Goal: Information Seeking & Learning: Learn about a topic

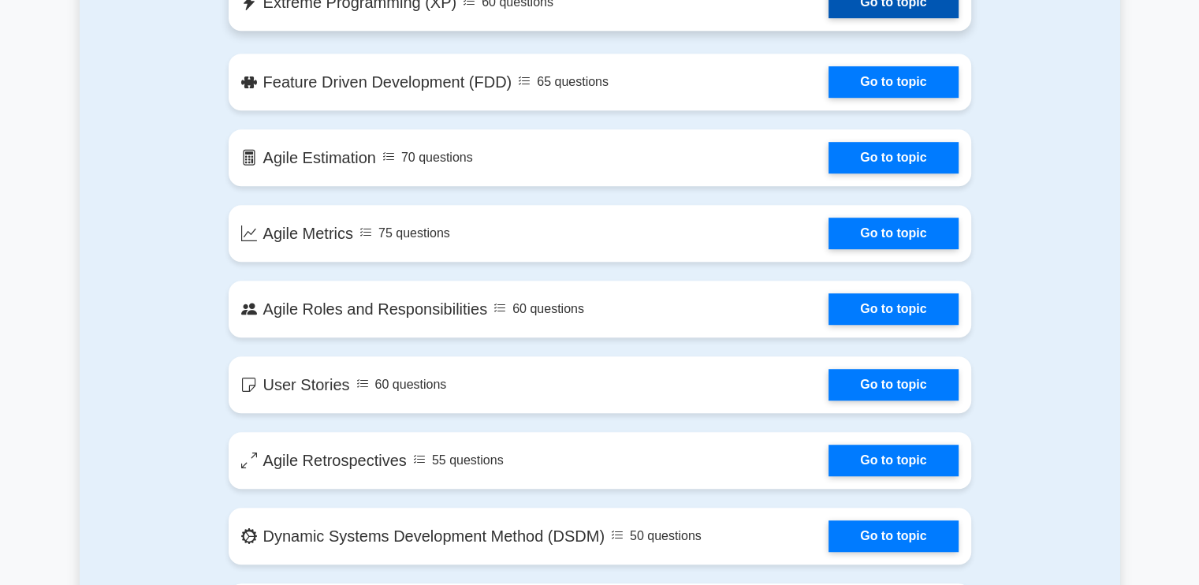
scroll to position [1025, 0]
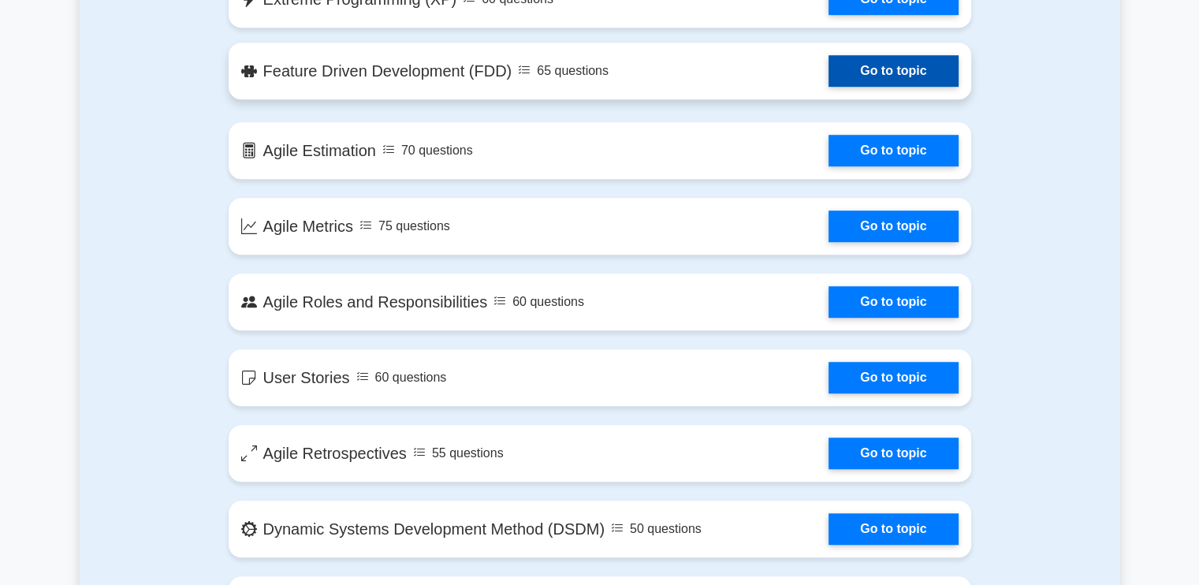
click at [829, 84] on link "Go to topic" at bounding box center [893, 71] width 129 height 32
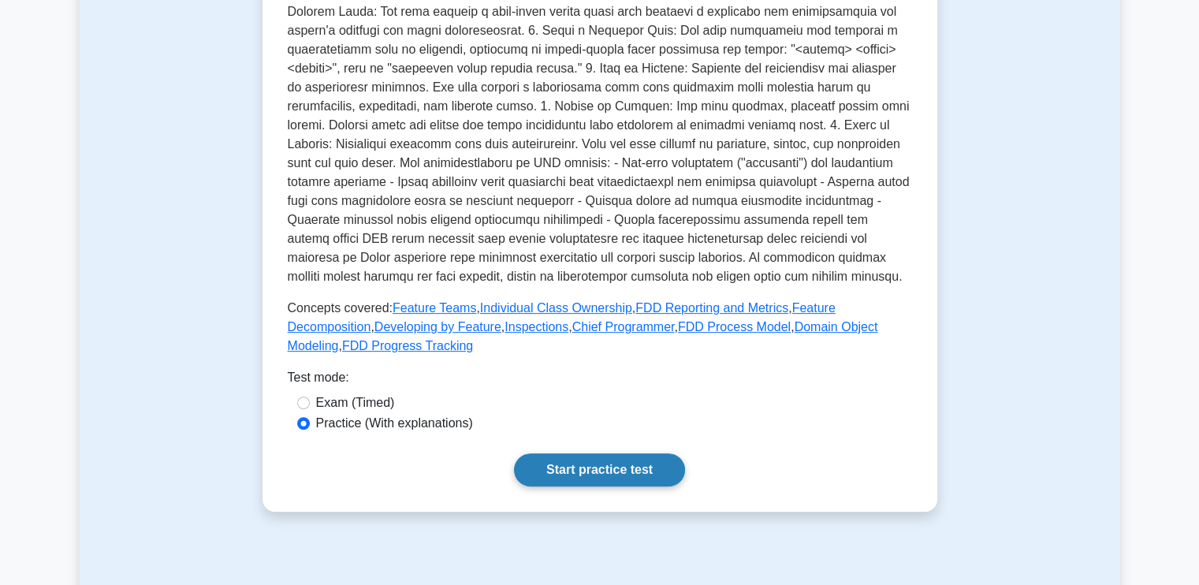
scroll to position [552, 0]
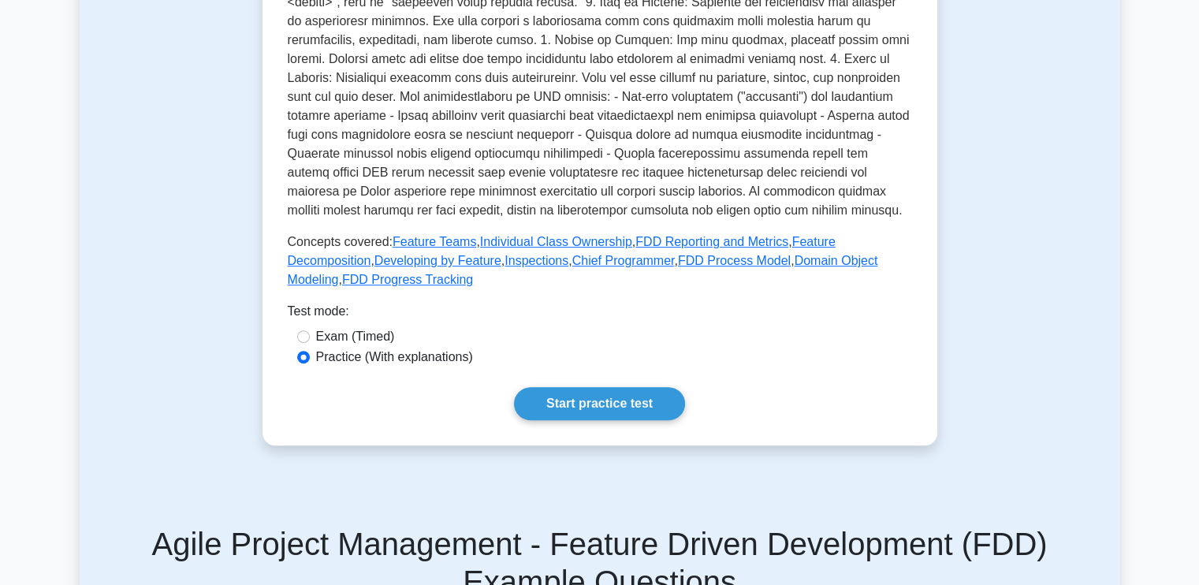
click at [602, 429] on div "Feature Driven Development (FDD) Domain-driven, client-focused methodology. Fea…" at bounding box center [600, 45] width 675 height 799
click at [613, 406] on link "Start practice test" at bounding box center [599, 403] width 171 height 33
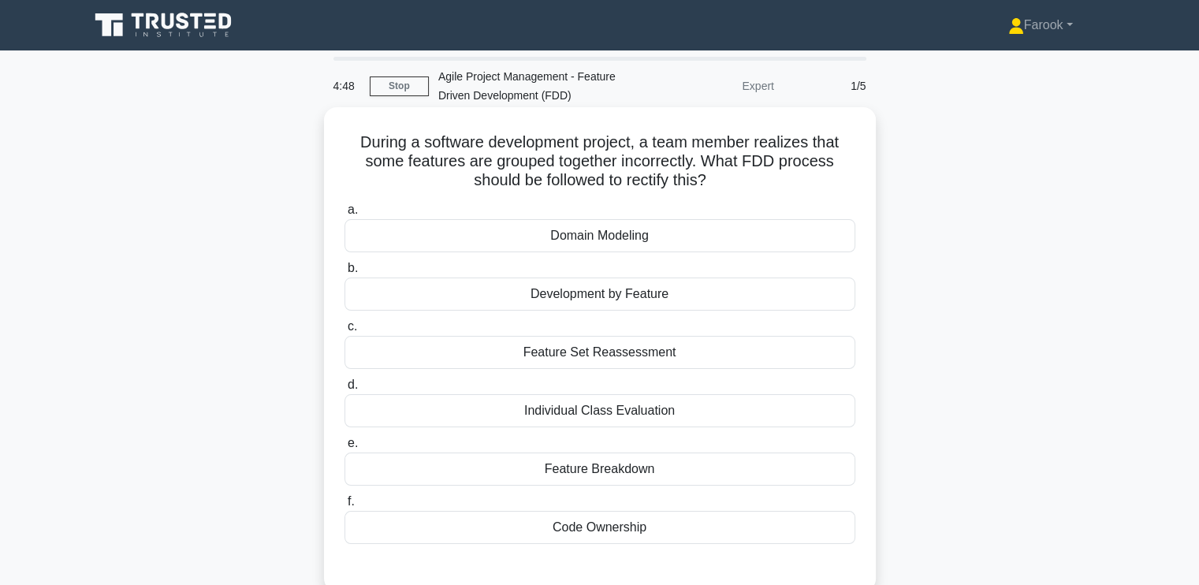
scroll to position [79, 0]
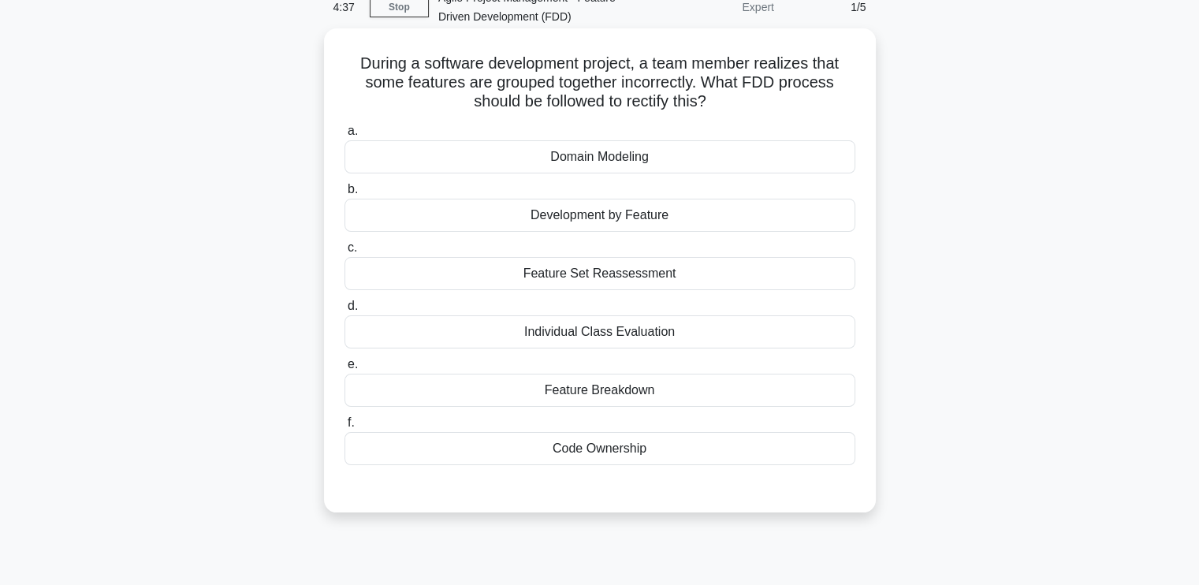
click at [596, 393] on div "Feature Breakdown" at bounding box center [600, 390] width 511 height 33
click at [345, 370] on input "e. Feature Breakdown" at bounding box center [345, 364] width 0 height 10
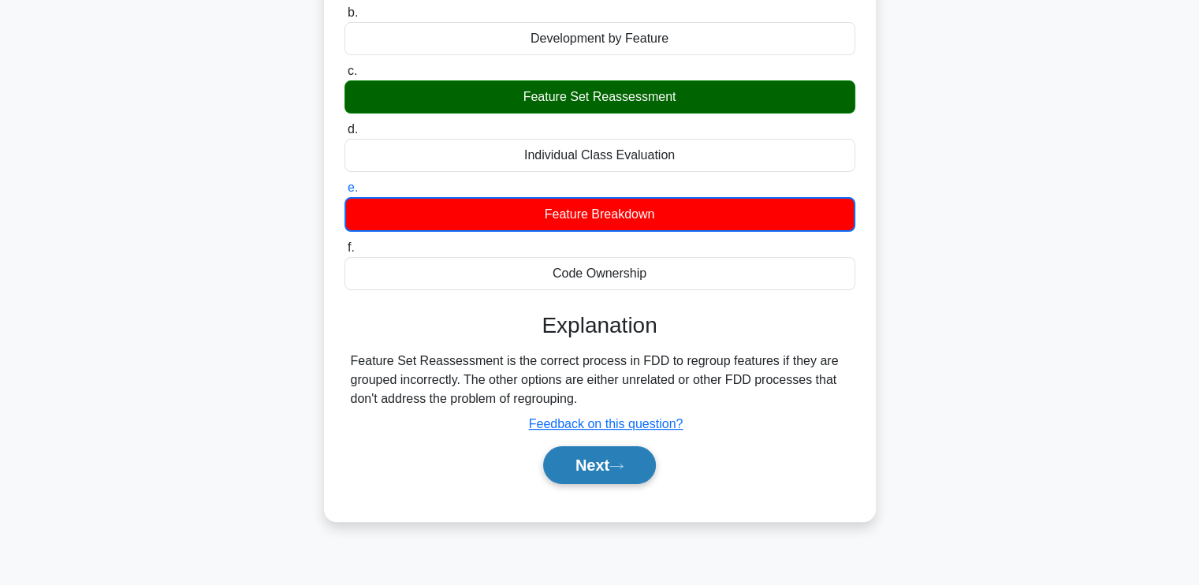
scroll to position [267, 0]
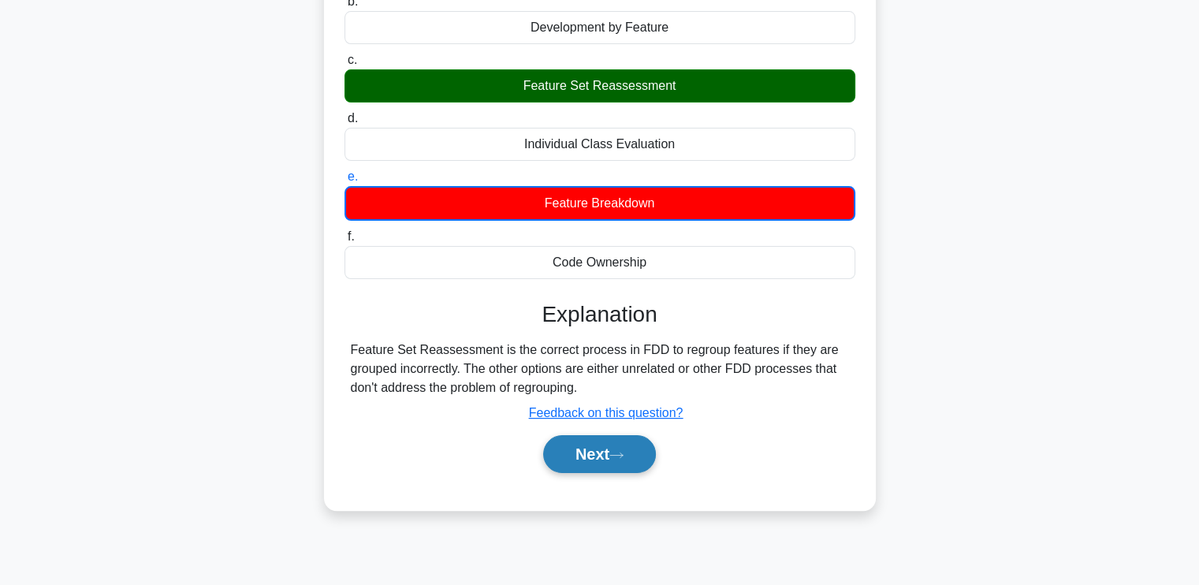
click at [567, 449] on button "Next" at bounding box center [599, 454] width 113 height 38
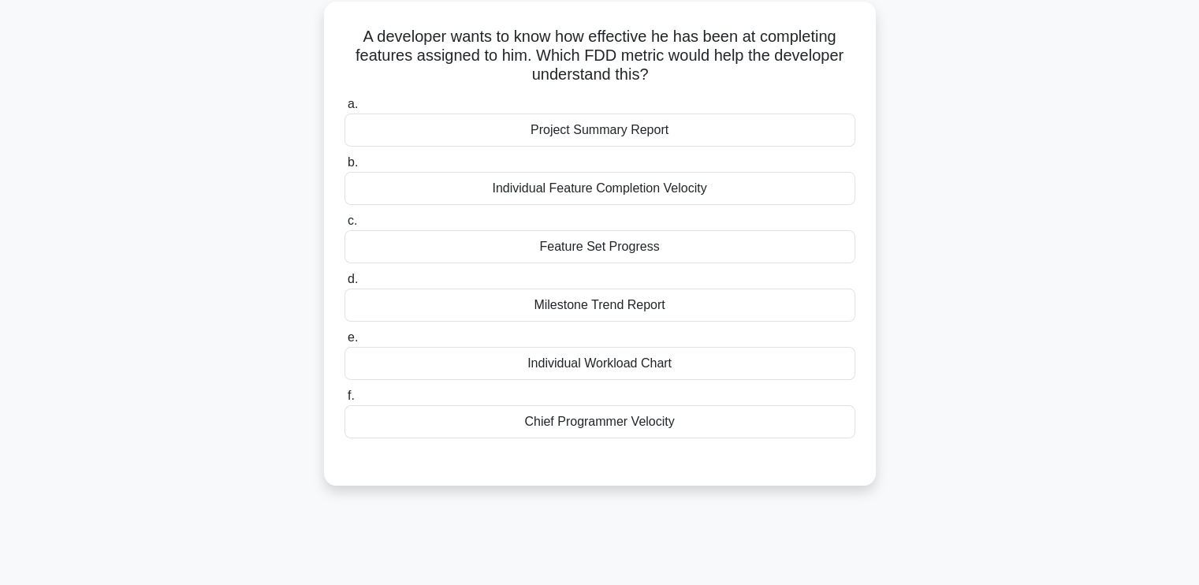
scroll to position [31, 0]
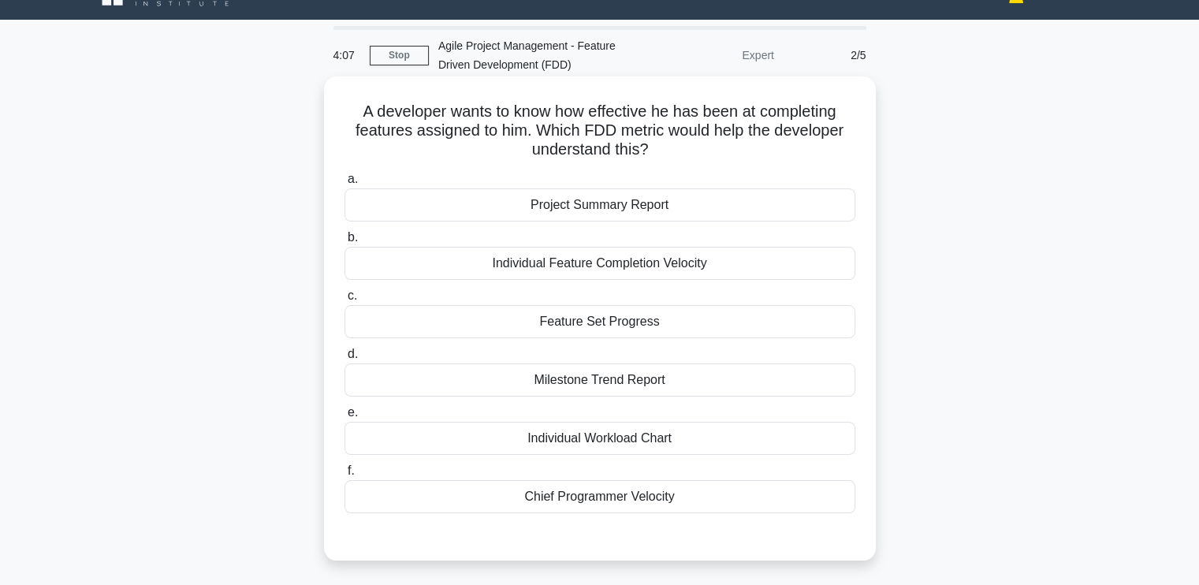
click at [597, 263] on div "Individual Feature Completion Velocity" at bounding box center [600, 263] width 511 height 33
click at [345, 243] on input "b. Individual Feature Completion Velocity" at bounding box center [345, 238] width 0 height 10
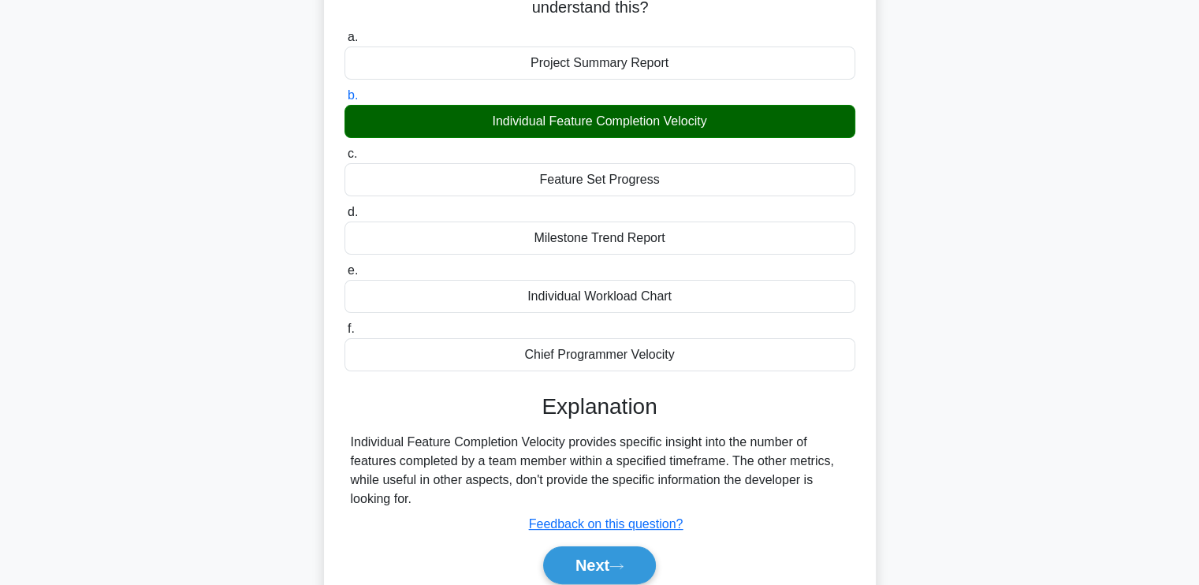
scroll to position [267, 0]
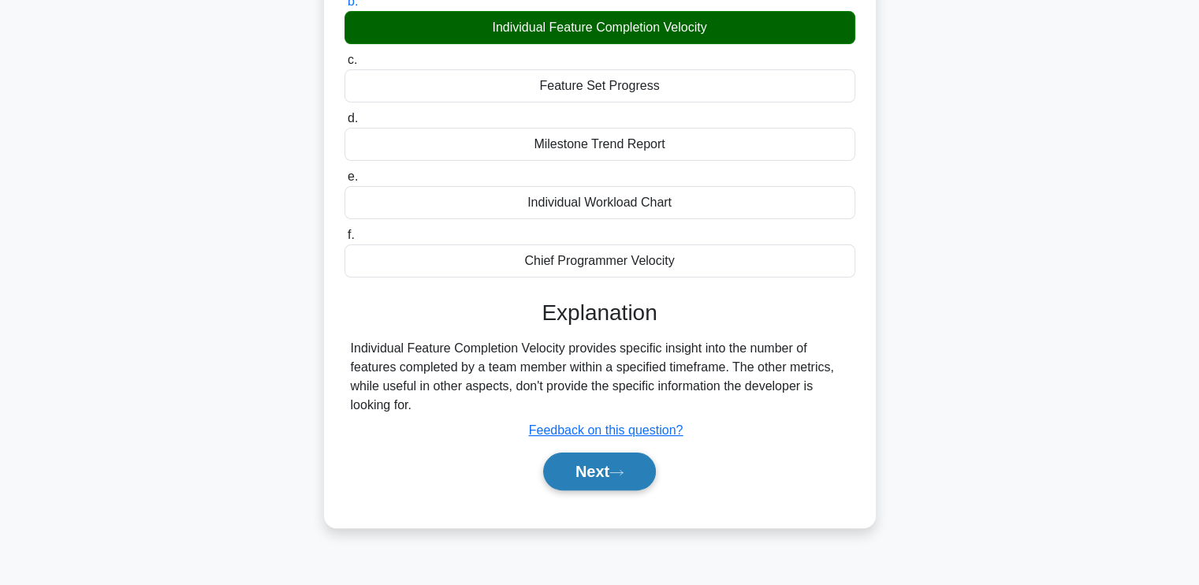
click at [593, 460] on button "Next" at bounding box center [599, 472] width 113 height 38
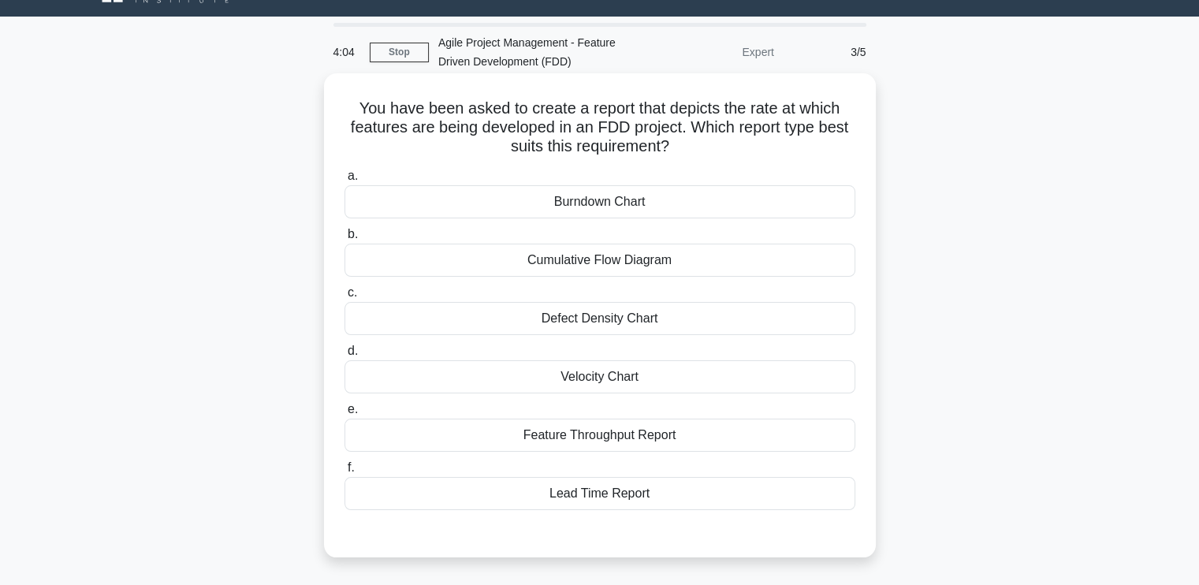
scroll to position [31, 0]
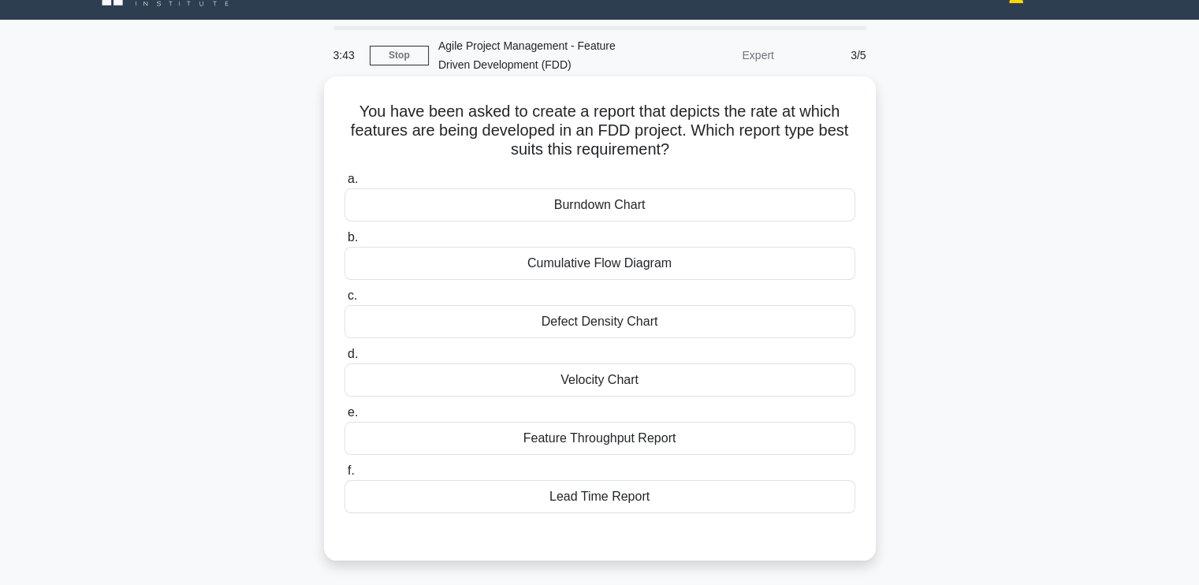
click at [605, 387] on div "Velocity Chart" at bounding box center [600, 379] width 511 height 33
click at [345, 359] on input "d. Velocity Chart" at bounding box center [345, 354] width 0 height 10
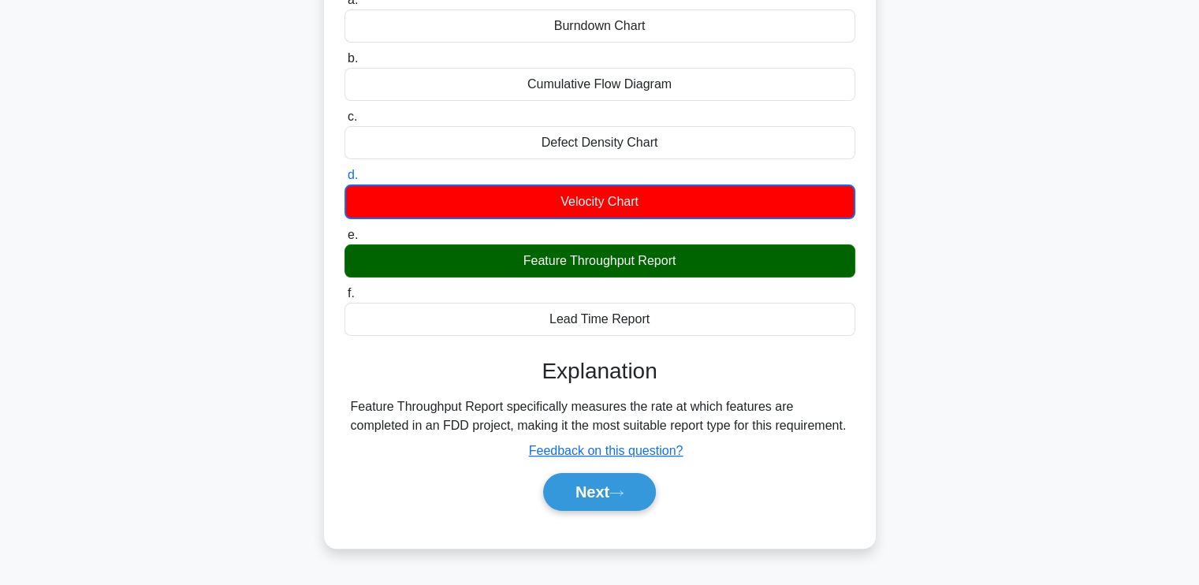
scroll to position [267, 0]
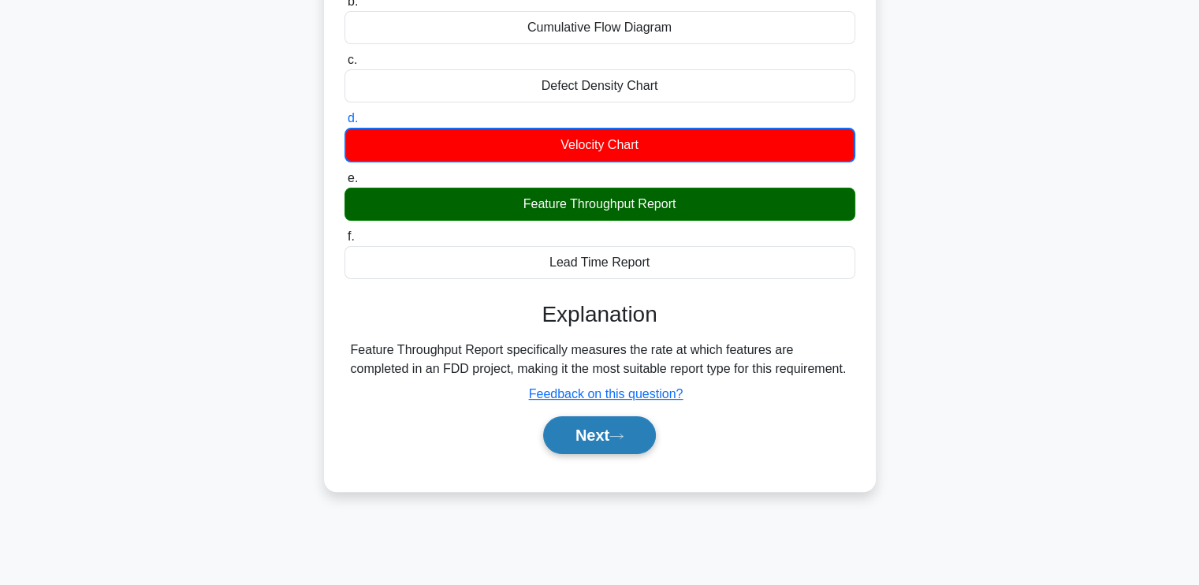
click at [605, 439] on button "Next" at bounding box center [599, 435] width 113 height 38
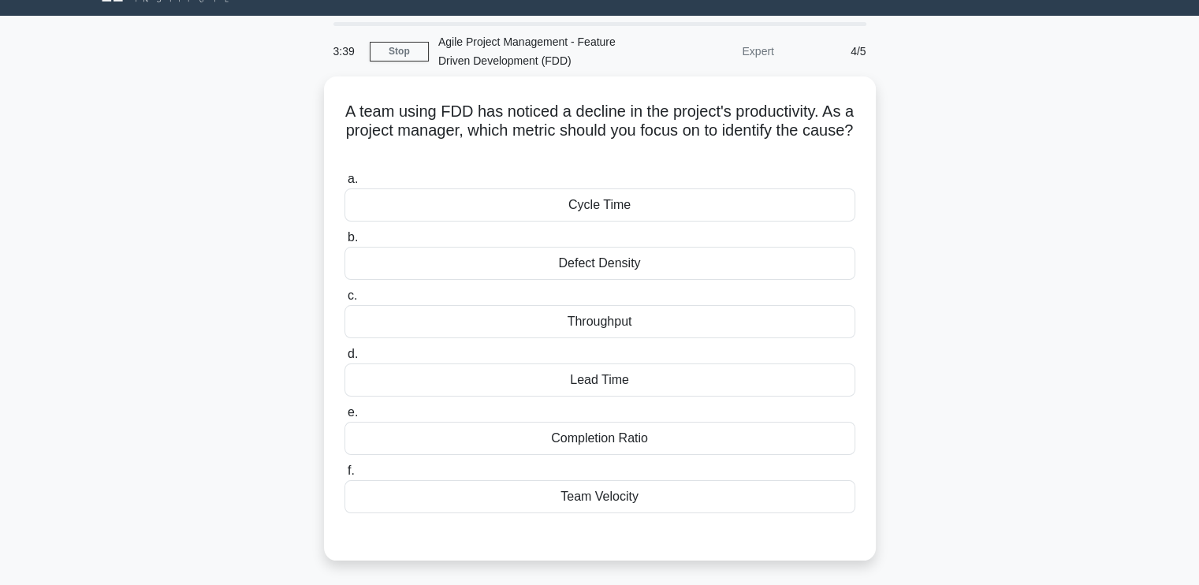
scroll to position [31, 0]
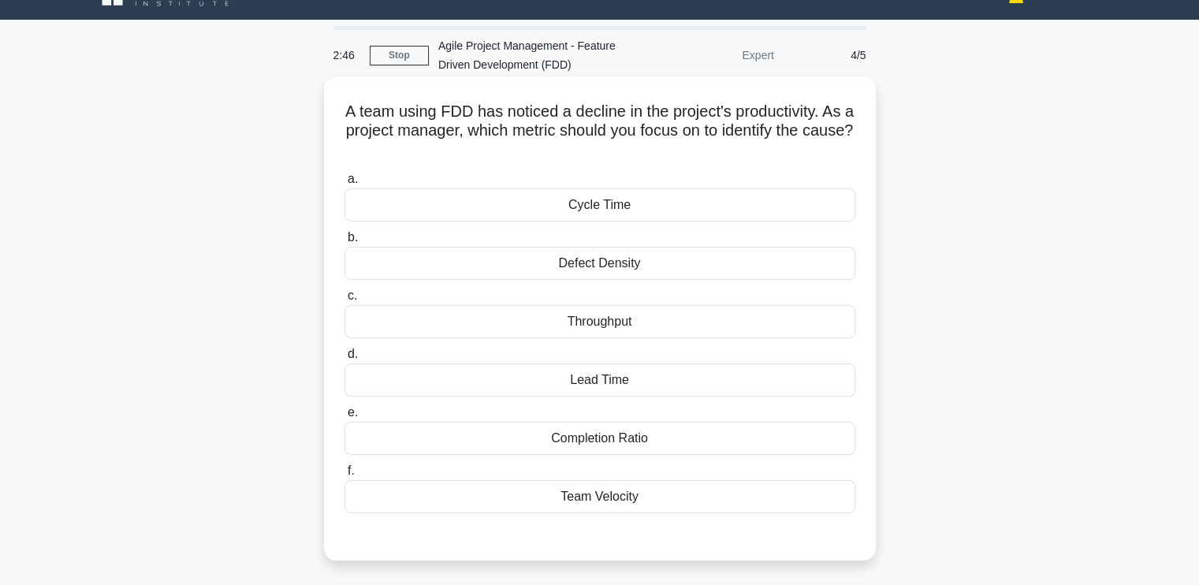
click at [646, 250] on div "Defect Density" at bounding box center [600, 263] width 511 height 33
click at [345, 243] on input "b. Defect Density" at bounding box center [345, 238] width 0 height 10
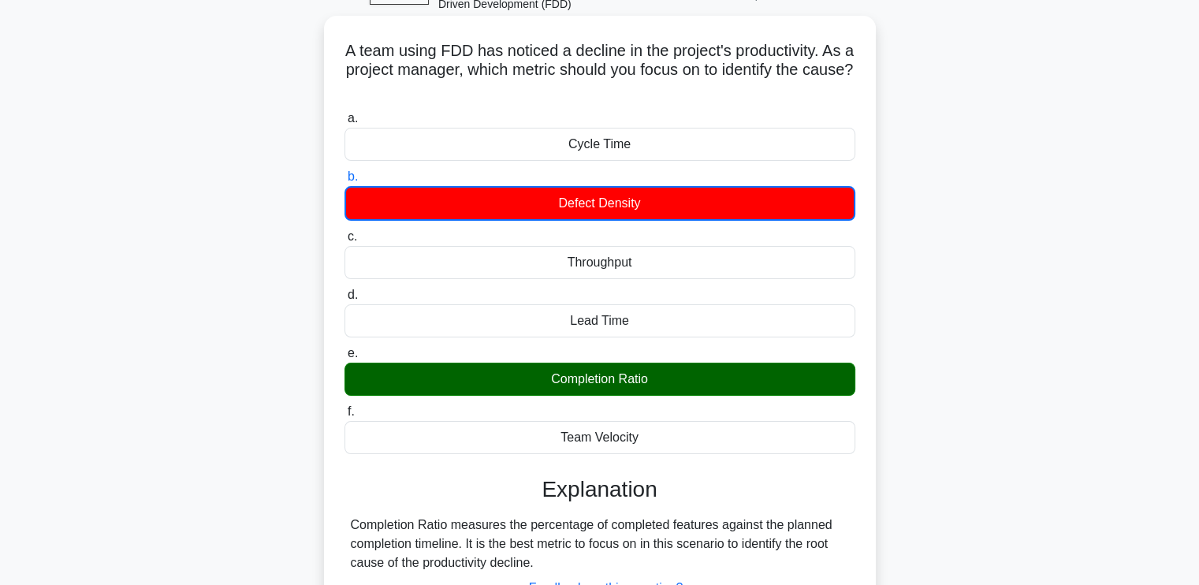
scroll to position [188, 0]
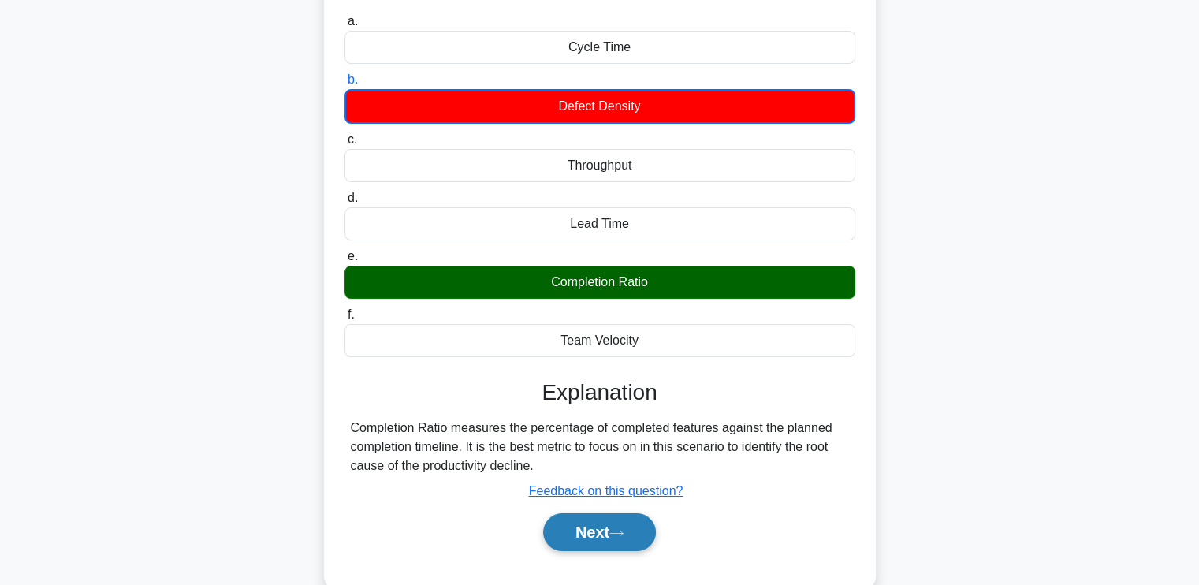
click at [613, 527] on button "Next" at bounding box center [599, 532] width 113 height 38
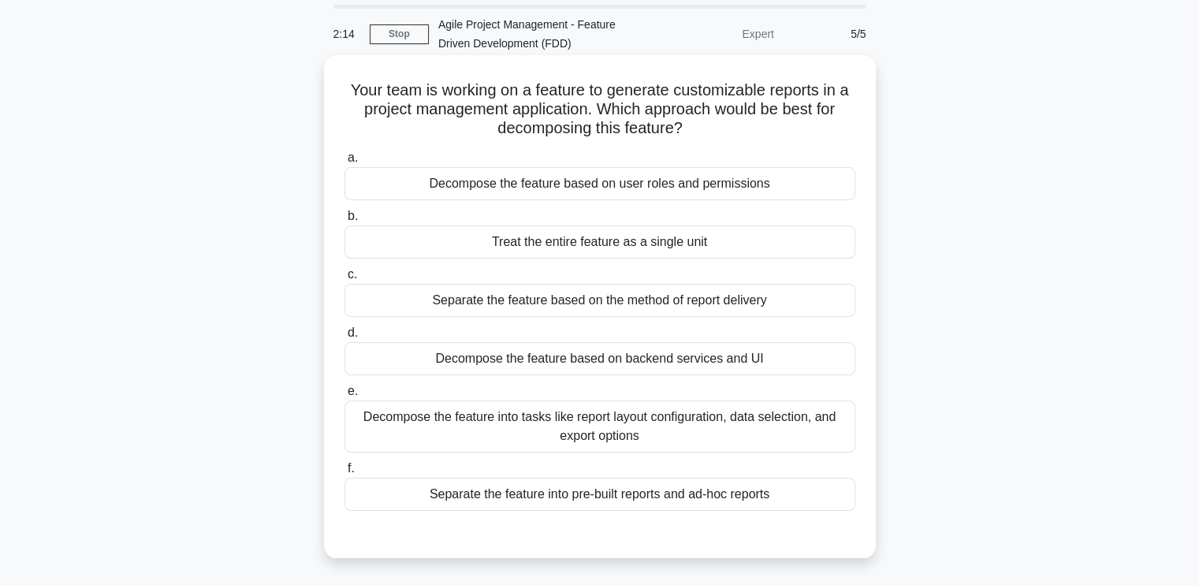
scroll to position [79, 0]
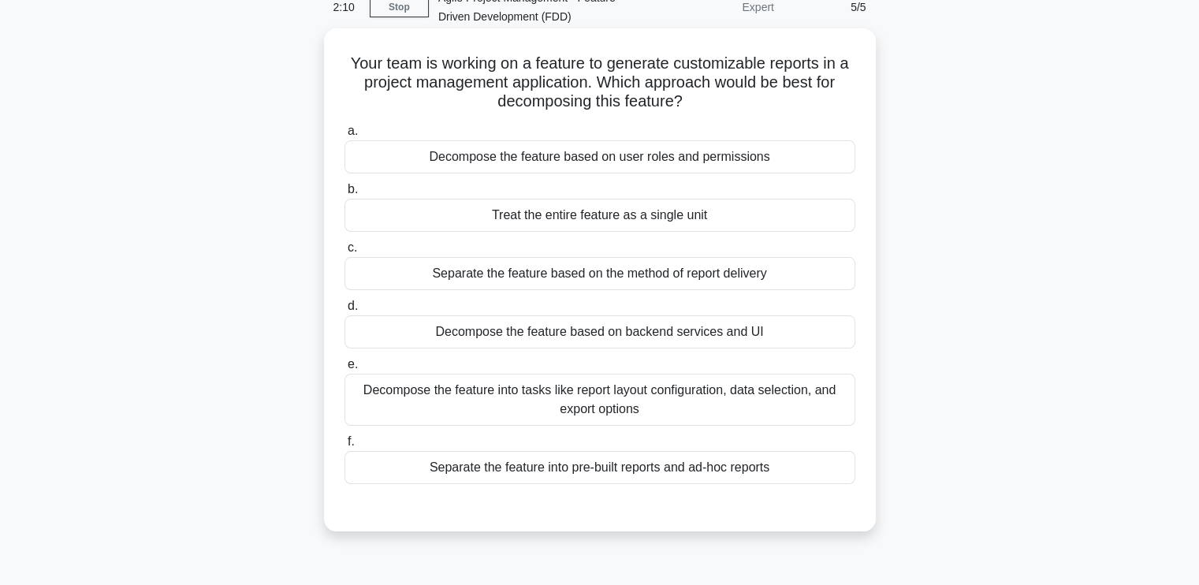
click at [634, 281] on div "Separate the feature based on the method of report delivery" at bounding box center [600, 273] width 511 height 33
click at [345, 253] on input "c. Separate the feature based on the method of report delivery" at bounding box center [345, 248] width 0 height 10
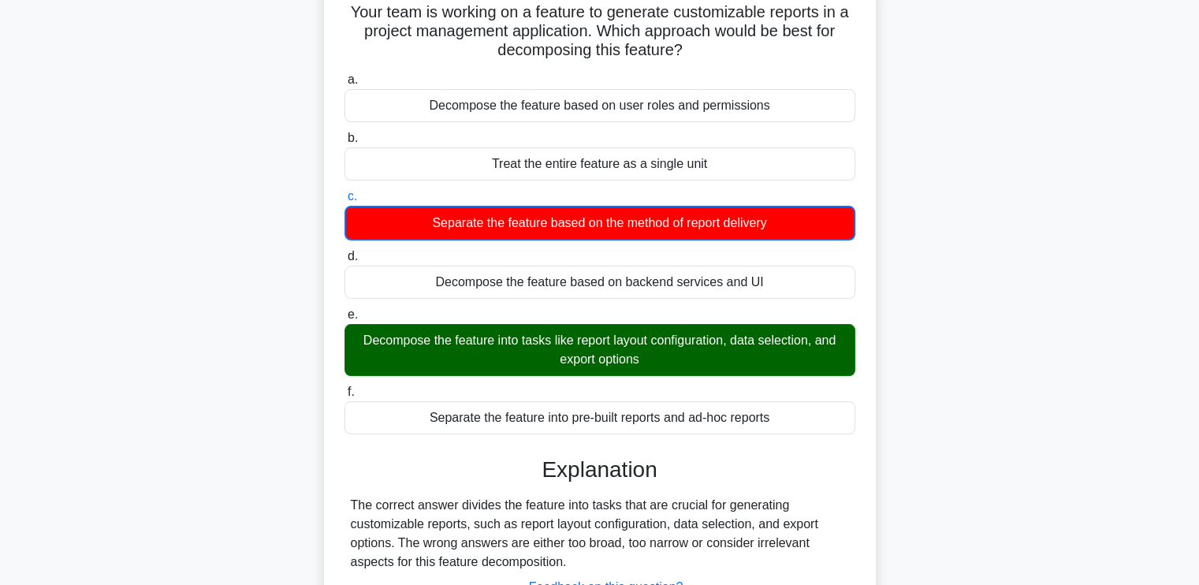
scroll to position [237, 0]
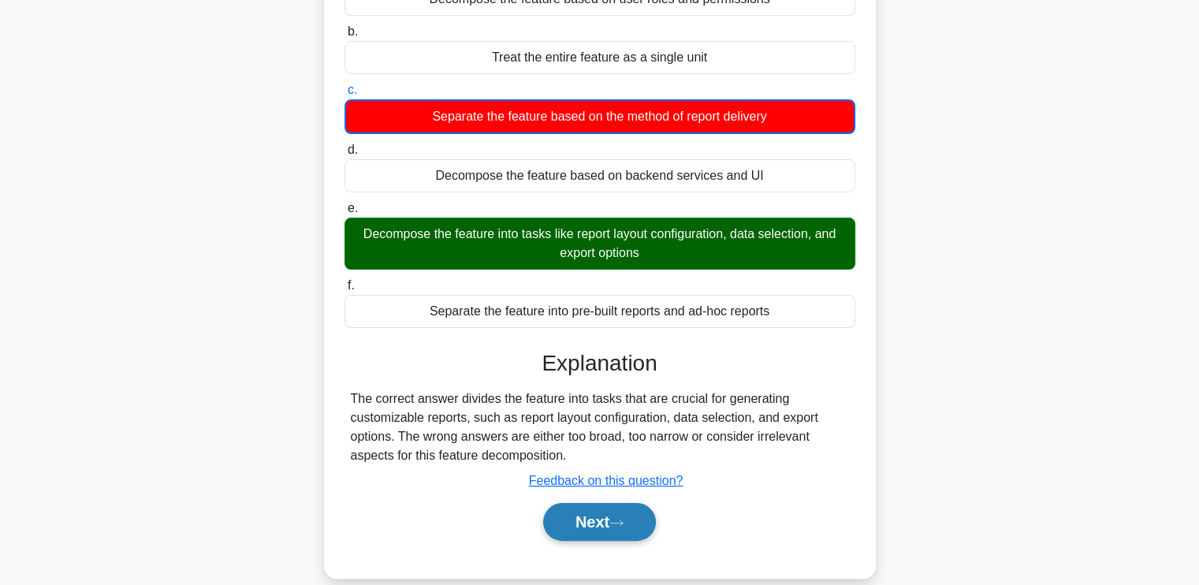
click at [616, 525] on icon at bounding box center [616, 523] width 14 height 9
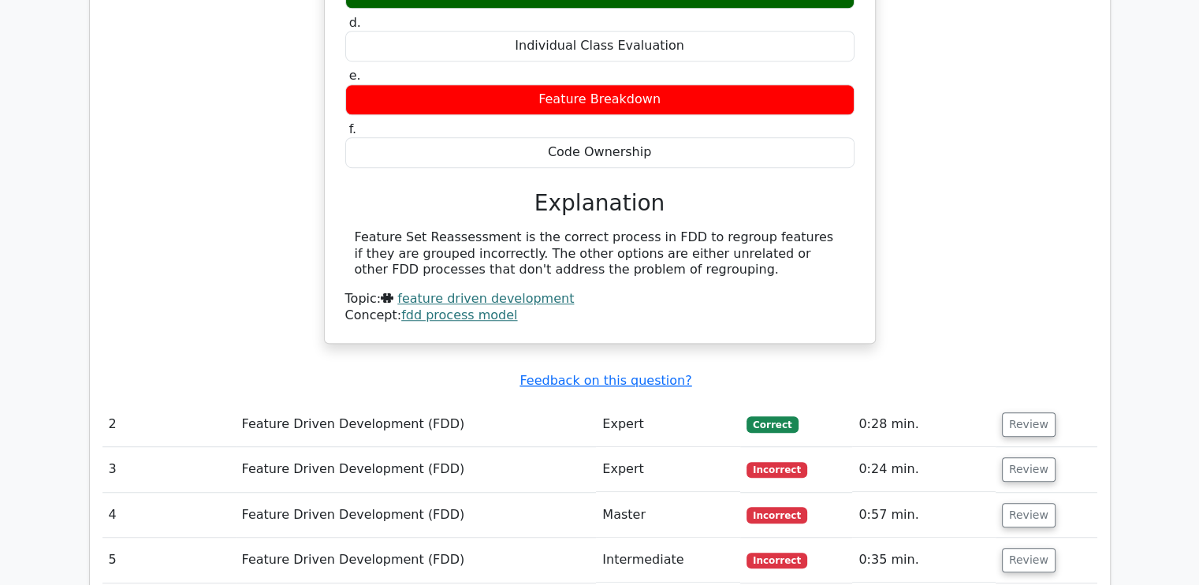
scroll to position [1183, 0]
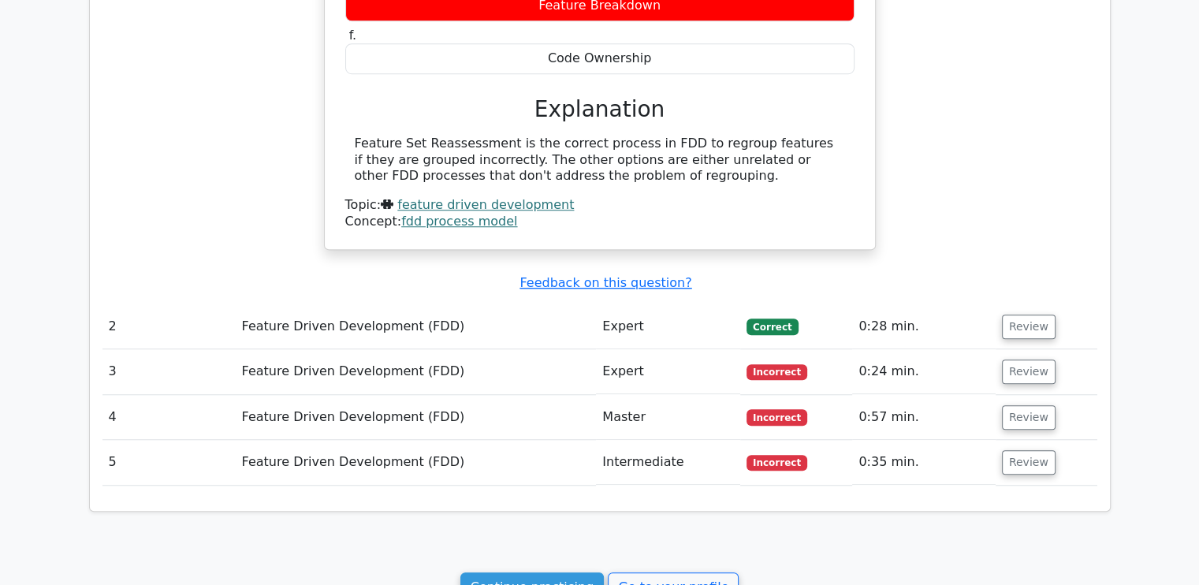
click at [996, 372] on td "Review" at bounding box center [1047, 371] width 102 height 45
click at [1004, 370] on button "Review" at bounding box center [1029, 371] width 54 height 24
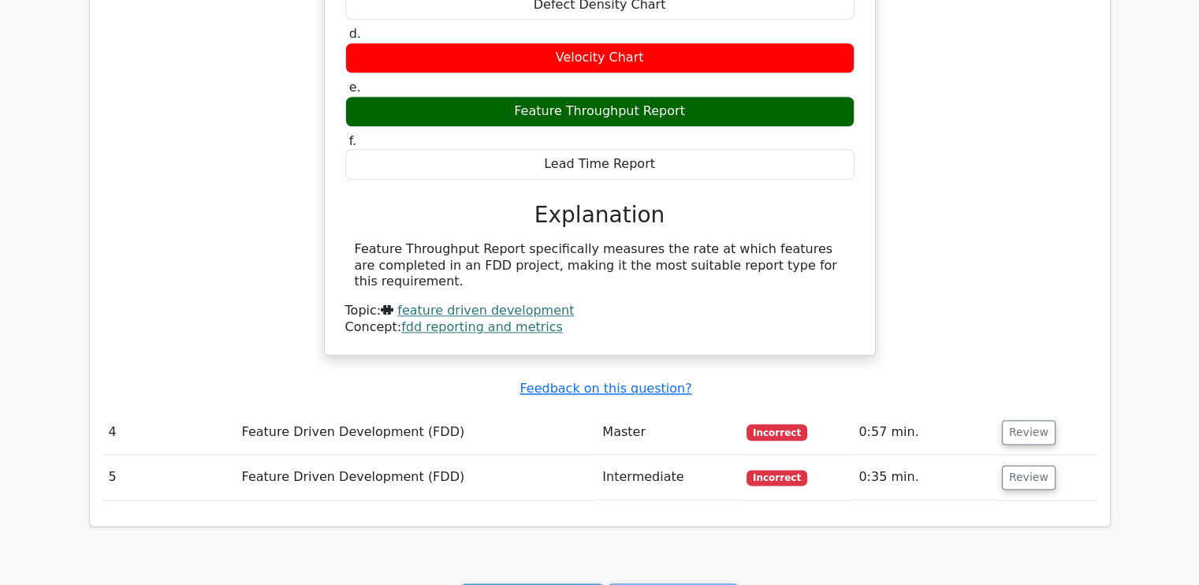
scroll to position [1892, 0]
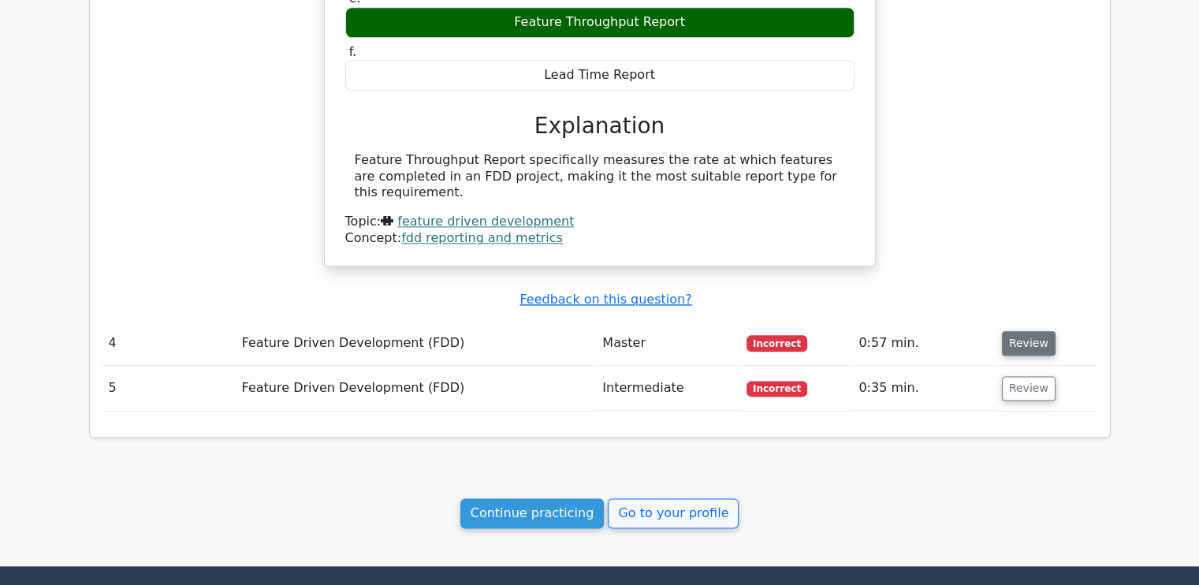
click at [1017, 335] on button "Review" at bounding box center [1029, 343] width 54 height 24
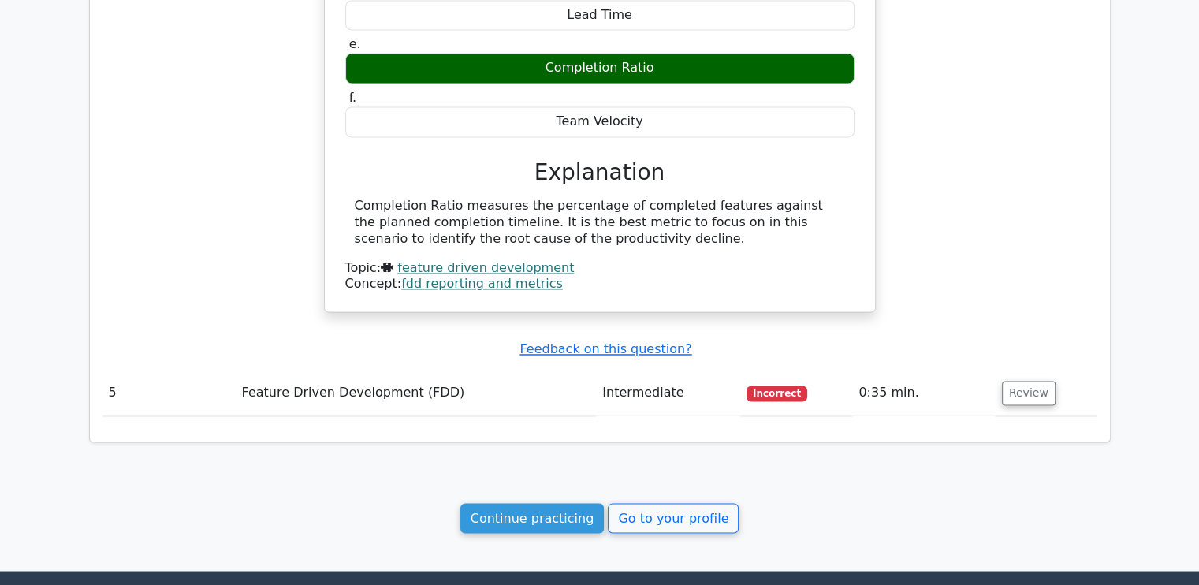
scroll to position [2602, 0]
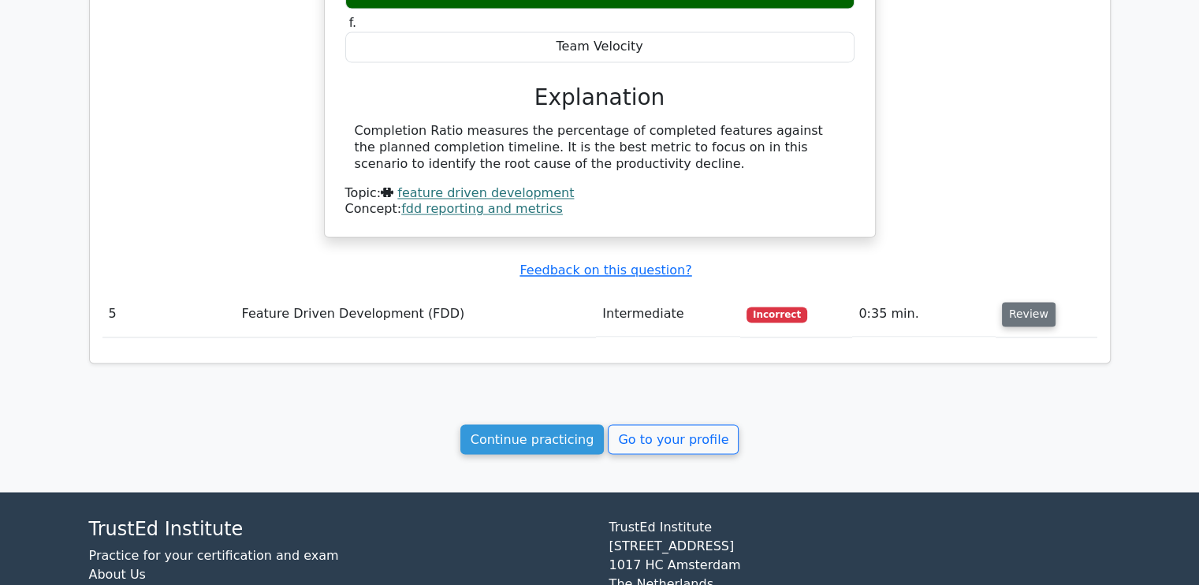
click at [1040, 304] on button "Review" at bounding box center [1029, 314] width 54 height 24
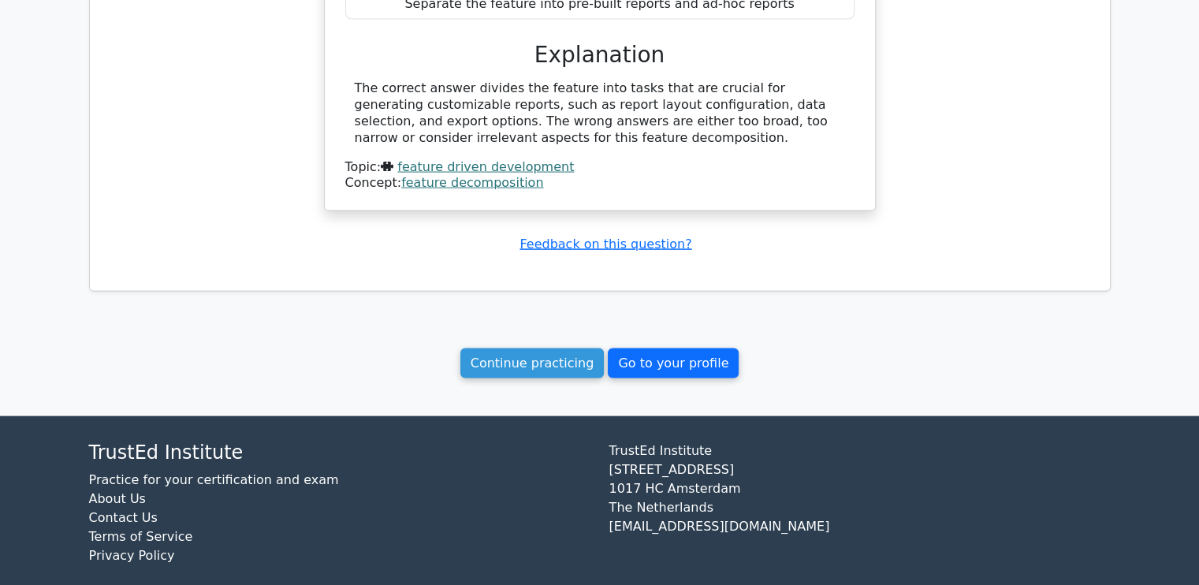
scroll to position [3363, 0]
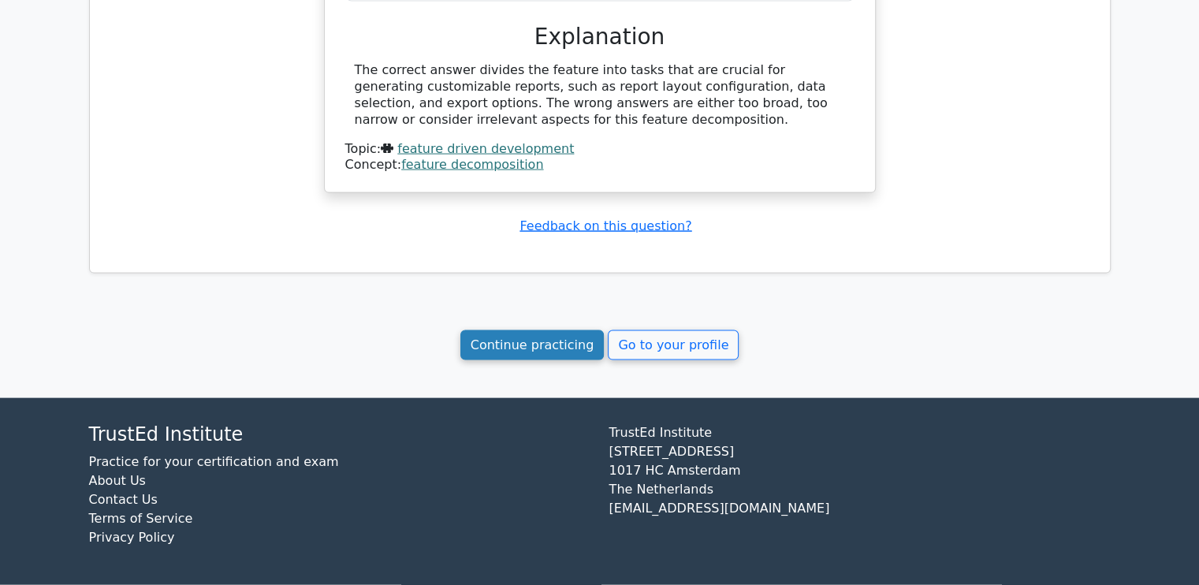
click at [537, 341] on link "Continue practicing" at bounding box center [532, 345] width 144 height 30
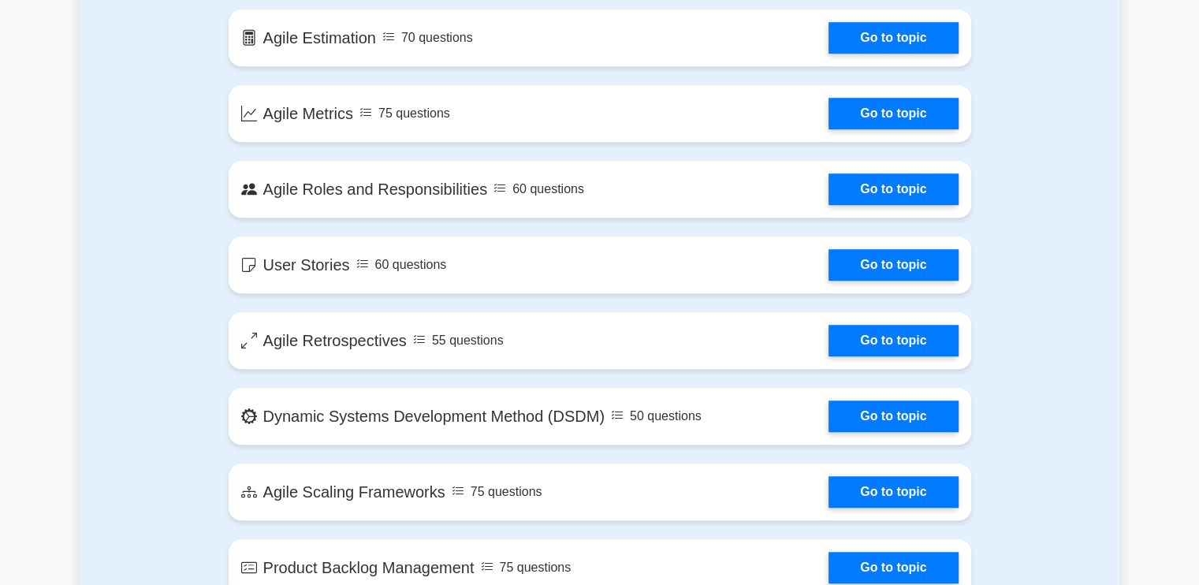
scroll to position [1183, 0]
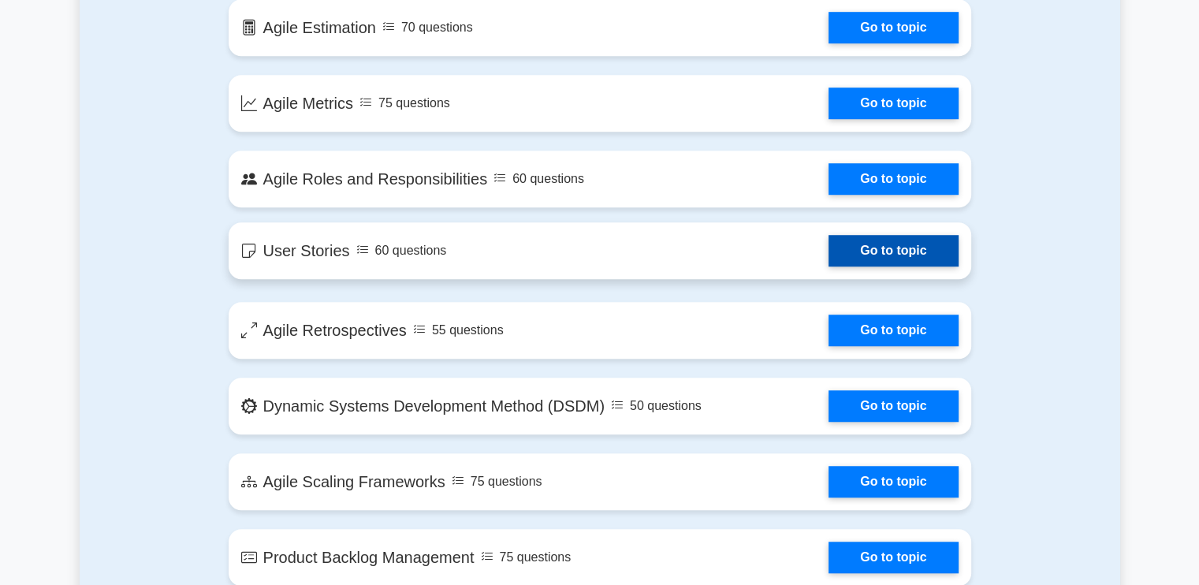
click at [829, 259] on link "Go to topic" at bounding box center [893, 251] width 129 height 32
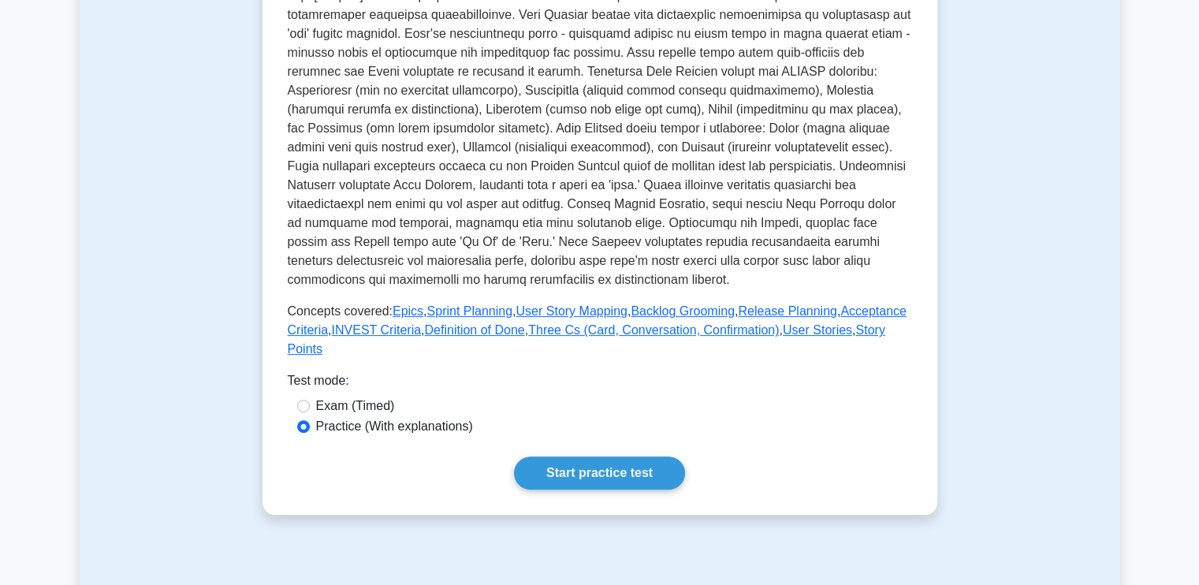
scroll to position [473, 0]
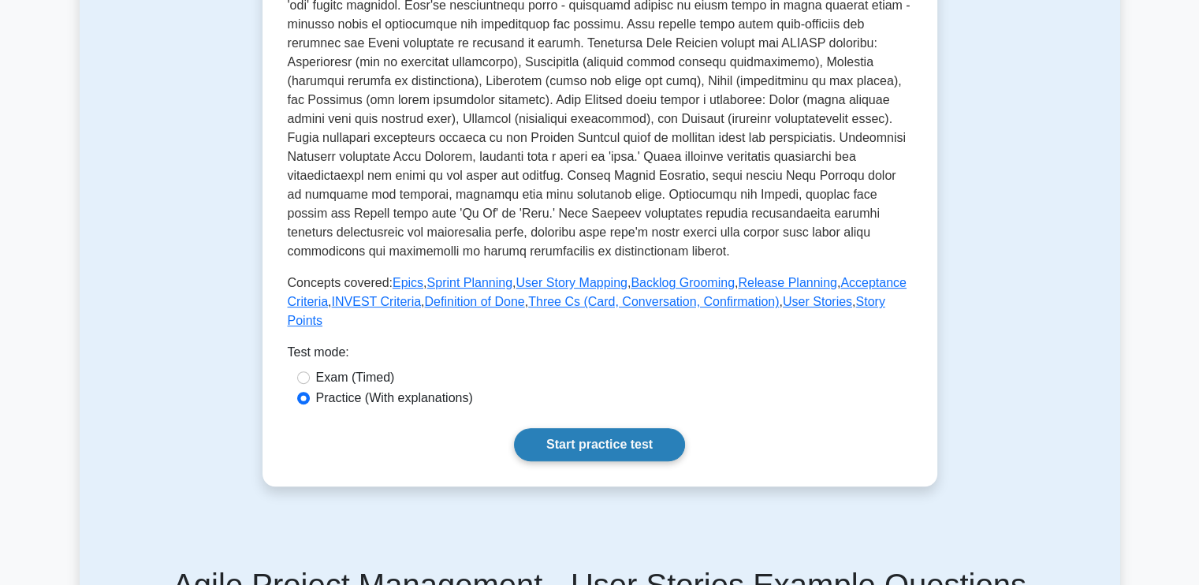
click at [561, 435] on link "Start practice test" at bounding box center [599, 444] width 171 height 33
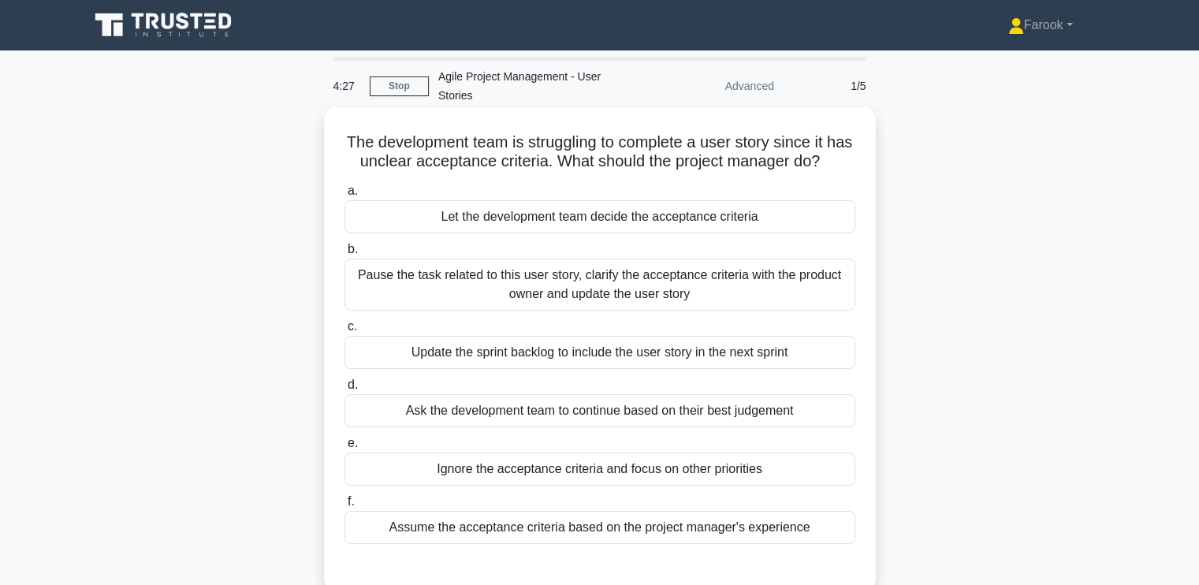
click at [508, 288] on div "Pause the task related to this user story, clarify the acceptance criteria with…" at bounding box center [600, 285] width 511 height 52
click at [345, 255] on input "b. Pause the task related to this user story, clarify the acceptance criteria w…" at bounding box center [345, 249] width 0 height 10
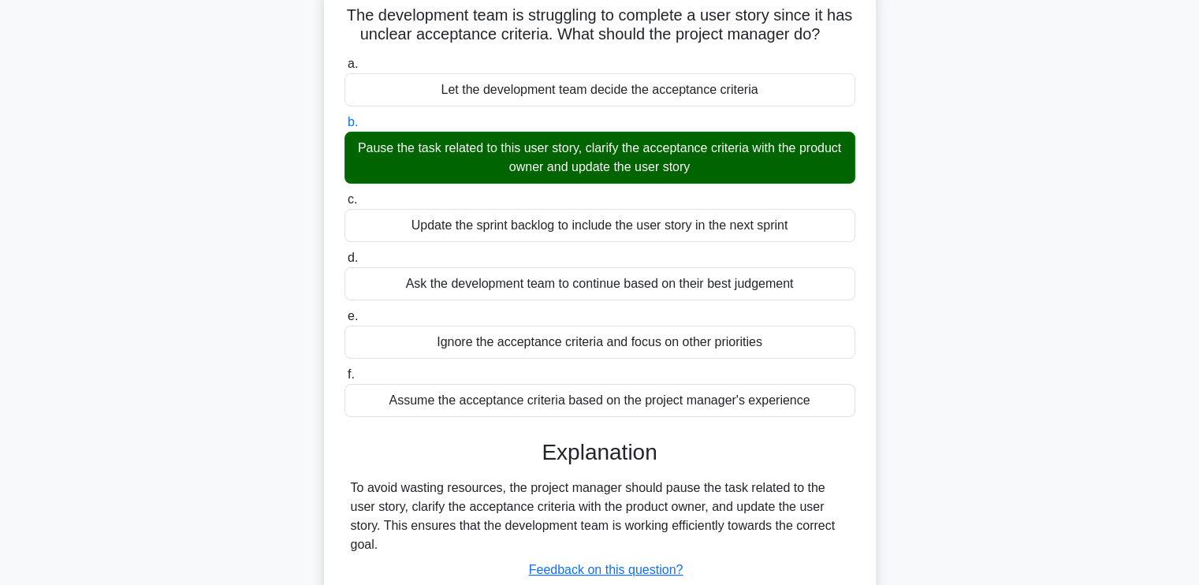
scroll to position [267, 0]
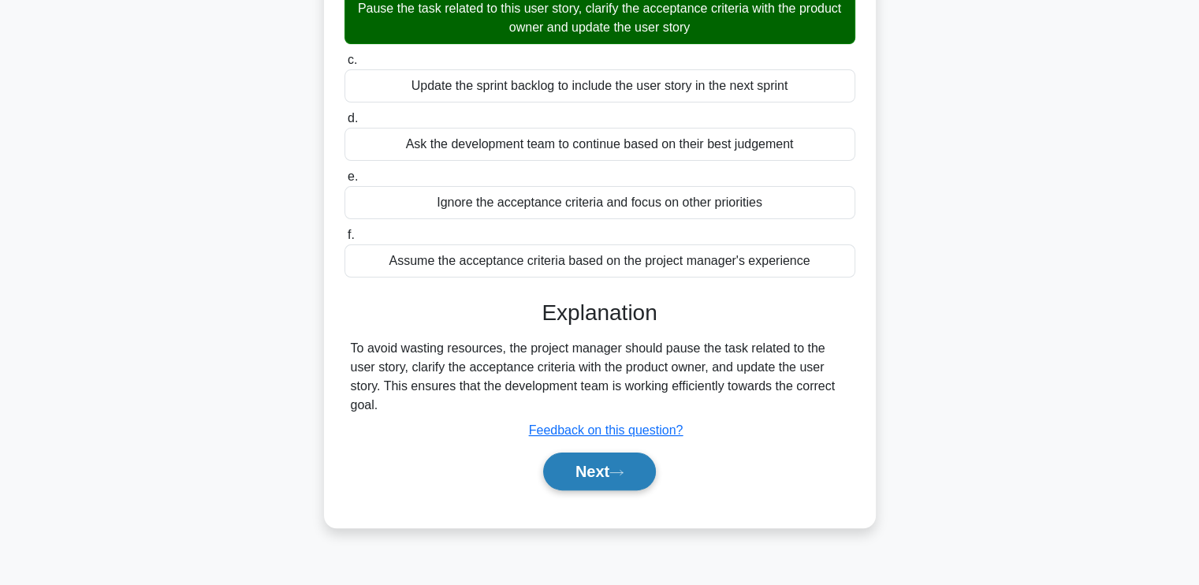
click at [601, 474] on button "Next" at bounding box center [599, 472] width 113 height 38
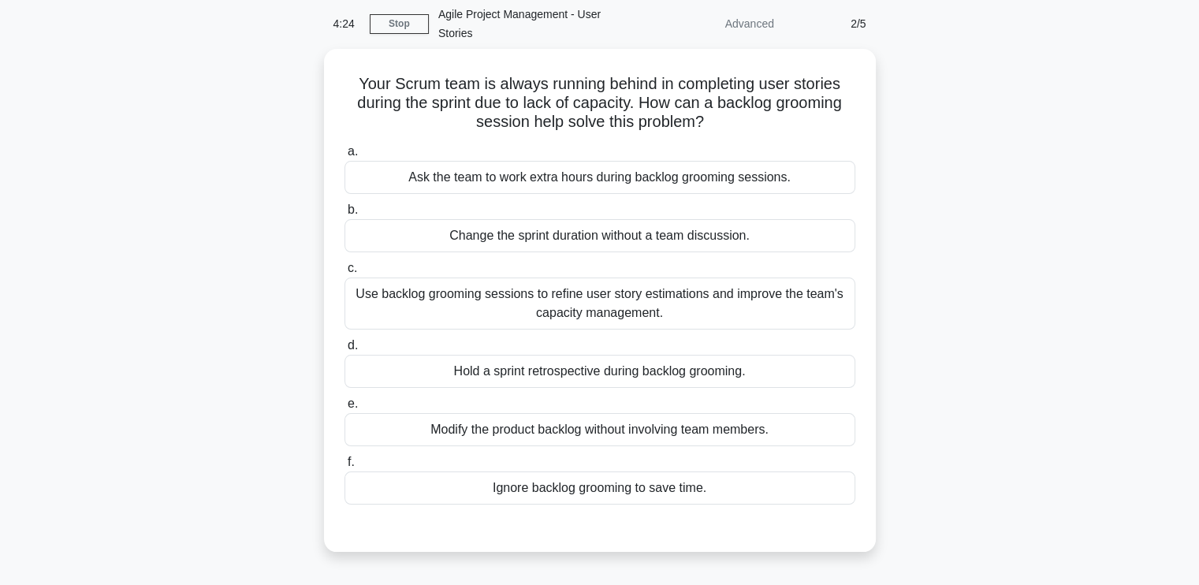
scroll to position [31, 0]
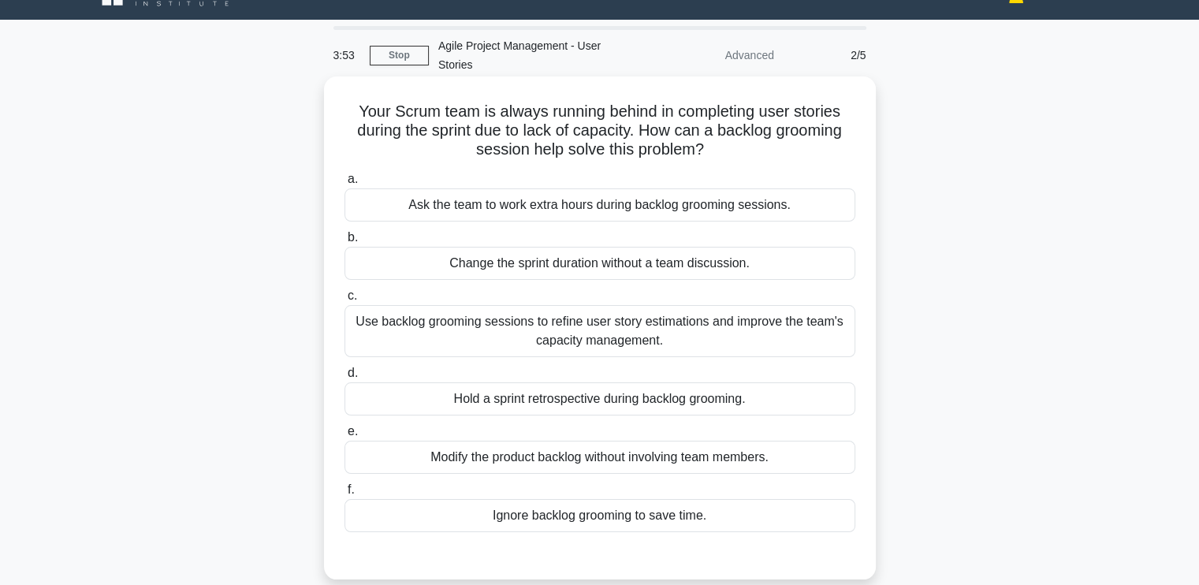
click at [589, 315] on div "Use backlog grooming sessions to refine user story estimations and improve the …" at bounding box center [600, 331] width 511 height 52
click at [345, 301] on input "c. Use backlog grooming sessions to refine user story estimations and improve t…" at bounding box center [345, 296] width 0 height 10
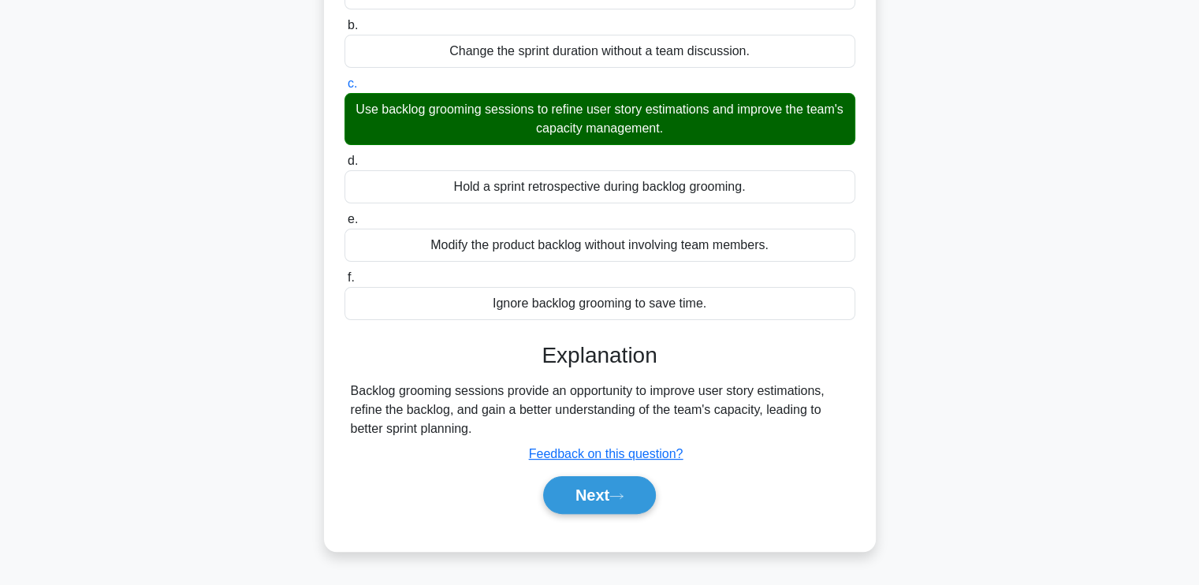
scroll to position [267, 0]
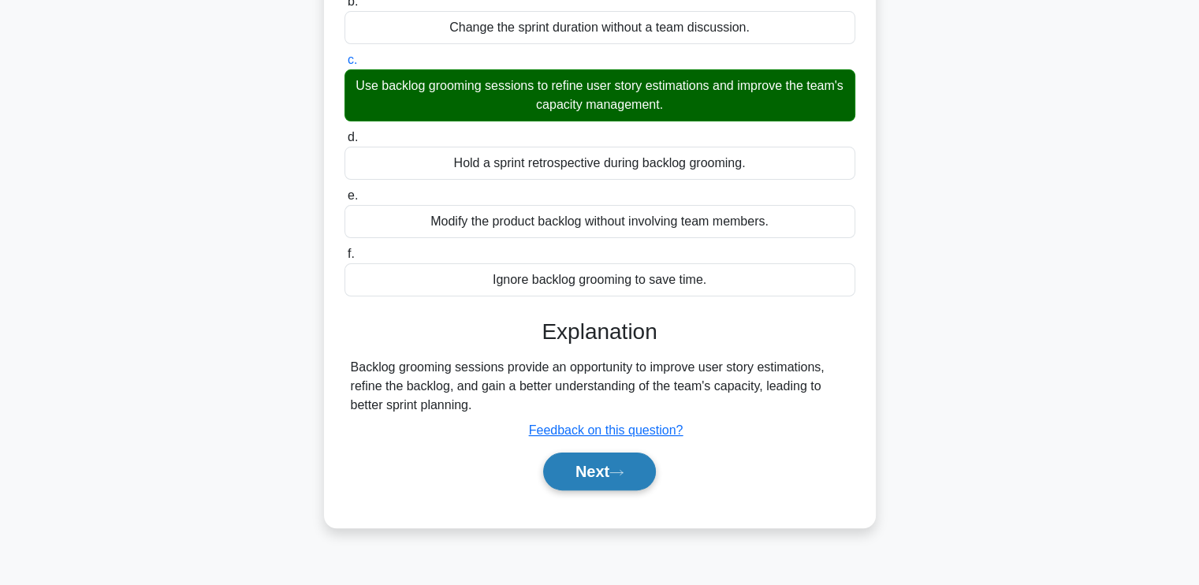
click at [599, 453] on button "Next" at bounding box center [599, 472] width 113 height 38
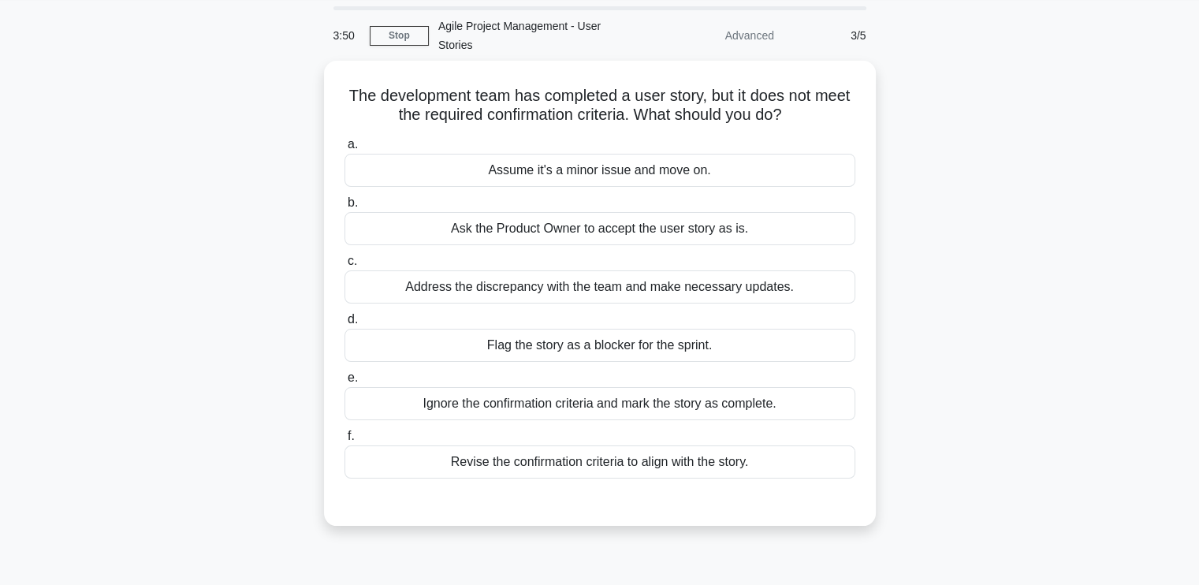
scroll to position [31, 0]
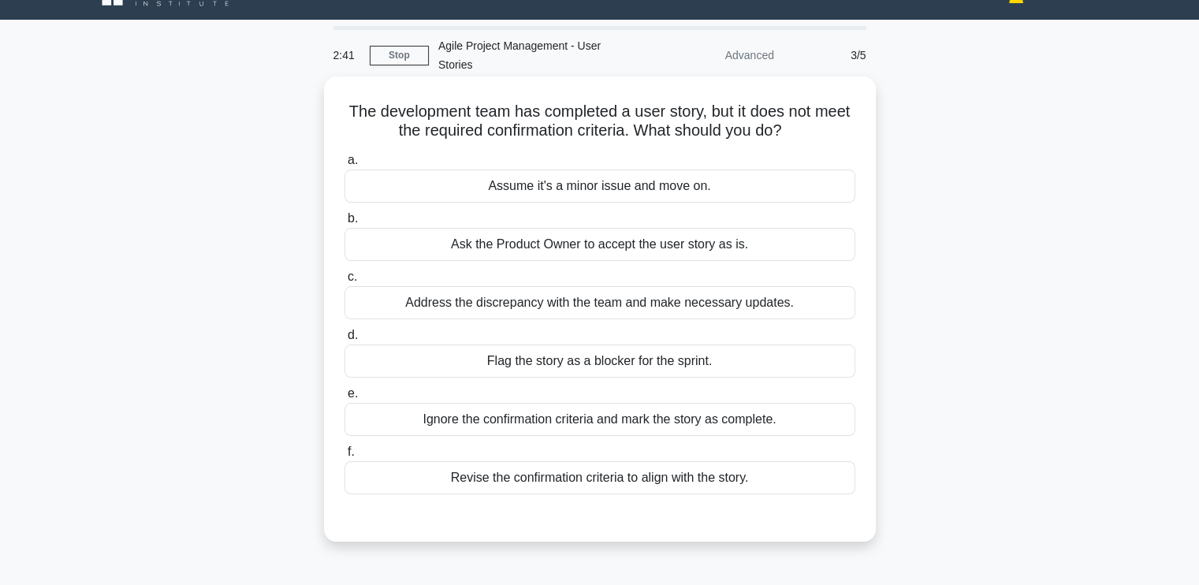
click at [728, 286] on div "Address the discrepancy with the team and make necessary updates." at bounding box center [600, 302] width 511 height 33
click at [345, 282] on input "c. Address the discrepancy with the team and make necessary updates." at bounding box center [345, 277] width 0 height 10
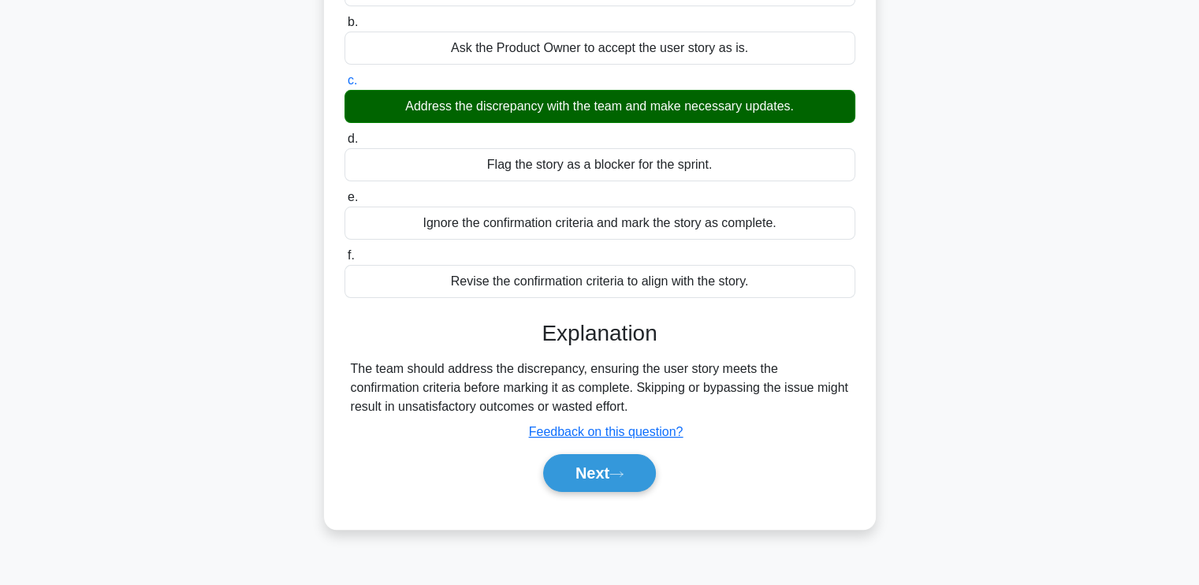
scroll to position [267, 0]
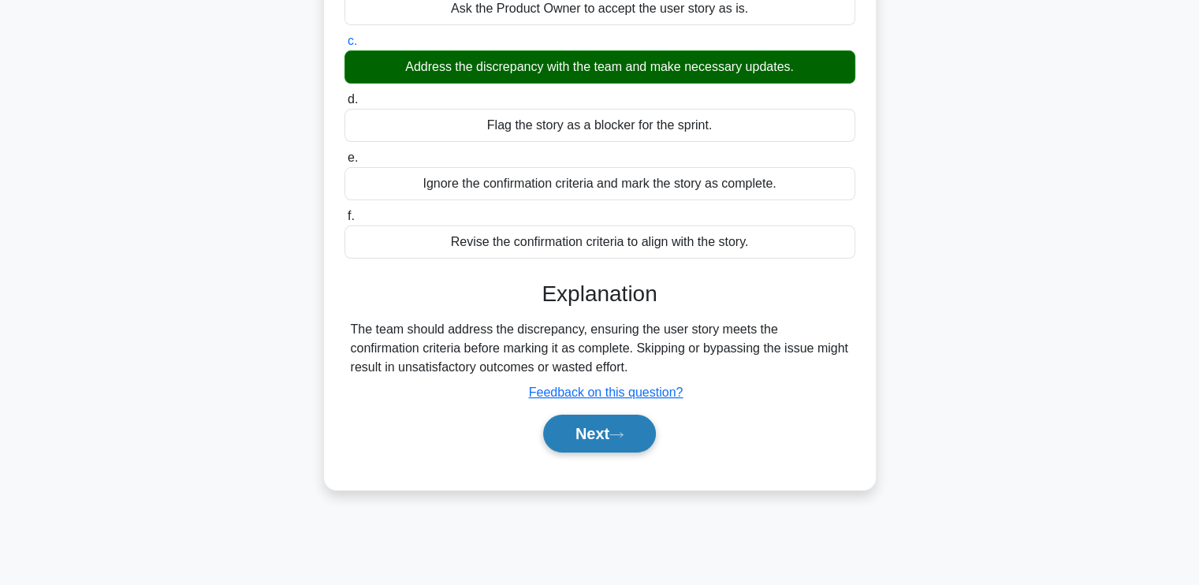
click at [602, 415] on button "Next" at bounding box center [599, 434] width 113 height 38
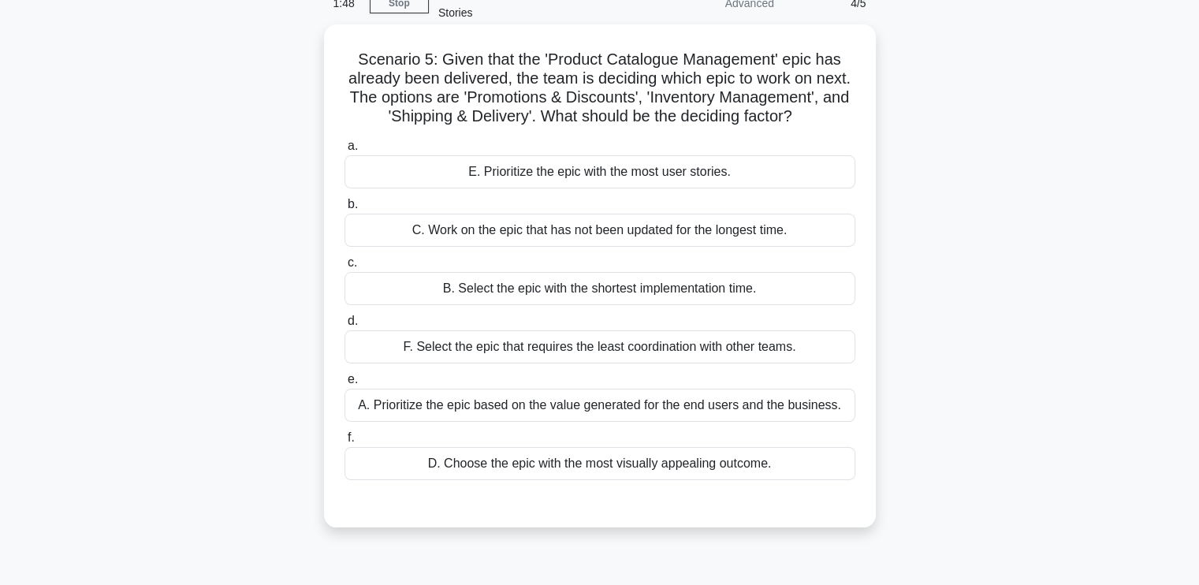
scroll to position [110, 0]
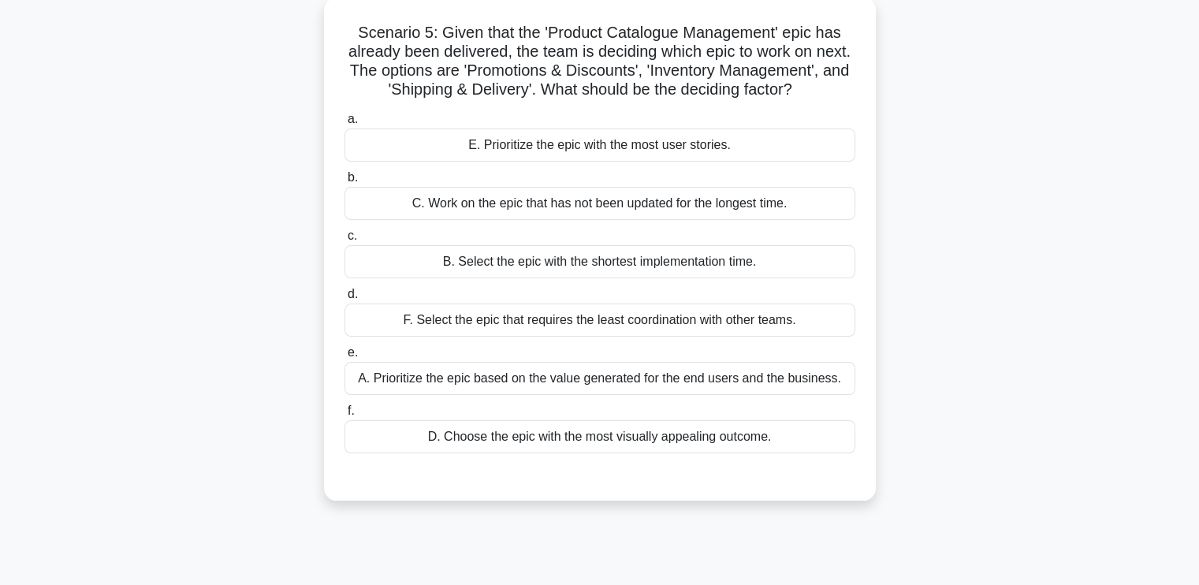
click at [634, 383] on div "A. Prioritize the epic based on the value generated for the end users and the b…" at bounding box center [600, 378] width 511 height 33
click at [345, 358] on input "e. A. Prioritize the epic based on the value generated for the end users and th…" at bounding box center [345, 353] width 0 height 10
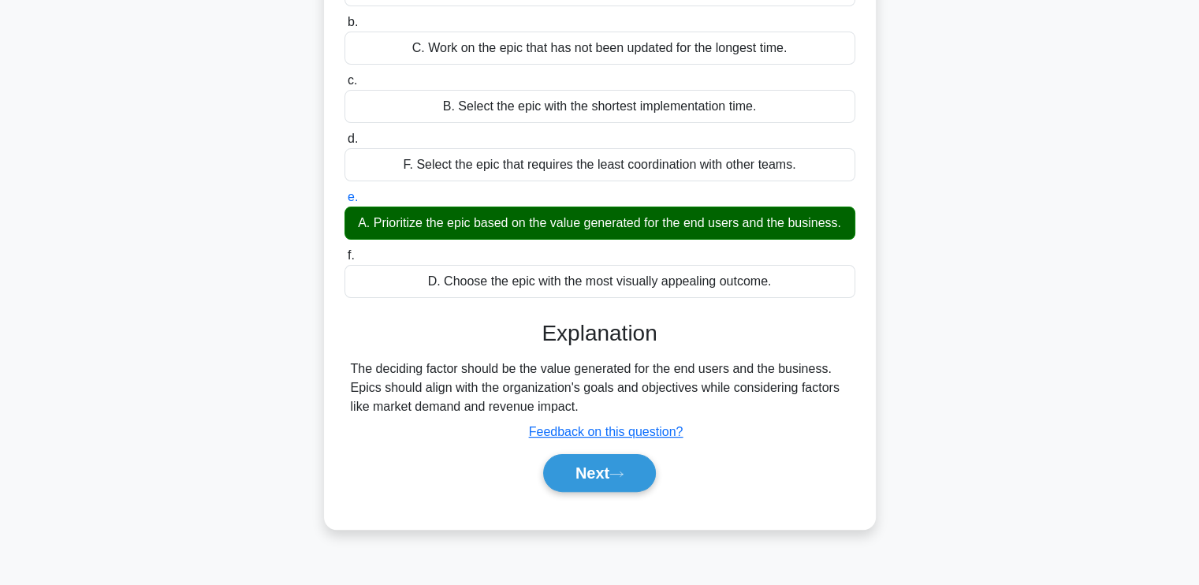
scroll to position [267, 0]
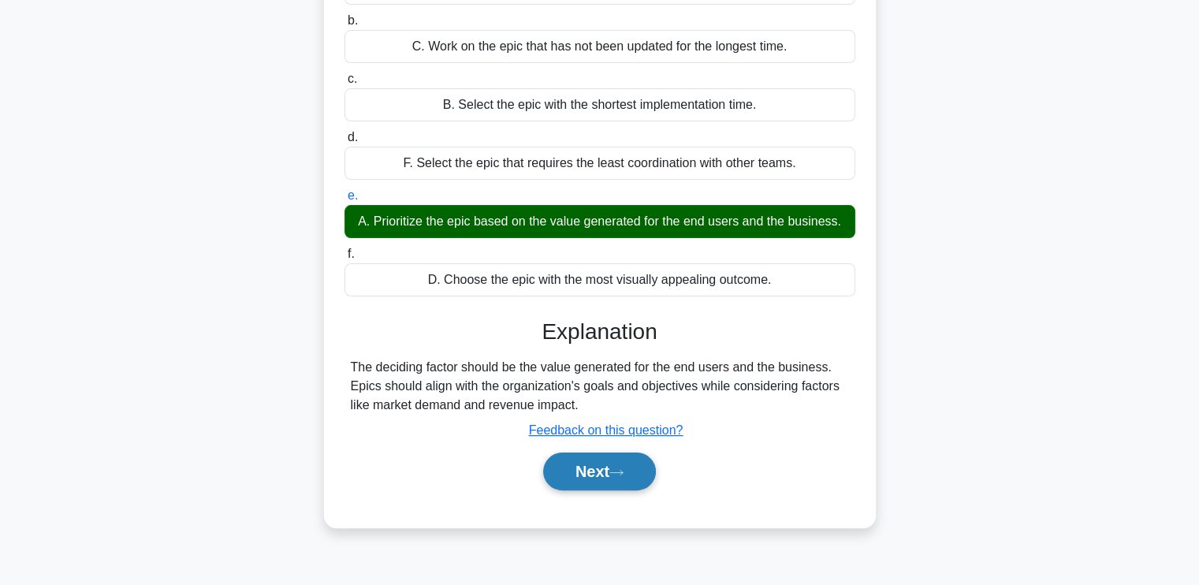
click at [584, 464] on button "Next" at bounding box center [599, 472] width 113 height 38
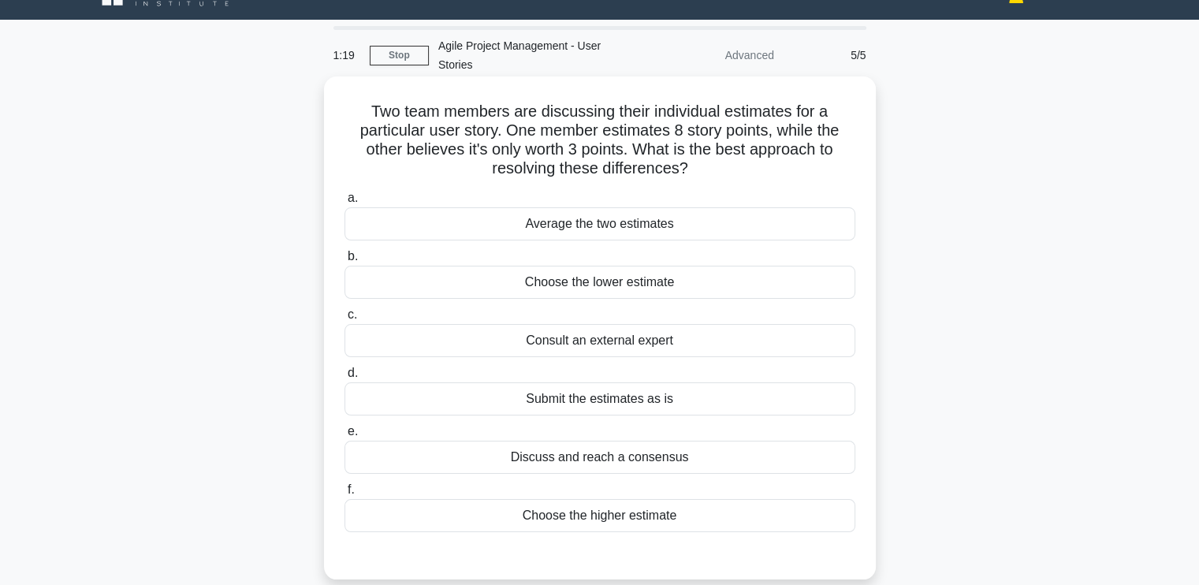
scroll to position [110, 0]
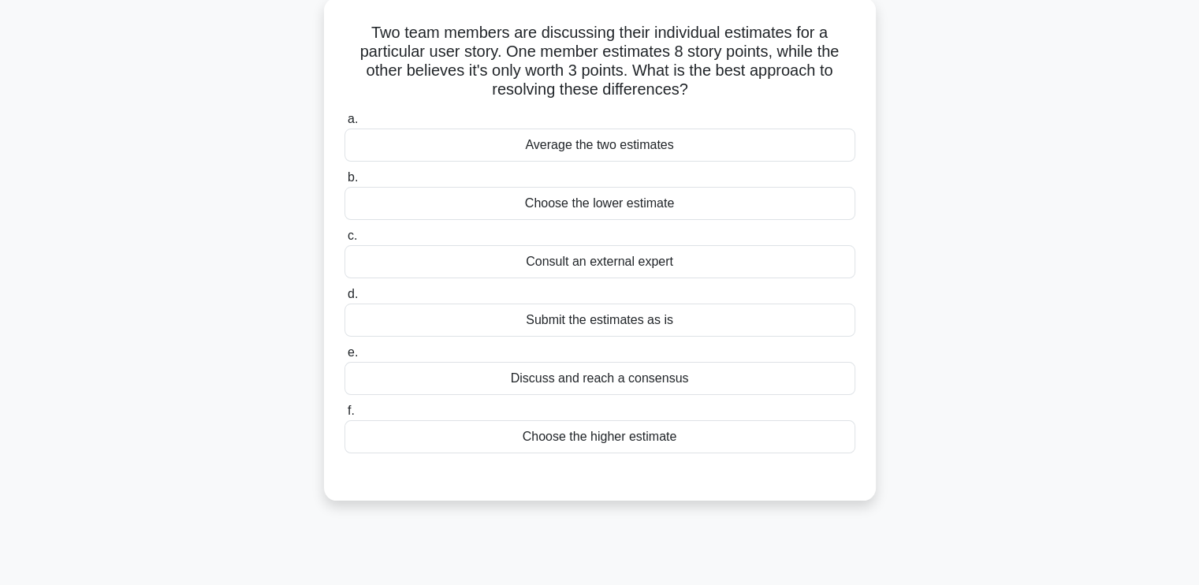
click at [642, 369] on div "Discuss and reach a consensus" at bounding box center [600, 378] width 511 height 33
click at [345, 358] on input "e. Discuss and reach a consensus" at bounding box center [345, 353] width 0 height 10
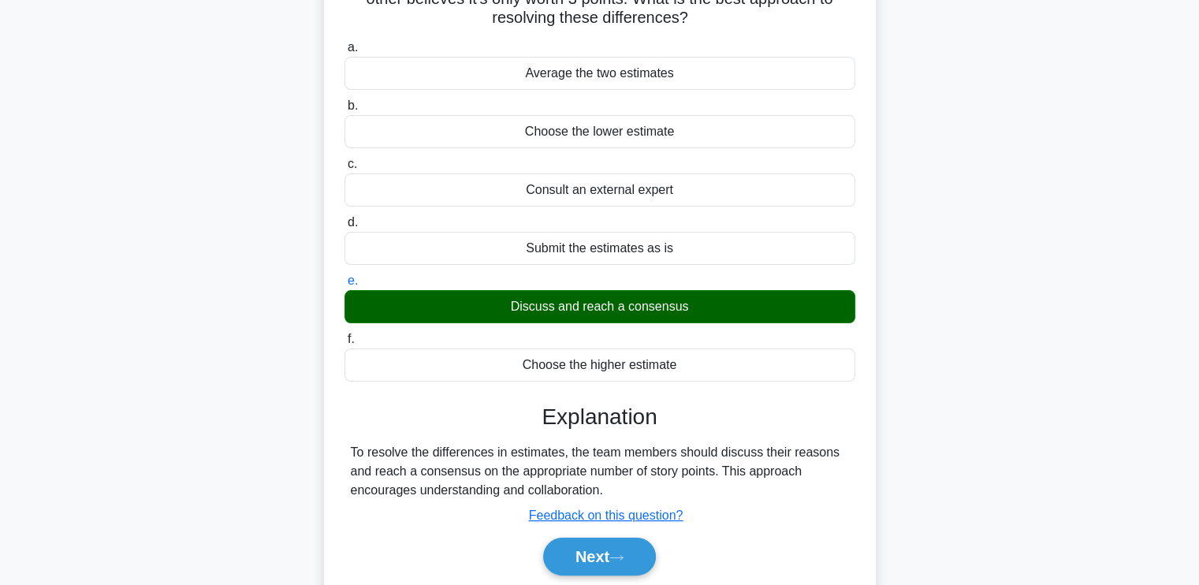
scroll to position [267, 0]
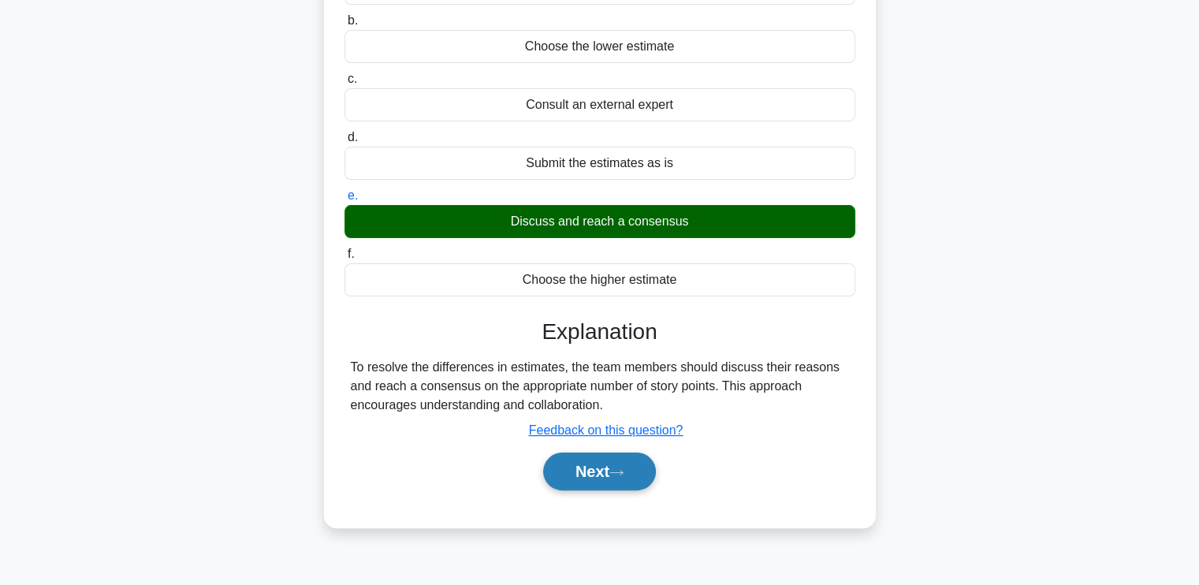
click at [598, 453] on button "Next" at bounding box center [599, 472] width 113 height 38
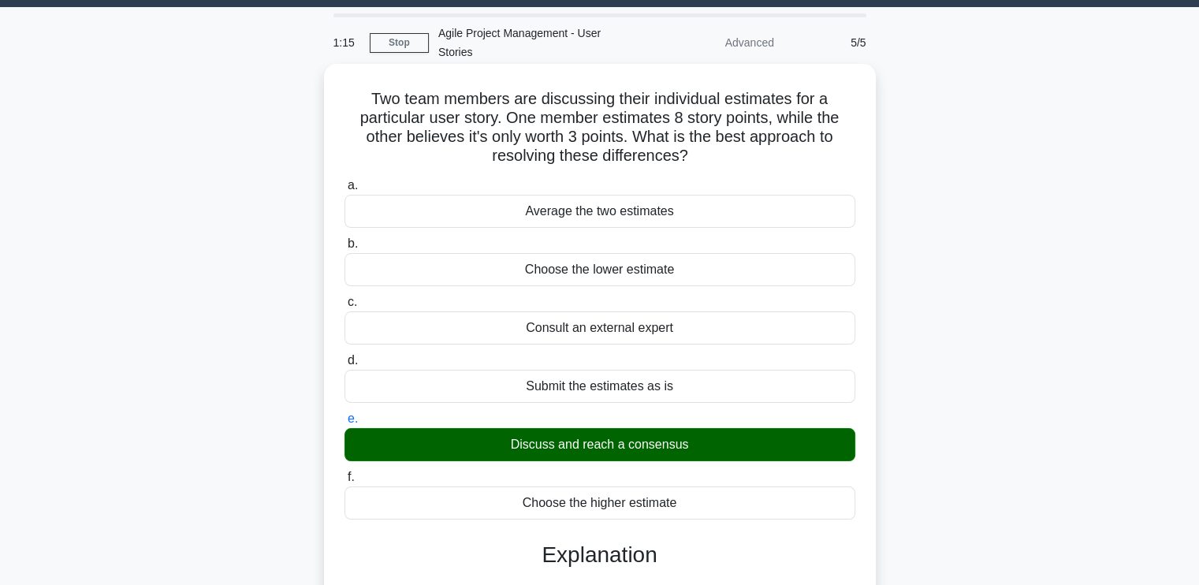
scroll to position [31, 0]
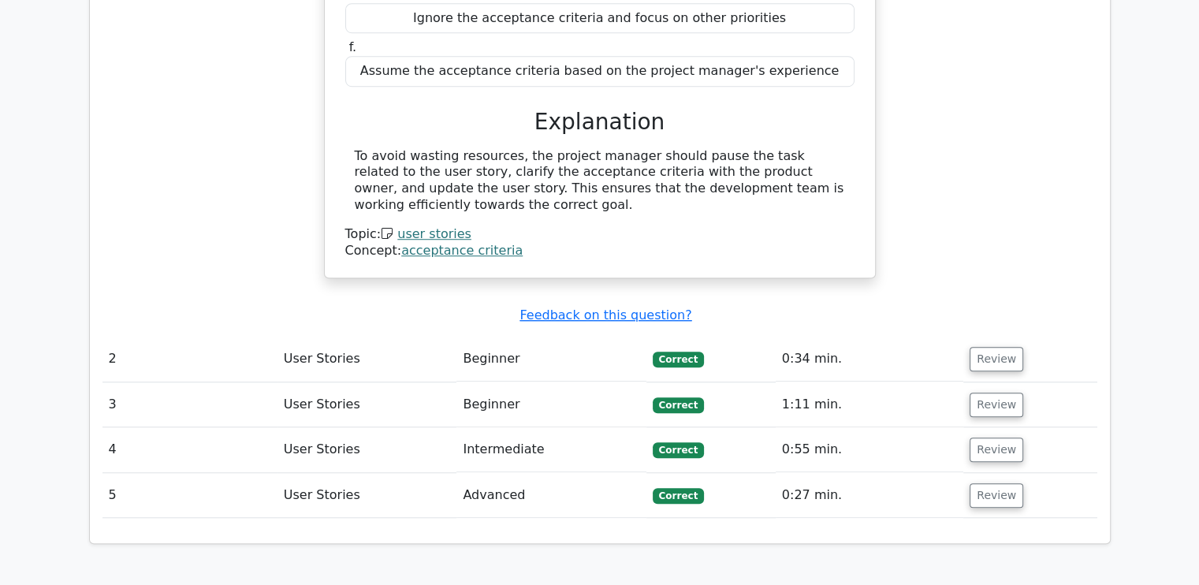
scroll to position [1261, 0]
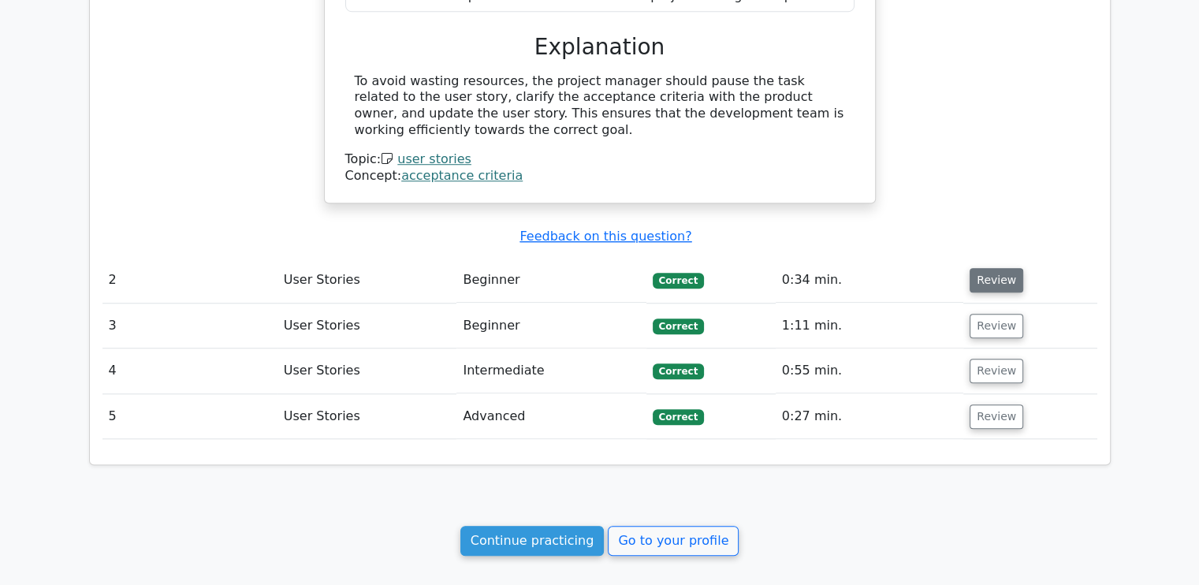
click at [1000, 268] on button "Review" at bounding box center [997, 280] width 54 height 24
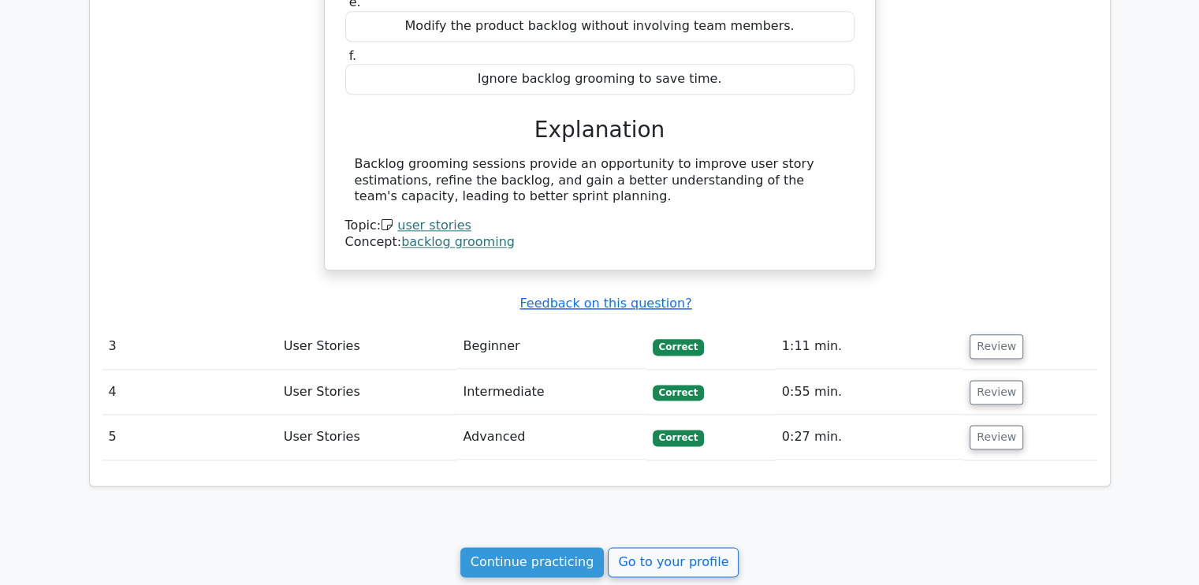
scroll to position [1971, 0]
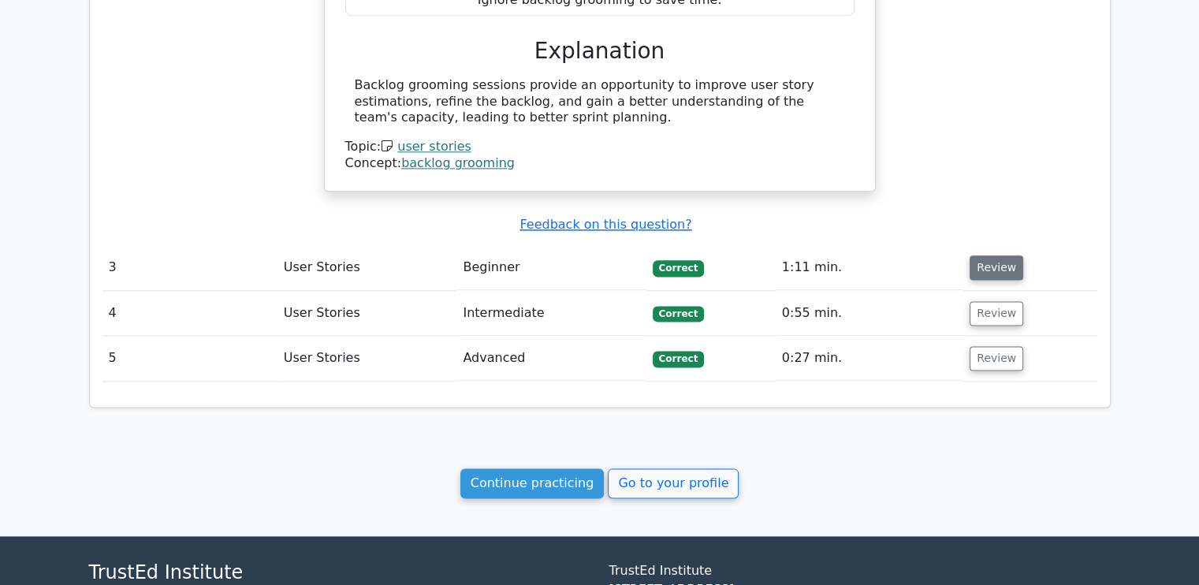
click at [973, 255] on button "Review" at bounding box center [997, 267] width 54 height 24
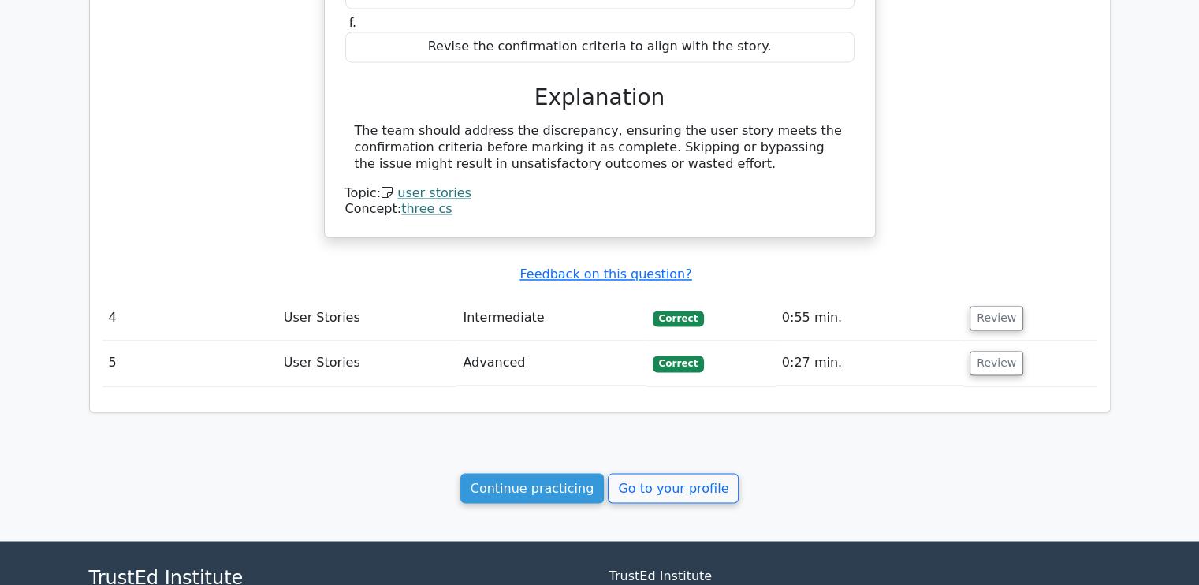
scroll to position [2680, 0]
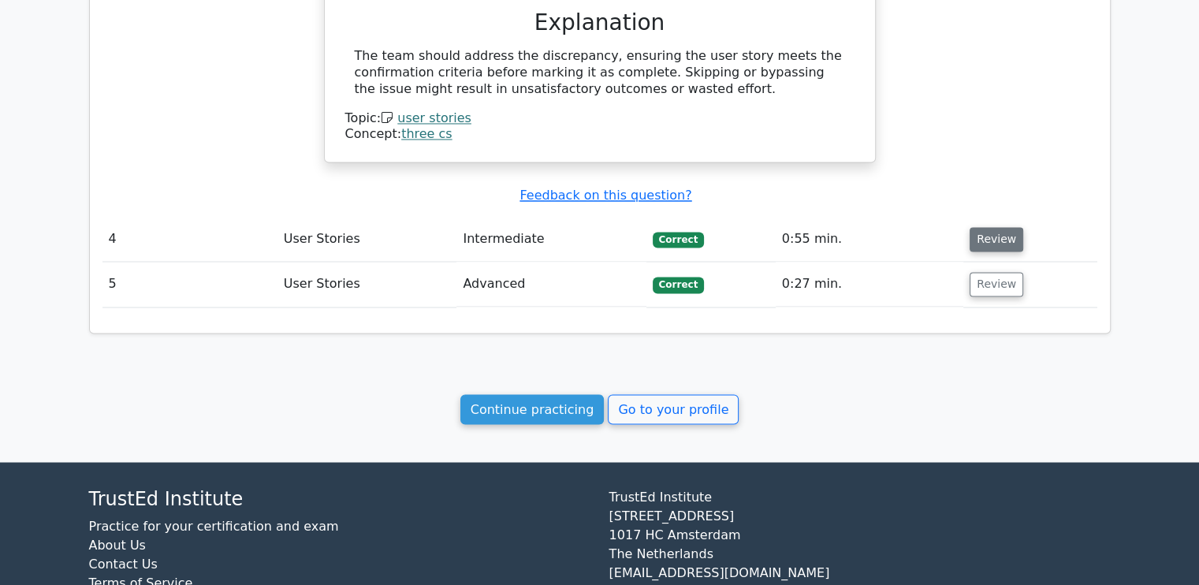
click at [979, 227] on button "Review" at bounding box center [997, 239] width 54 height 24
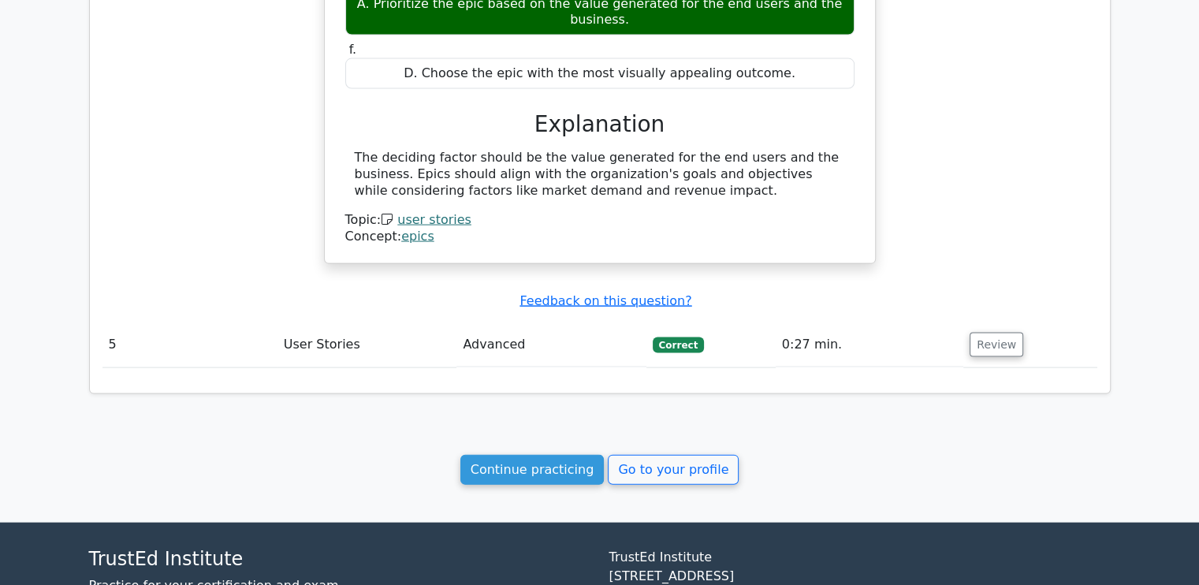
scroll to position [3311, 0]
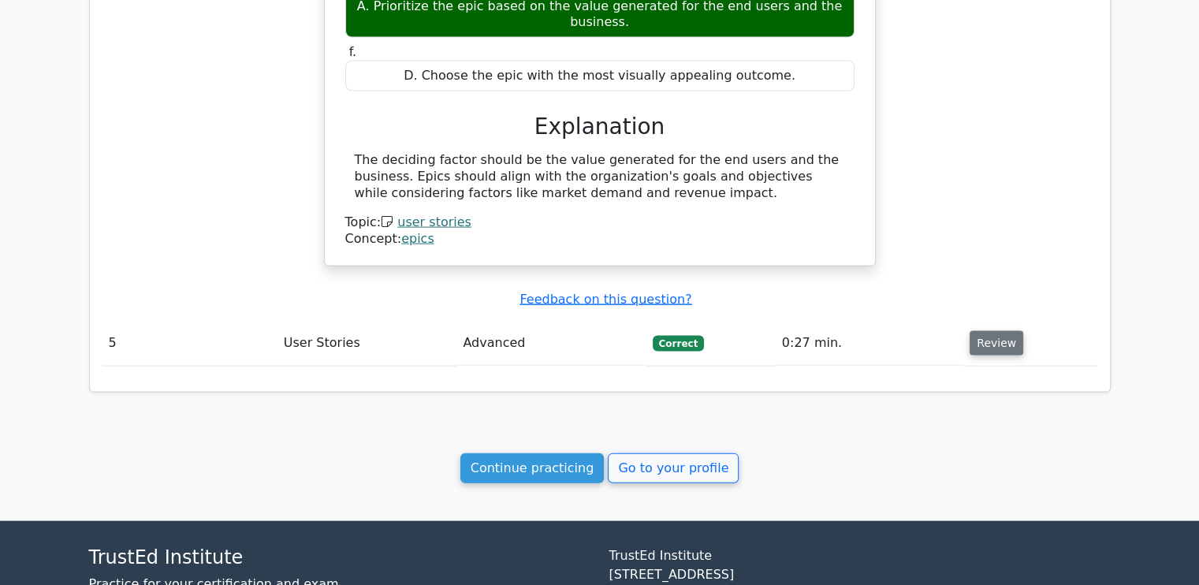
click at [979, 331] on button "Review" at bounding box center [997, 343] width 54 height 24
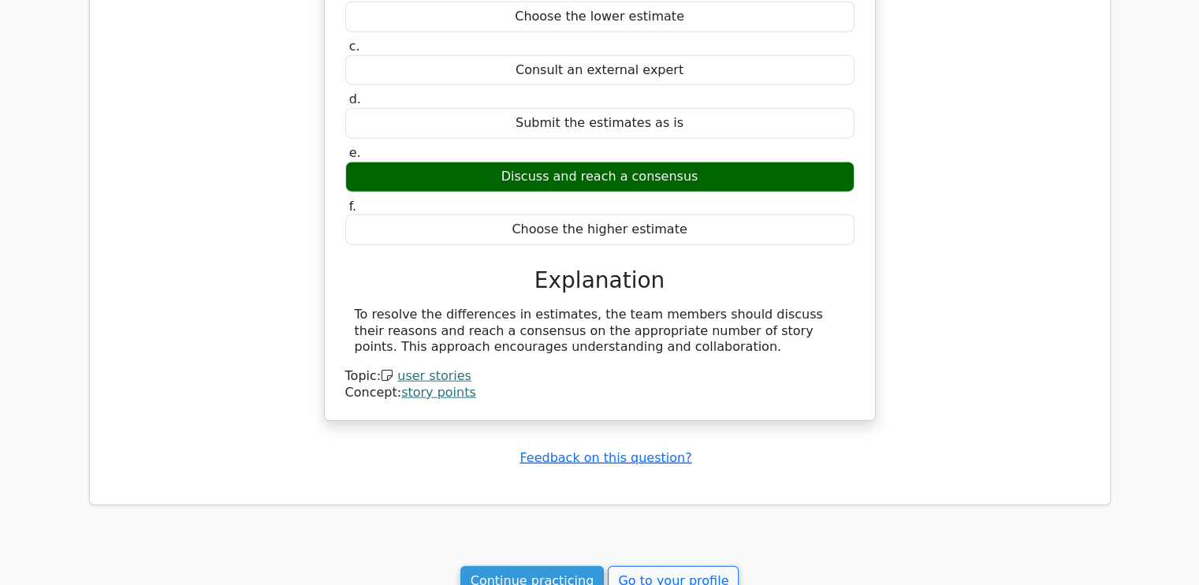
scroll to position [3863, 0]
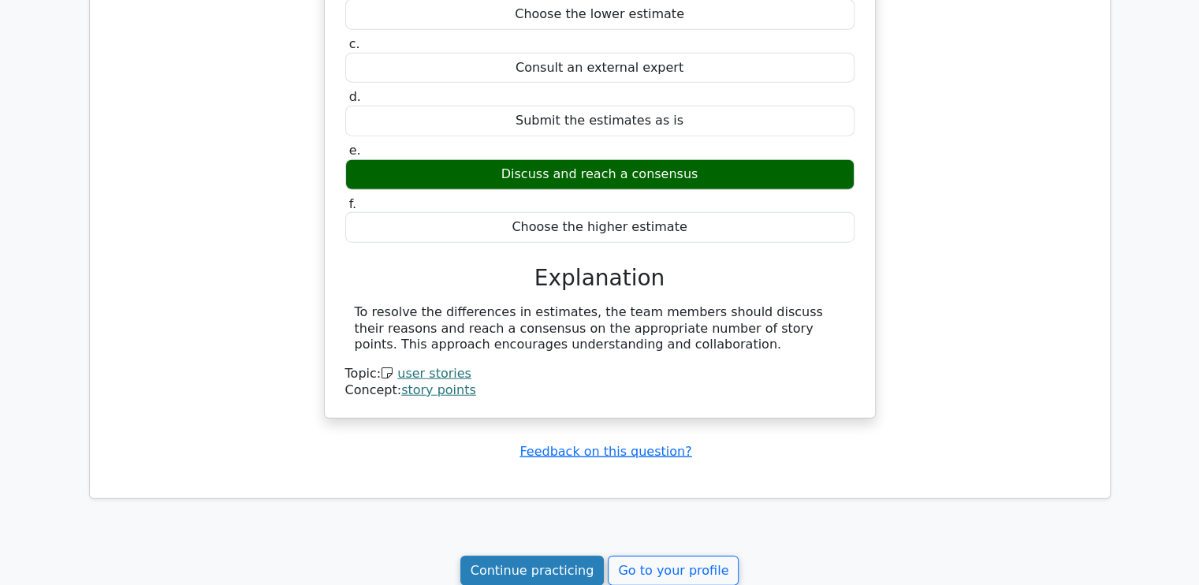
click at [562, 556] on link "Continue practicing" at bounding box center [532, 571] width 144 height 30
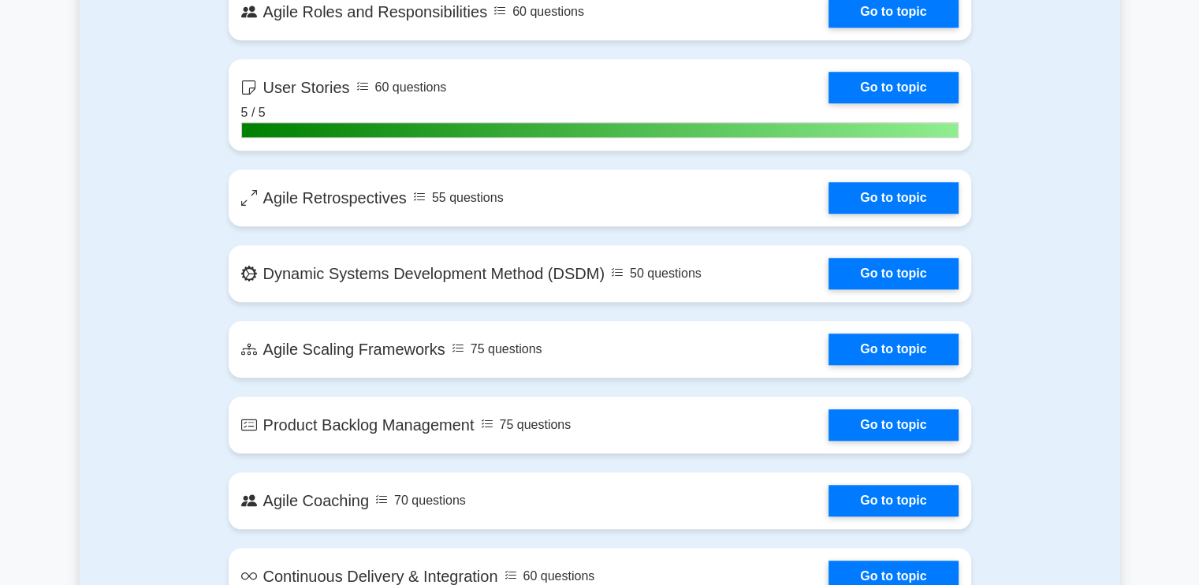
scroll to position [1340, 0]
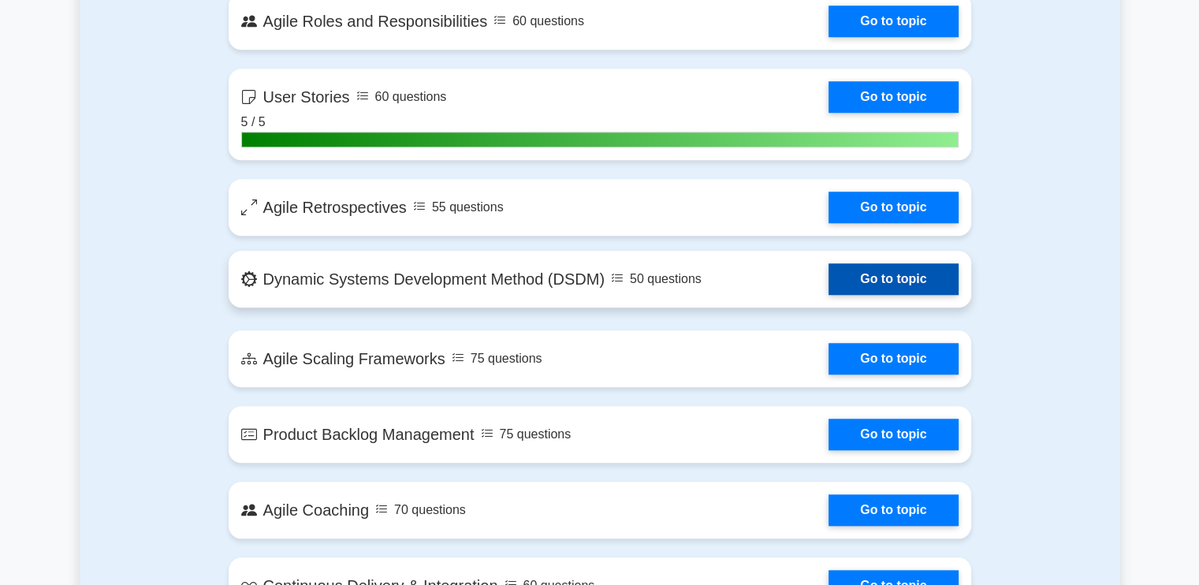
click at [829, 272] on link "Go to topic" at bounding box center [893, 279] width 129 height 32
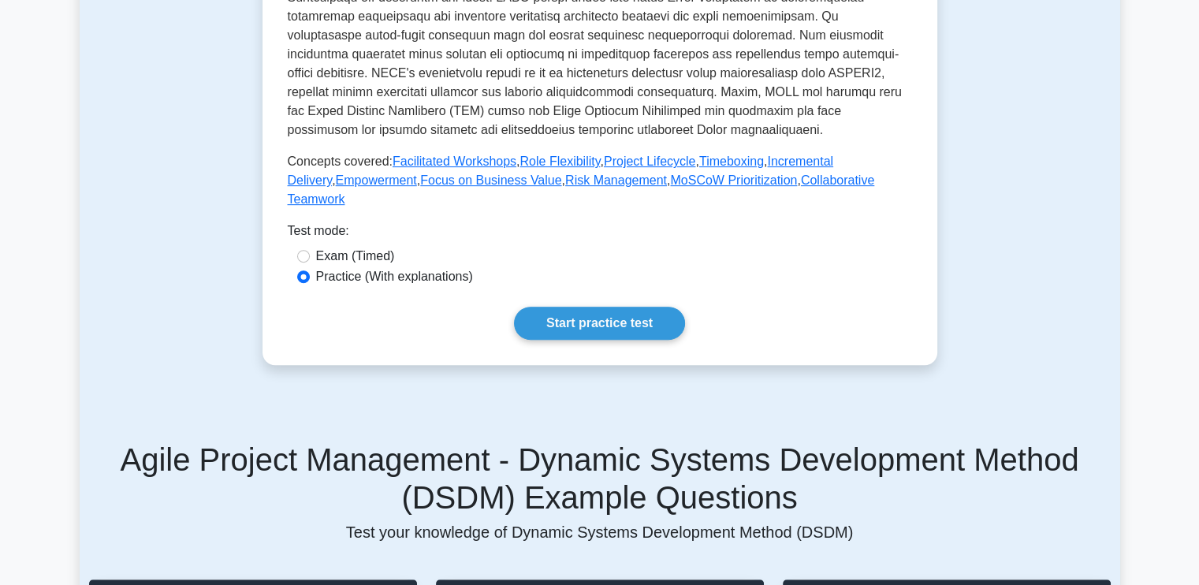
scroll to position [788, 0]
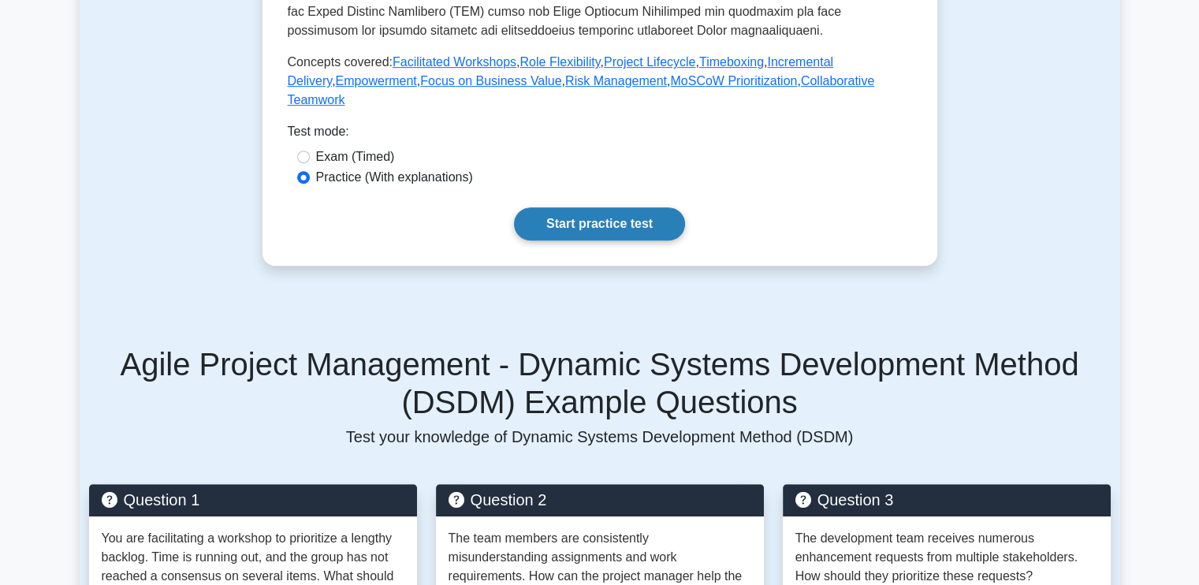
click at [620, 207] on link "Start practice test" at bounding box center [599, 223] width 171 height 33
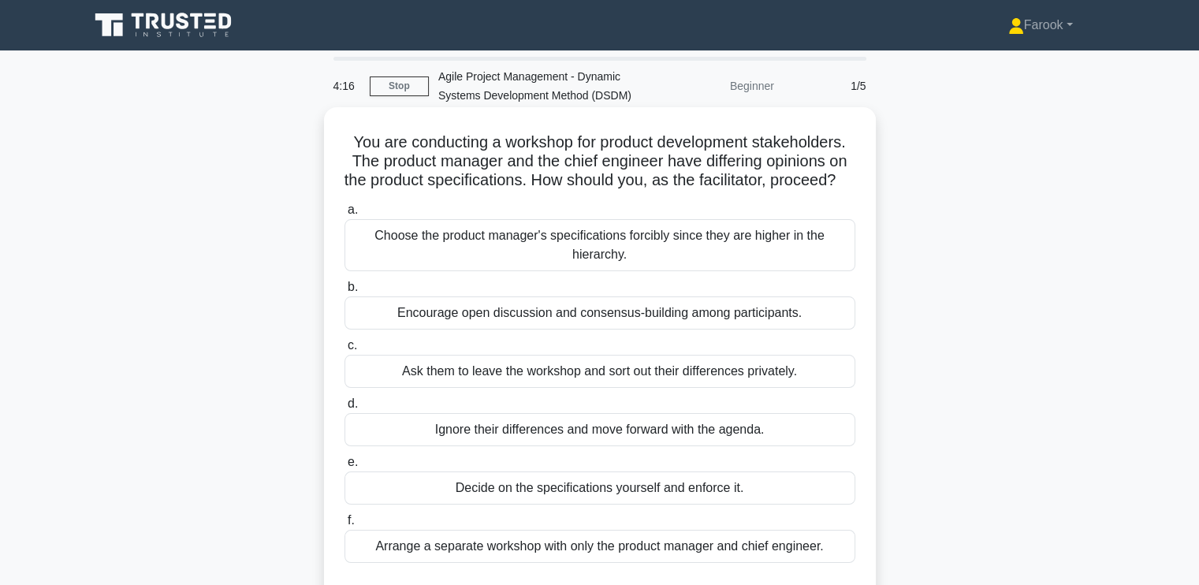
click at [434, 330] on div "Encourage open discussion and consensus-building among participants." at bounding box center [600, 312] width 511 height 33
click at [345, 292] on input "b. Encourage open discussion and consensus-building among participants." at bounding box center [345, 287] width 0 height 10
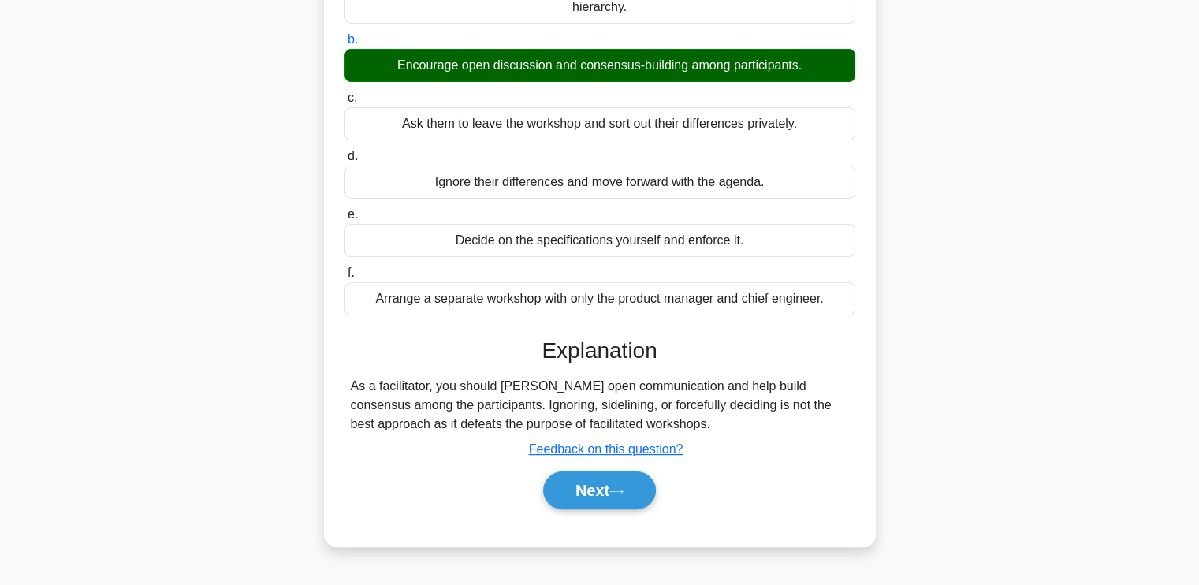
scroll to position [267, 0]
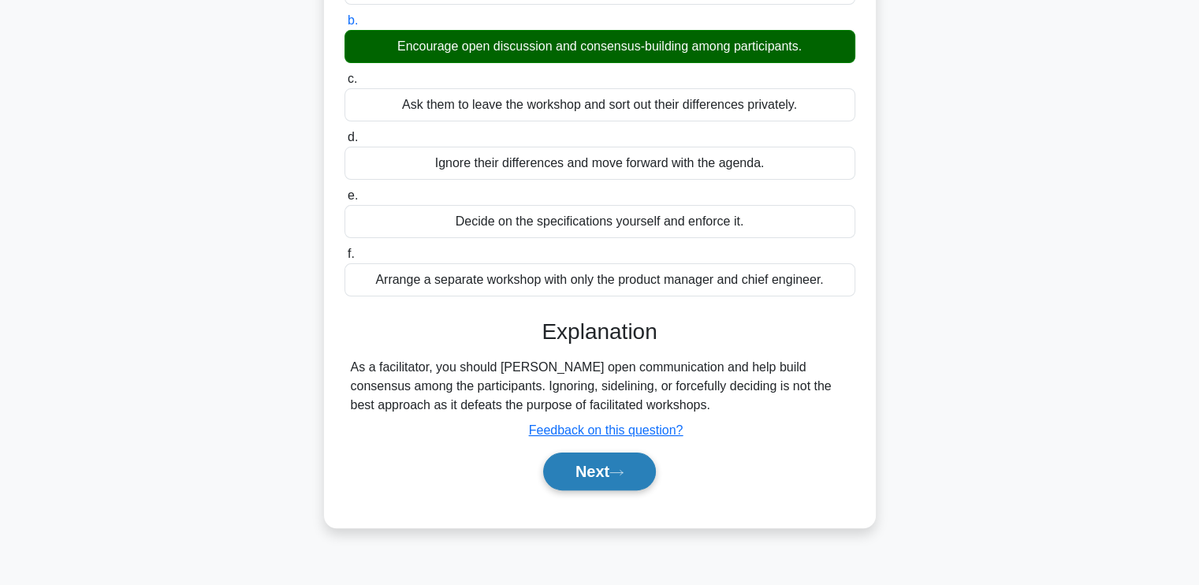
click at [598, 481] on button "Next" at bounding box center [599, 472] width 113 height 38
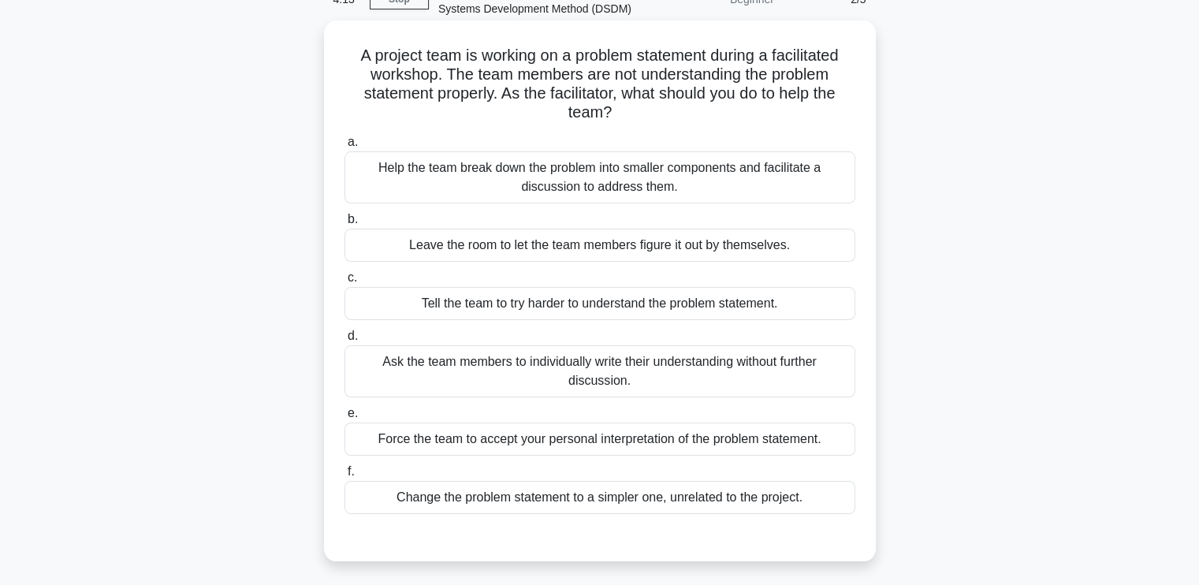
scroll to position [31, 0]
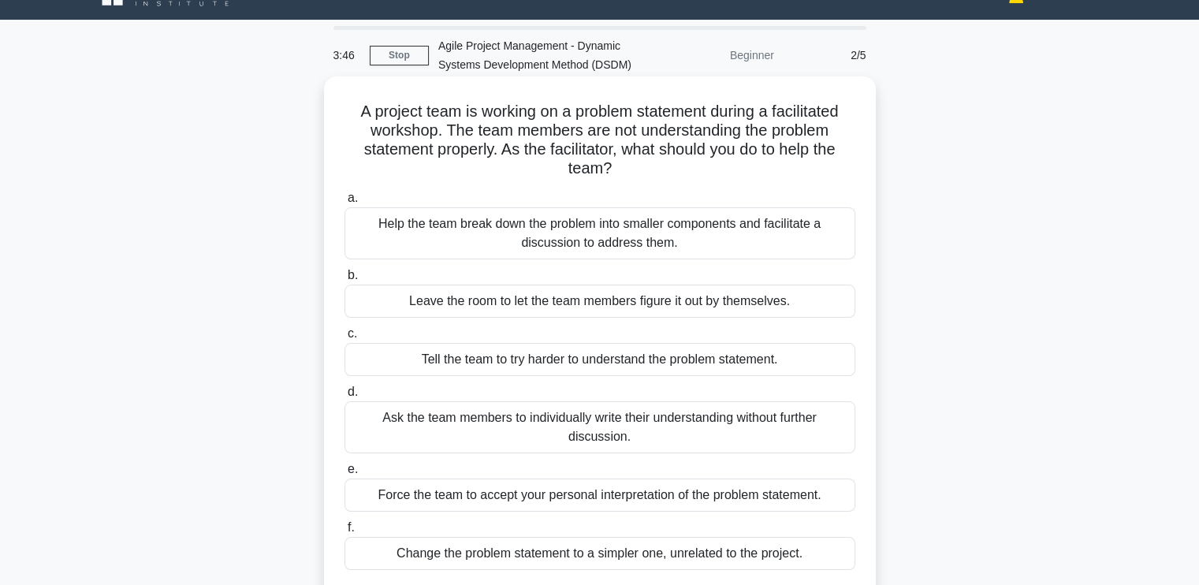
click at [690, 242] on div "Help the team break down the problem into smaller components and facilitate a d…" at bounding box center [600, 233] width 511 height 52
click at [345, 203] on input "a. Help the team break down the problem into smaller components and facilitate …" at bounding box center [345, 198] width 0 height 10
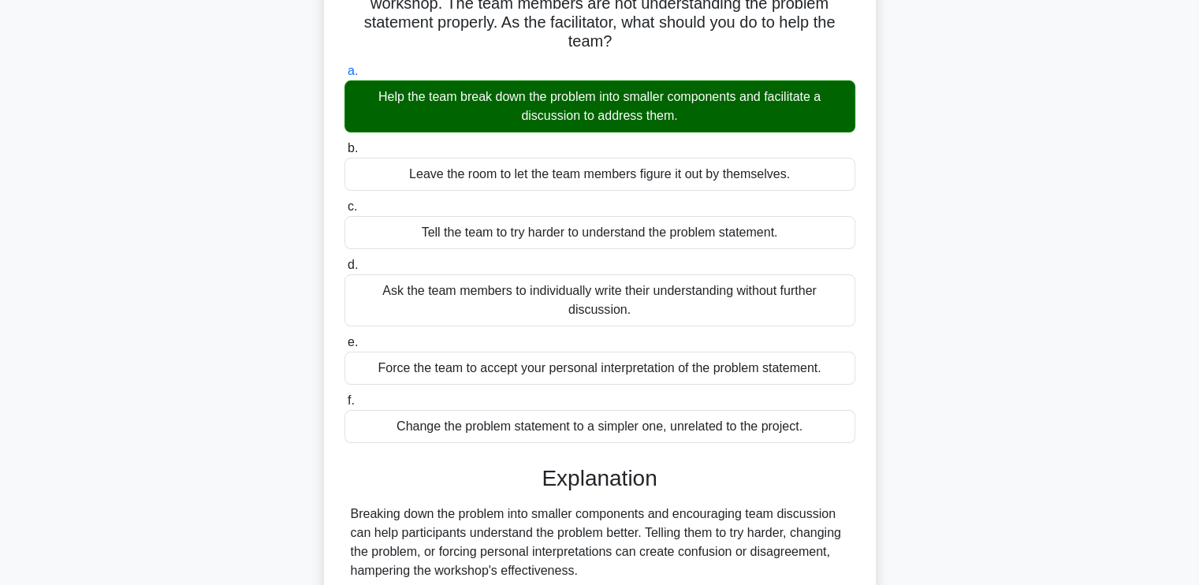
scroll to position [294, 0]
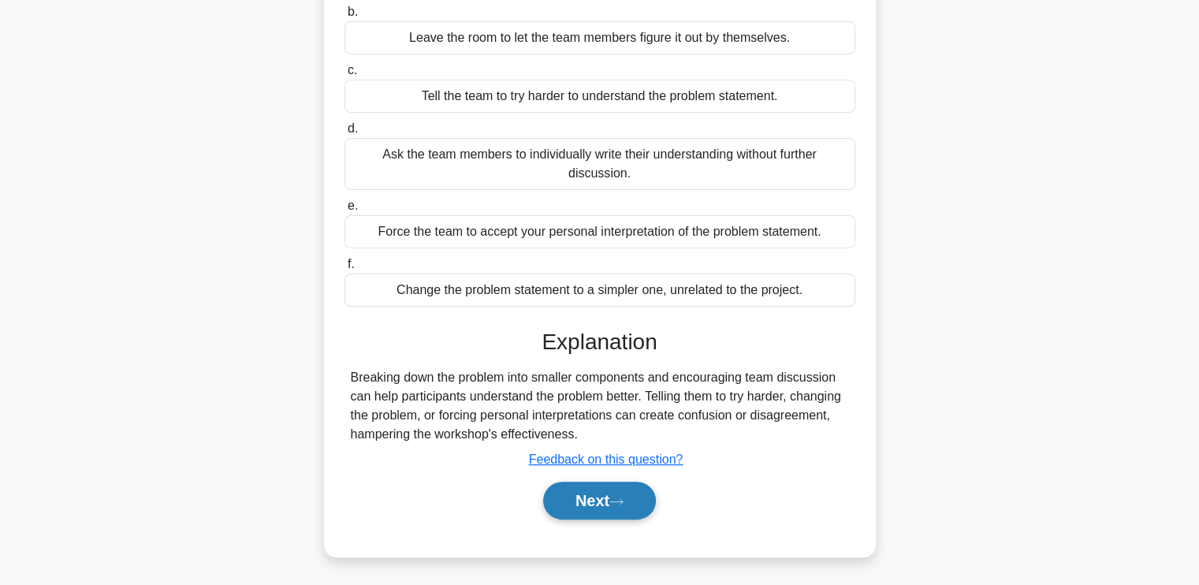
click at [601, 496] on button "Next" at bounding box center [599, 501] width 113 height 38
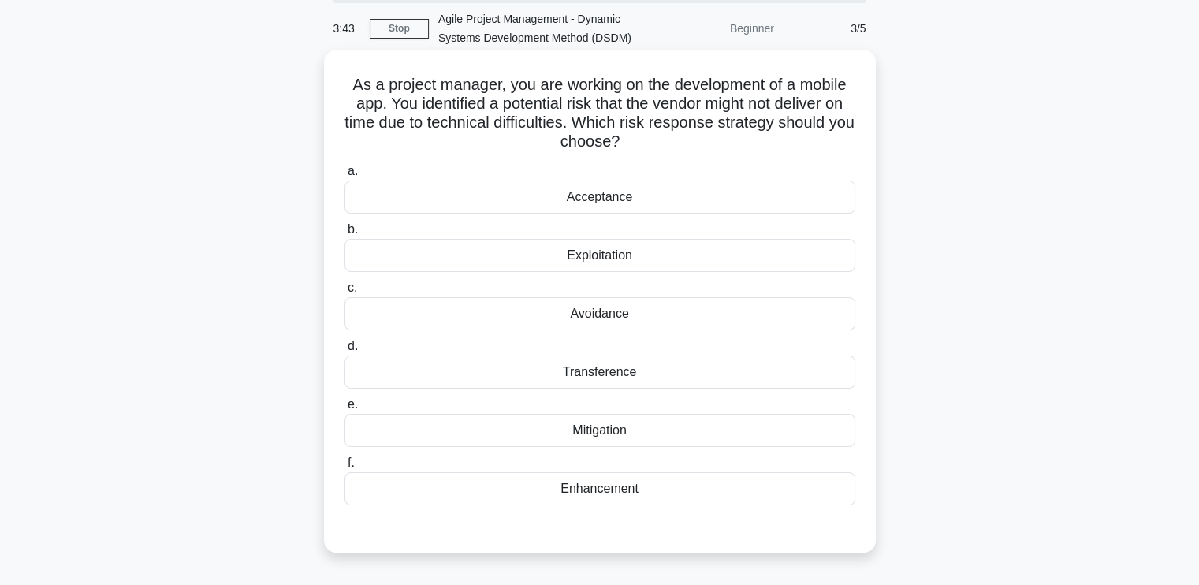
scroll to position [31, 0]
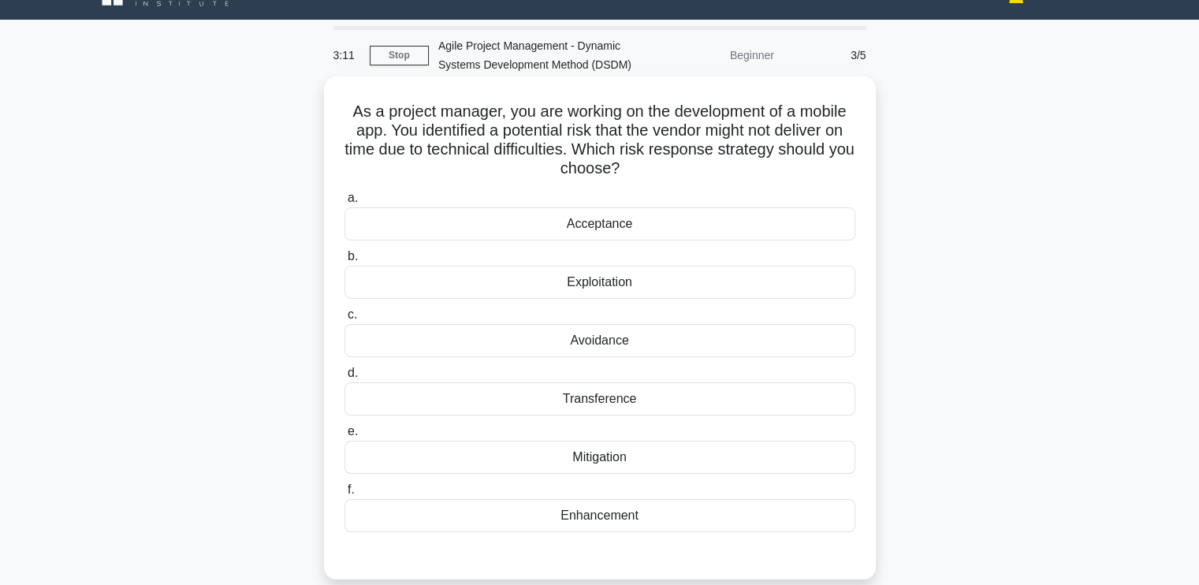
click at [609, 456] on div "Mitigation" at bounding box center [600, 457] width 511 height 33
click at [345, 437] on input "e. Mitigation" at bounding box center [345, 431] width 0 height 10
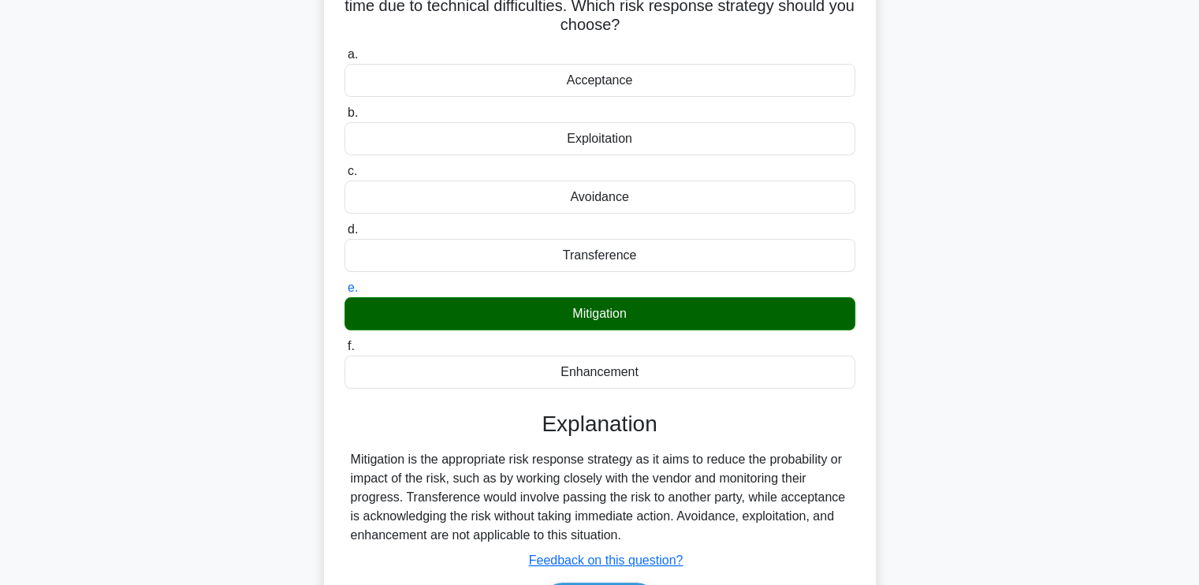
scroll to position [275, 0]
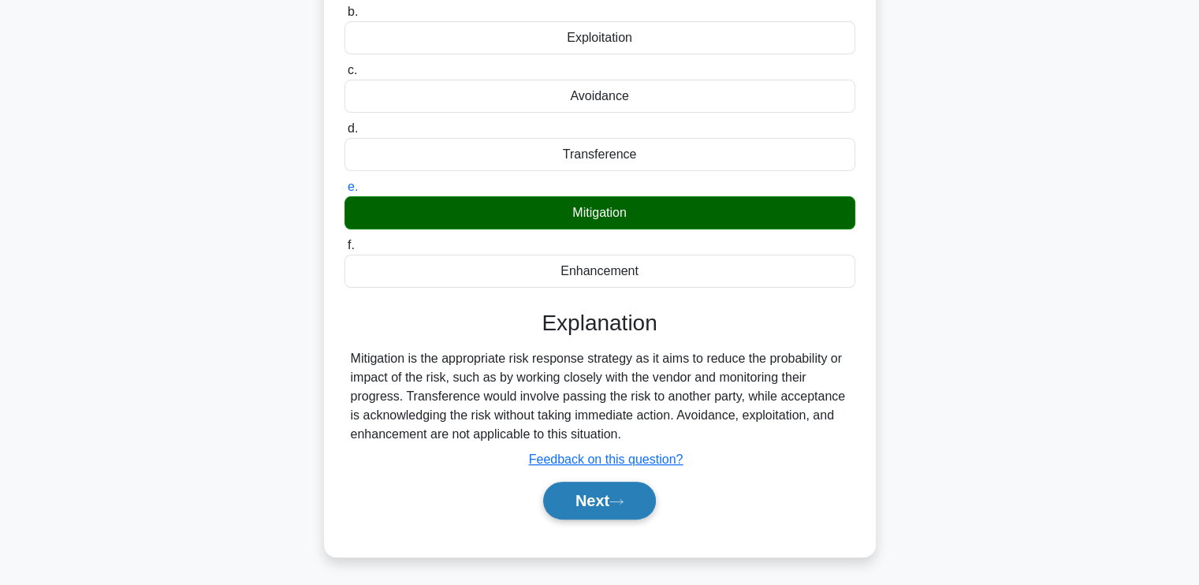
click at [587, 505] on button "Next" at bounding box center [599, 501] width 113 height 38
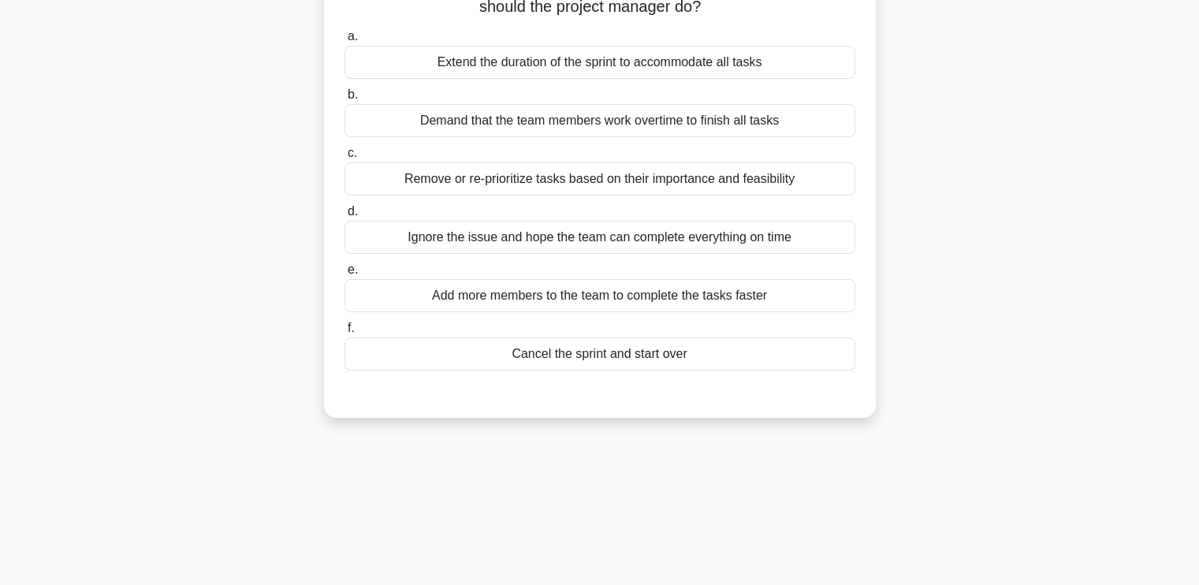
scroll to position [31, 0]
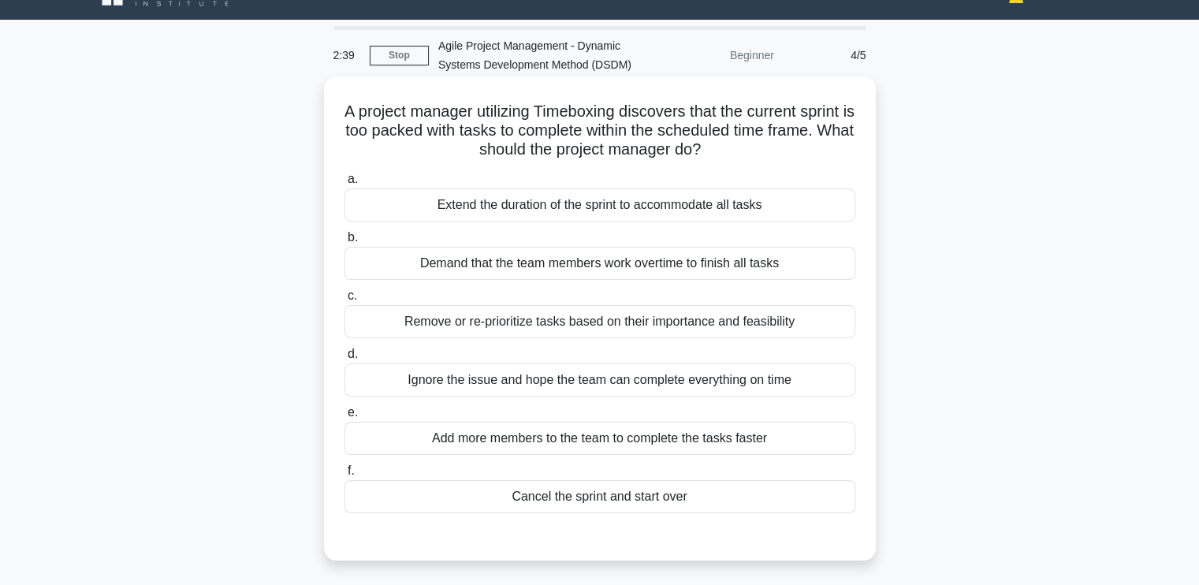
click at [580, 328] on div "Remove or re-prioritize tasks based on their importance and feasibility" at bounding box center [600, 321] width 511 height 33
click at [345, 301] on input "c. Remove or re-prioritize tasks based on their importance and feasibility" at bounding box center [345, 296] width 0 height 10
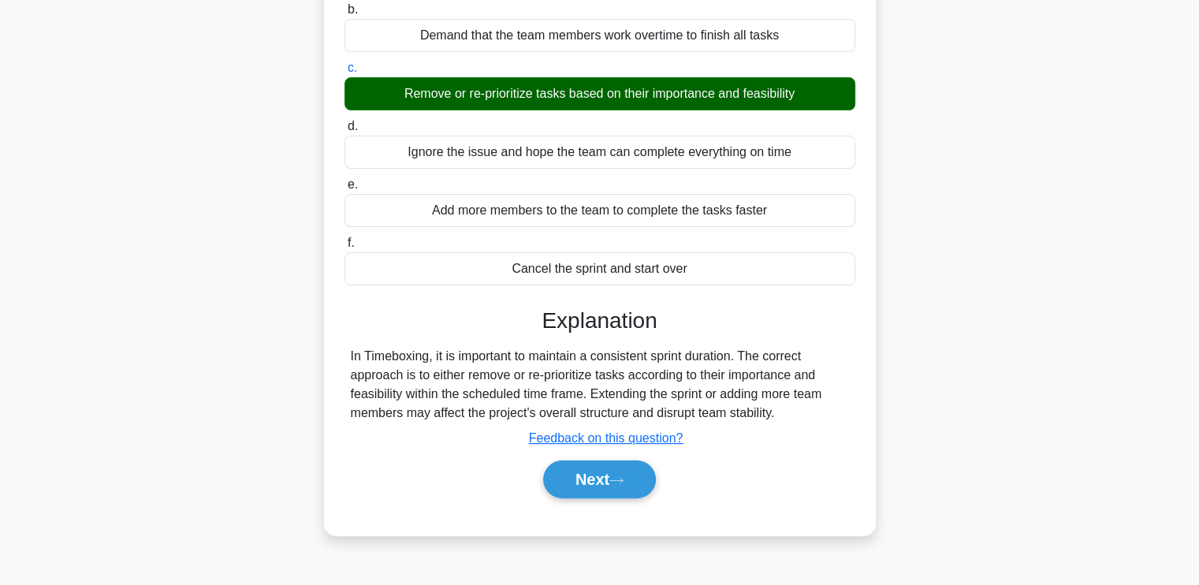
scroll to position [267, 0]
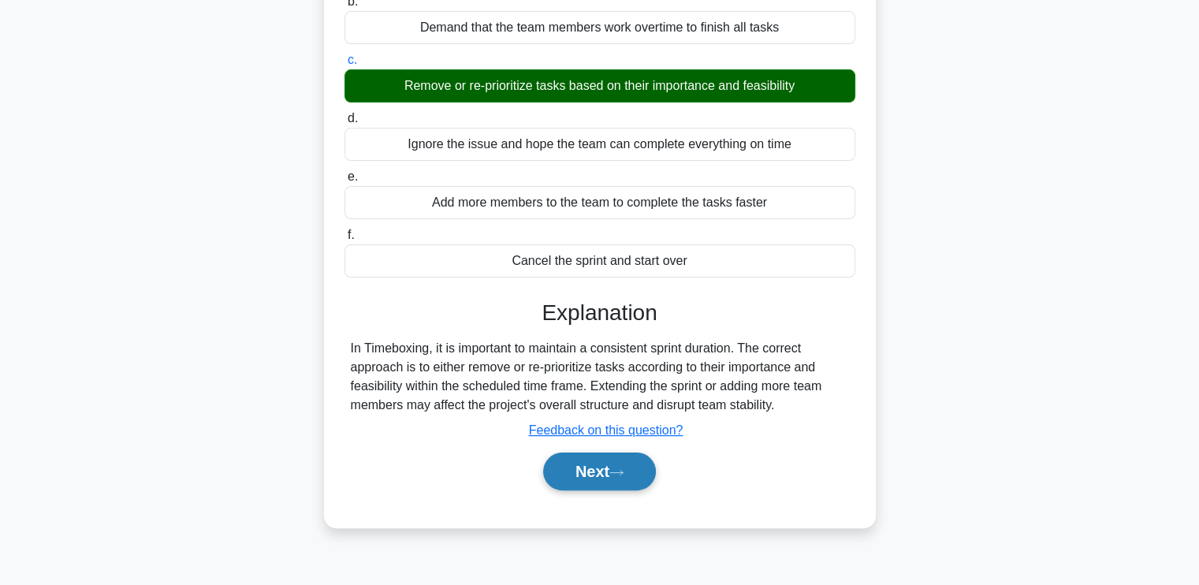
click at [555, 471] on button "Next" at bounding box center [599, 472] width 113 height 38
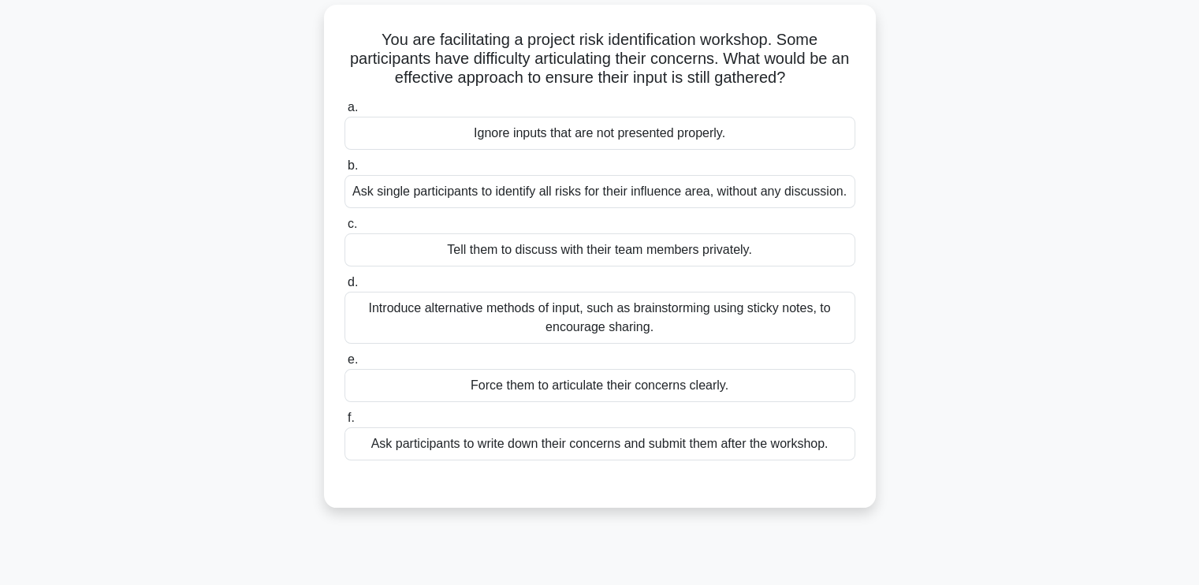
scroll to position [79, 0]
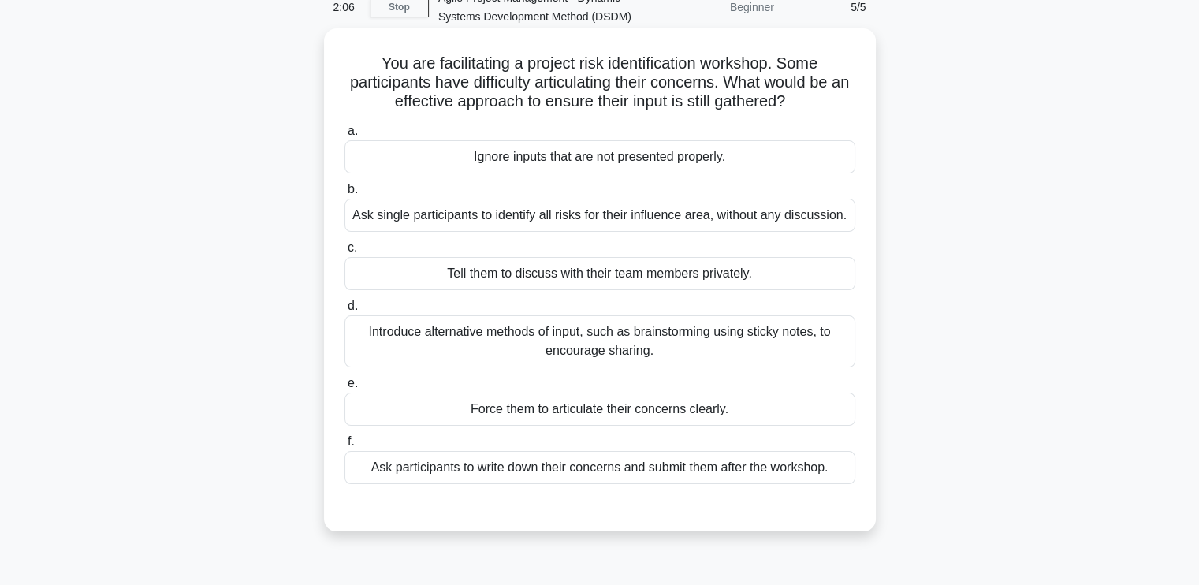
click at [568, 355] on div "Introduce alternative methods of input, such as brainstorming using sticky note…" at bounding box center [600, 341] width 511 height 52
click at [345, 311] on input "d. Introduce alternative methods of input, such as brainstorming using sticky n…" at bounding box center [345, 306] width 0 height 10
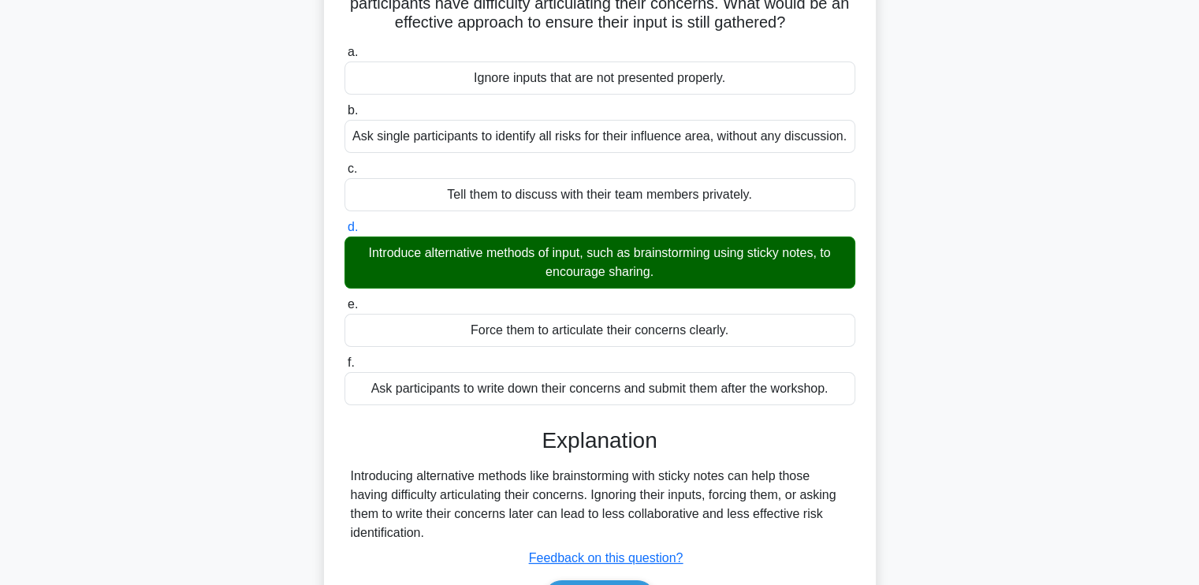
scroll to position [267, 0]
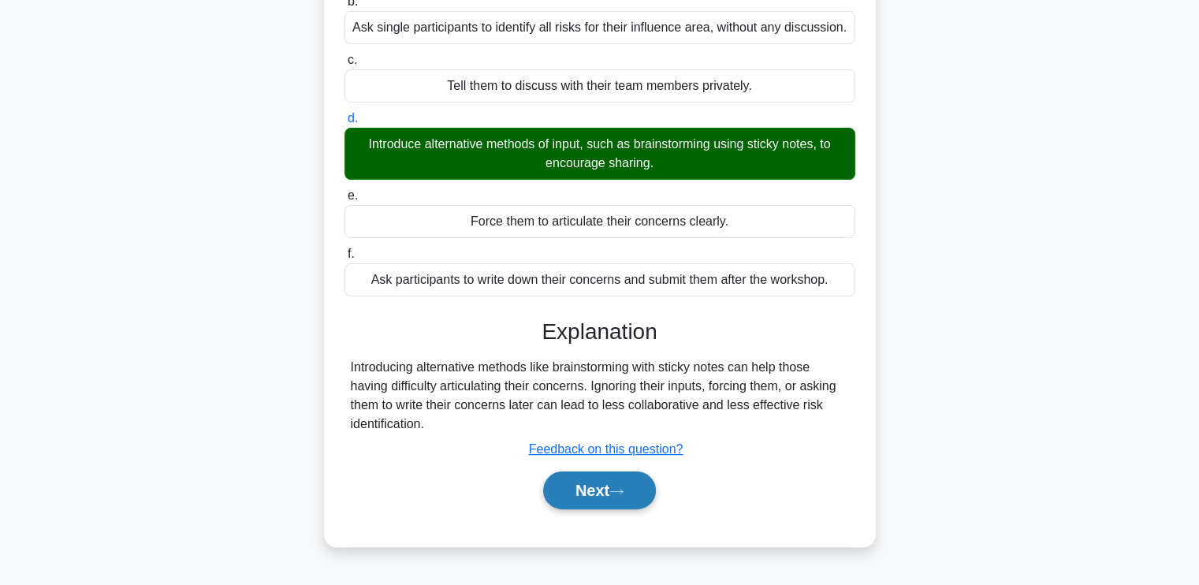
click at [569, 486] on button "Next" at bounding box center [599, 490] width 113 height 38
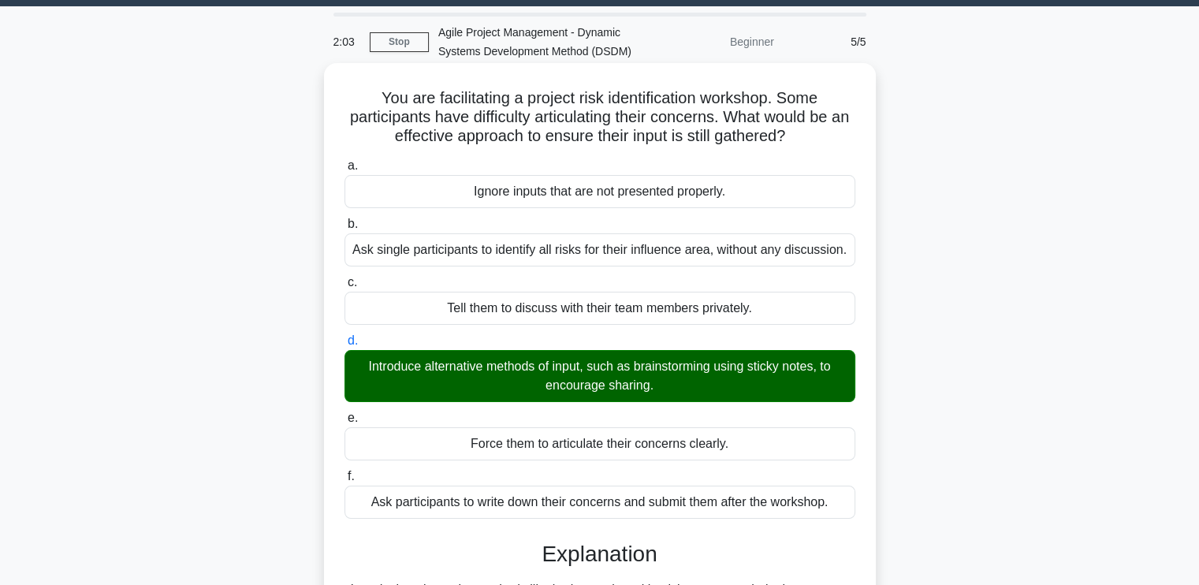
scroll to position [17, 0]
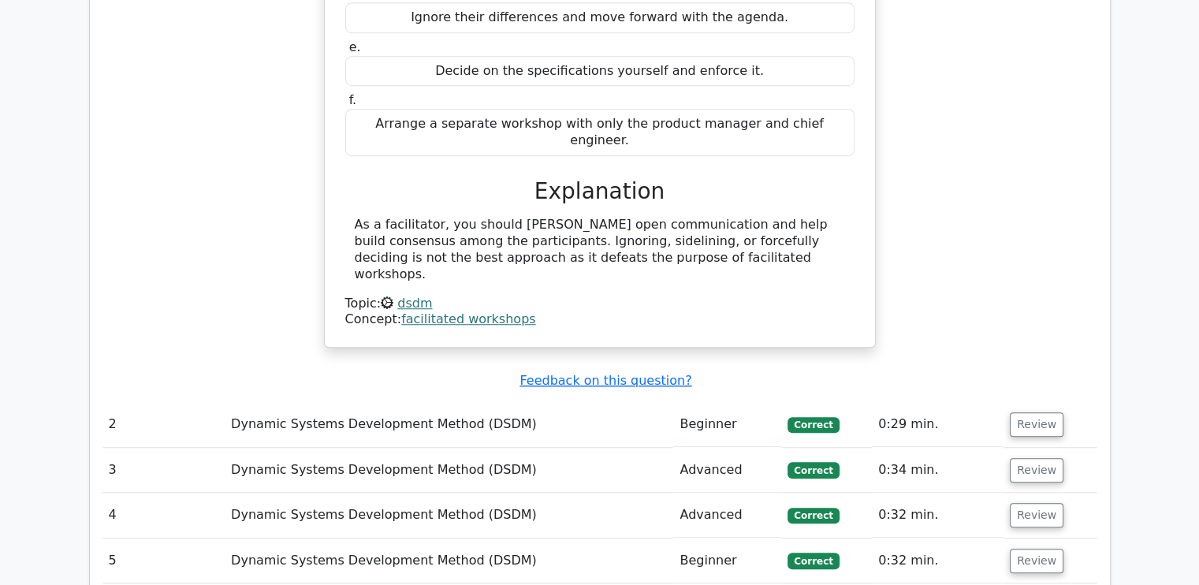
scroll to position [1183, 0]
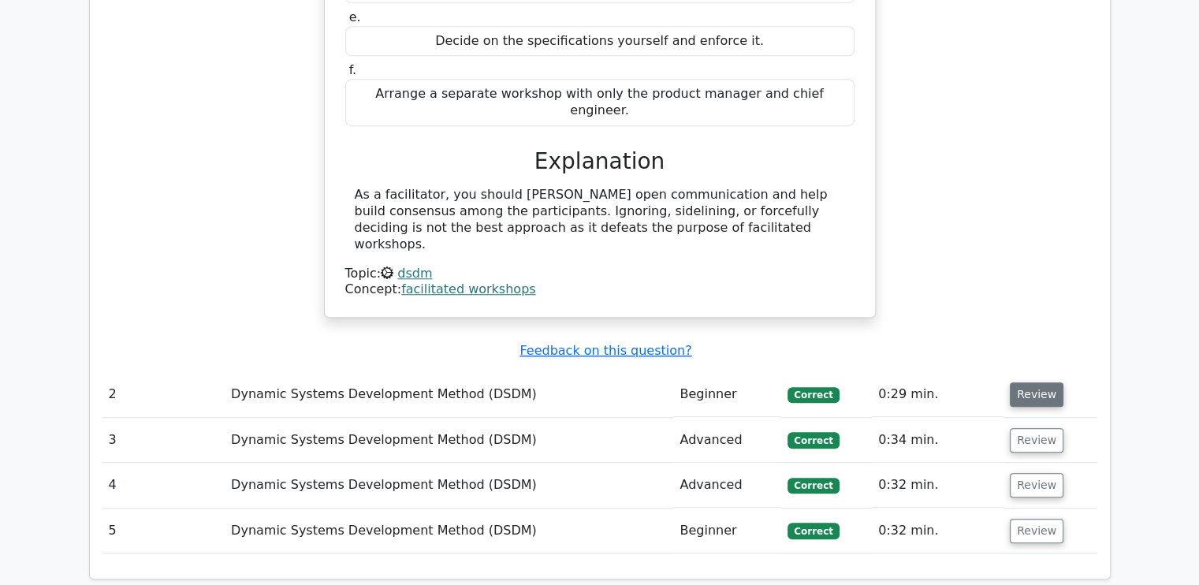
click at [1044, 382] on button "Review" at bounding box center [1037, 394] width 54 height 24
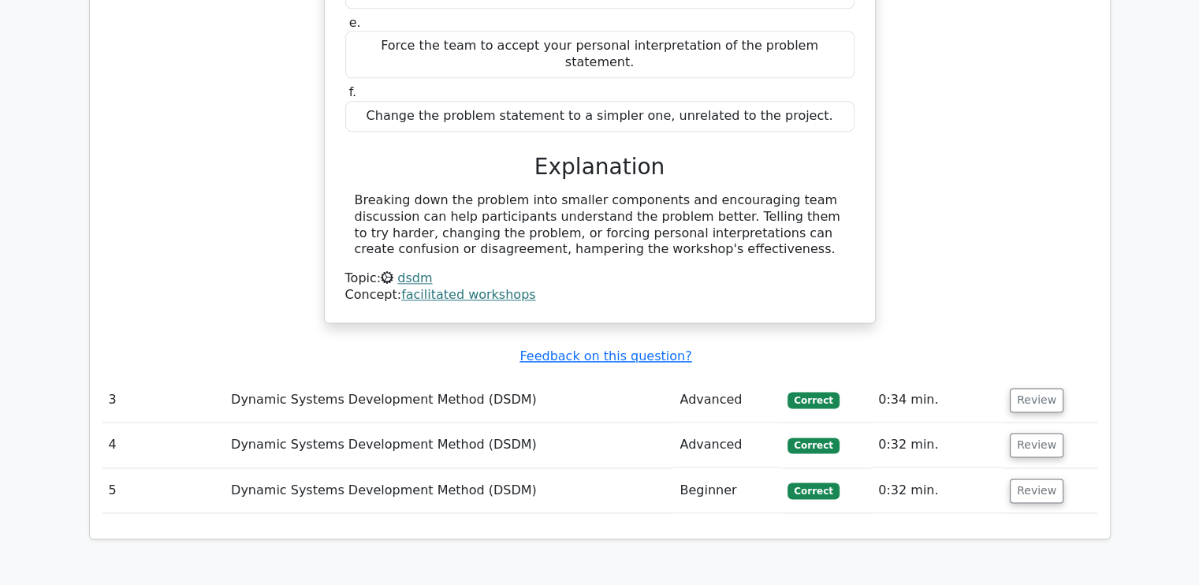
scroll to position [1971, 0]
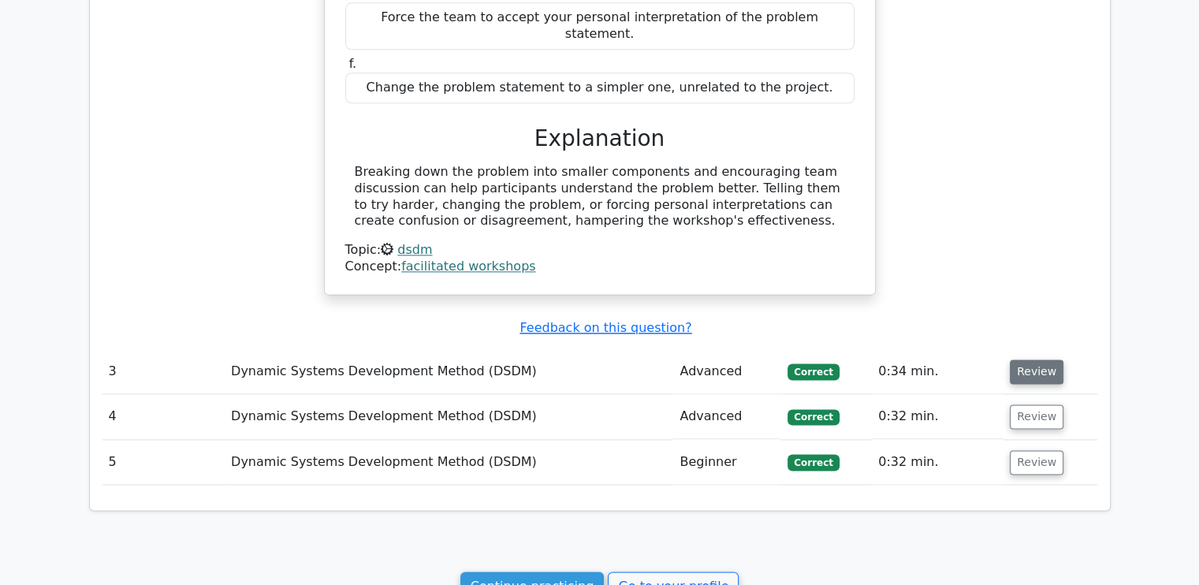
click at [1026, 359] on button "Review" at bounding box center [1037, 371] width 54 height 24
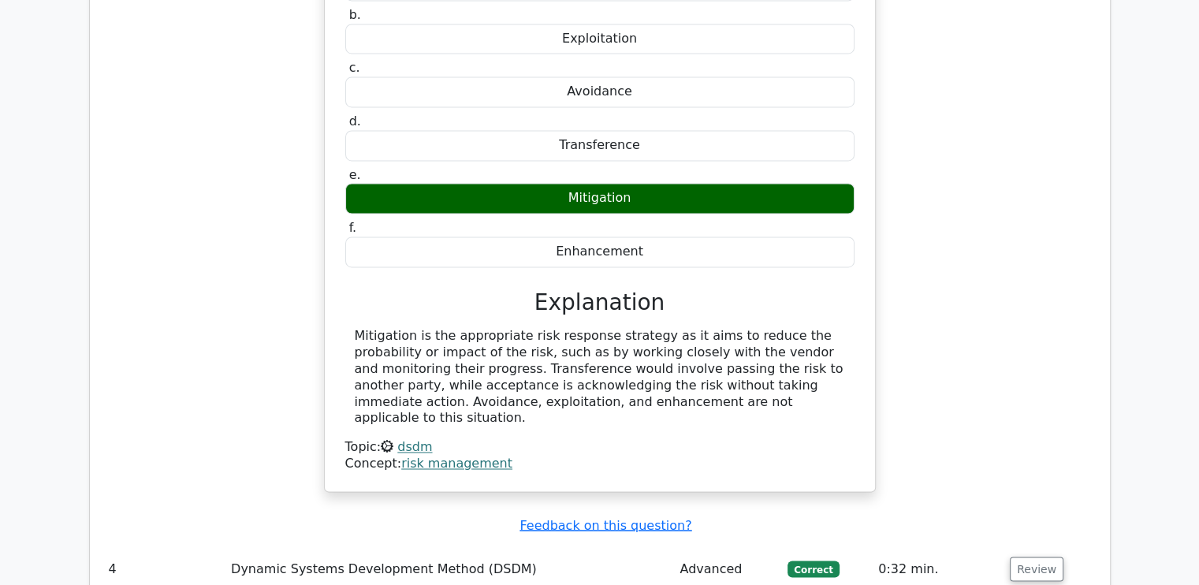
scroll to position [2602, 0]
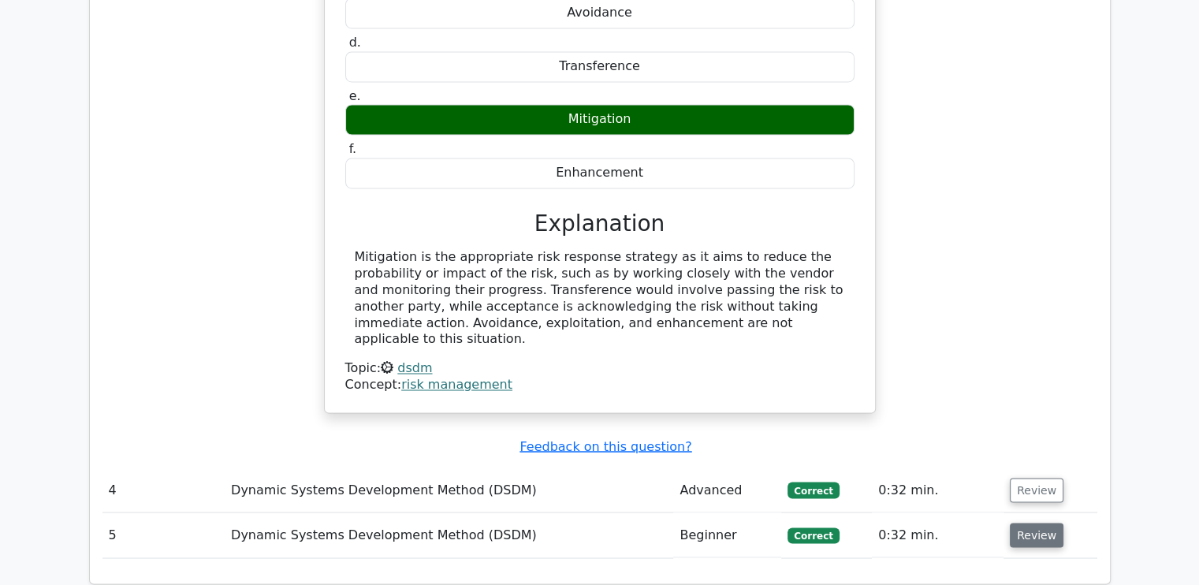
click at [1028, 523] on button "Review" at bounding box center [1037, 535] width 54 height 24
click at [1021, 478] on button "Review" at bounding box center [1037, 490] width 54 height 24
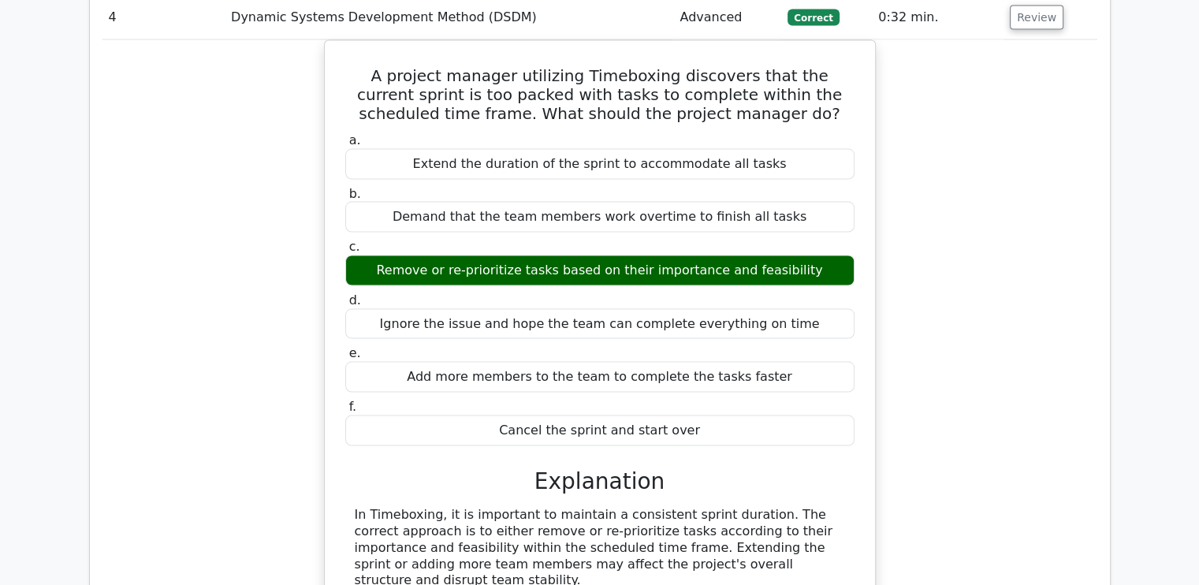
scroll to position [3075, 0]
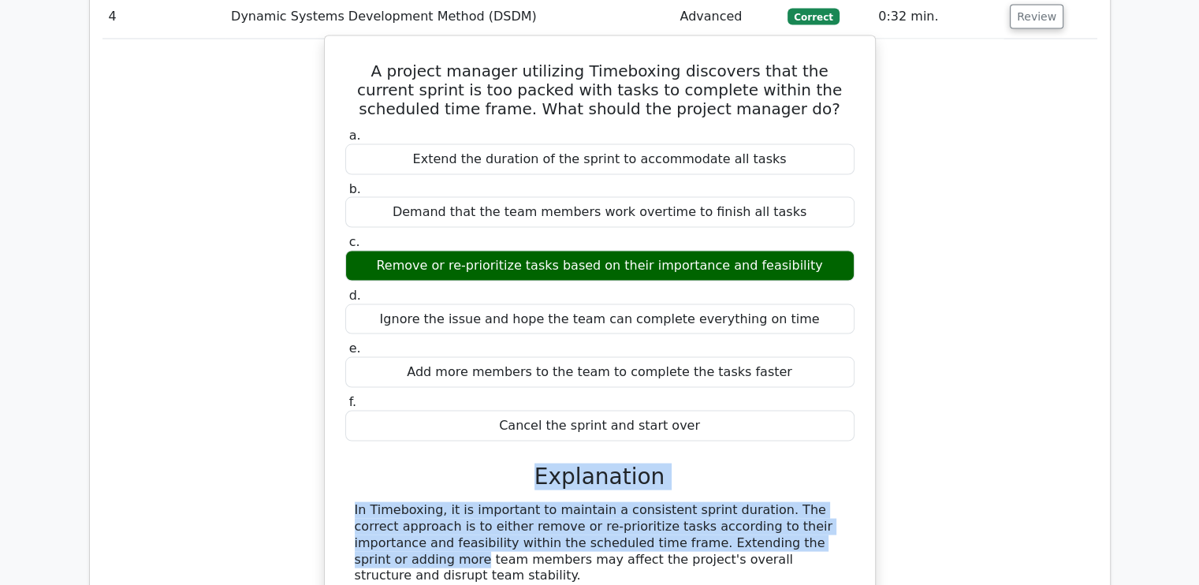
drag, startPoint x: 452, startPoint y: 393, endPoint x: 698, endPoint y: 455, distance: 253.7
click at [698, 455] on div "a. Extend the duration of the sprint to accommodate all tasks b. Demand that th…" at bounding box center [600, 377] width 512 height 505
drag, startPoint x: 698, startPoint y: 455, endPoint x: 625, endPoint y: 454, distance: 72.5
click at [625, 502] on div "In Timeboxing, it is important to maintain a consistent sprint duration. The co…" at bounding box center [600, 543] width 490 height 82
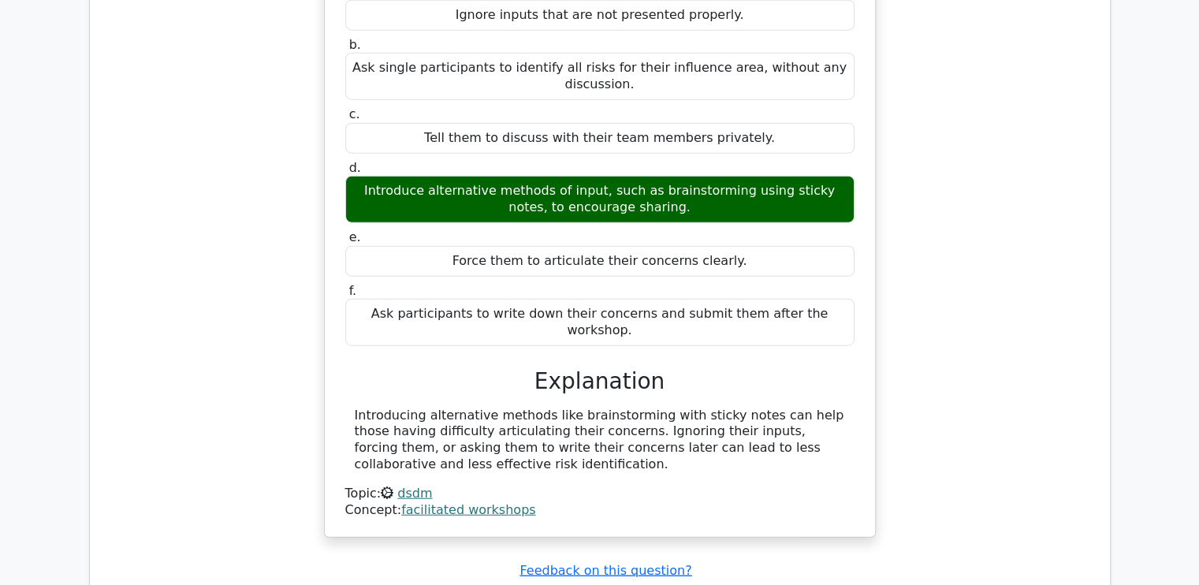
scroll to position [4099, 0]
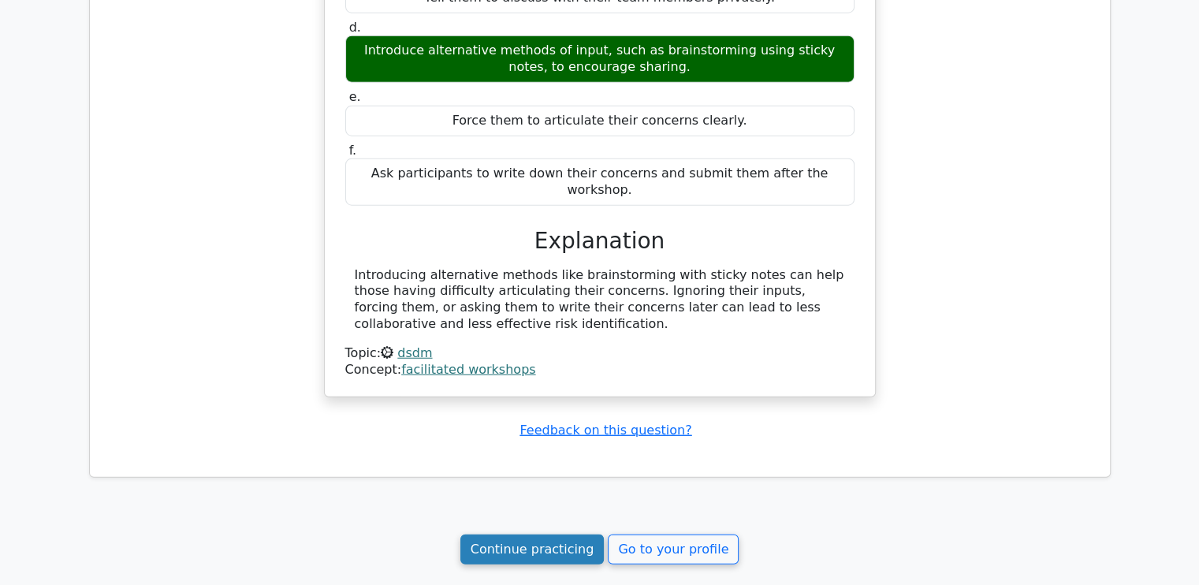
click at [564, 534] on link "Continue practicing" at bounding box center [532, 549] width 144 height 30
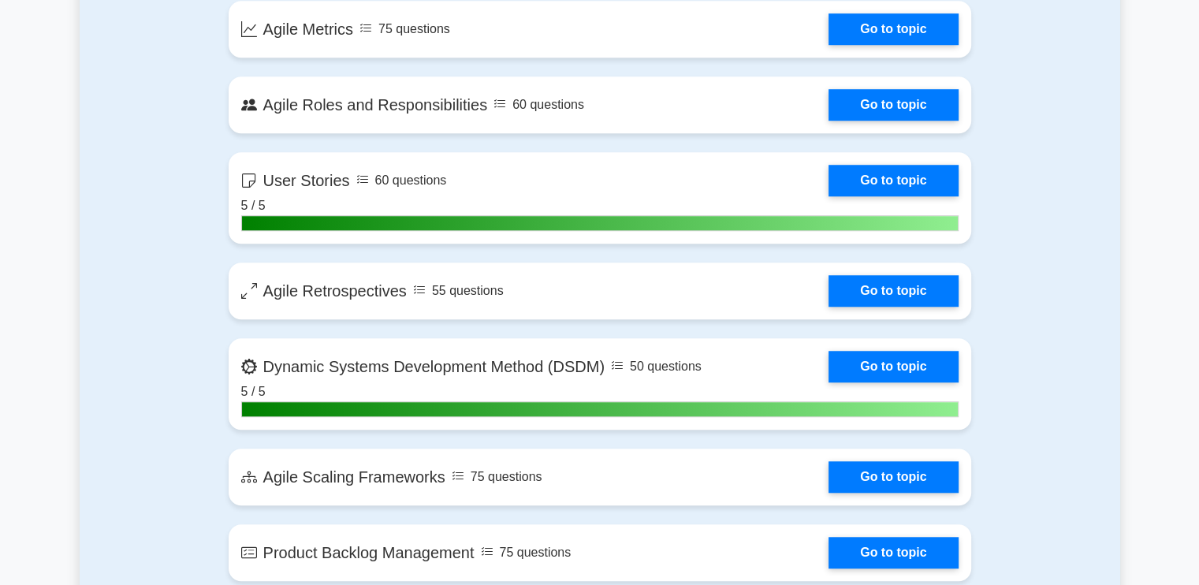
scroll to position [1261, 0]
